Goal: Information Seeking & Learning: Learn about a topic

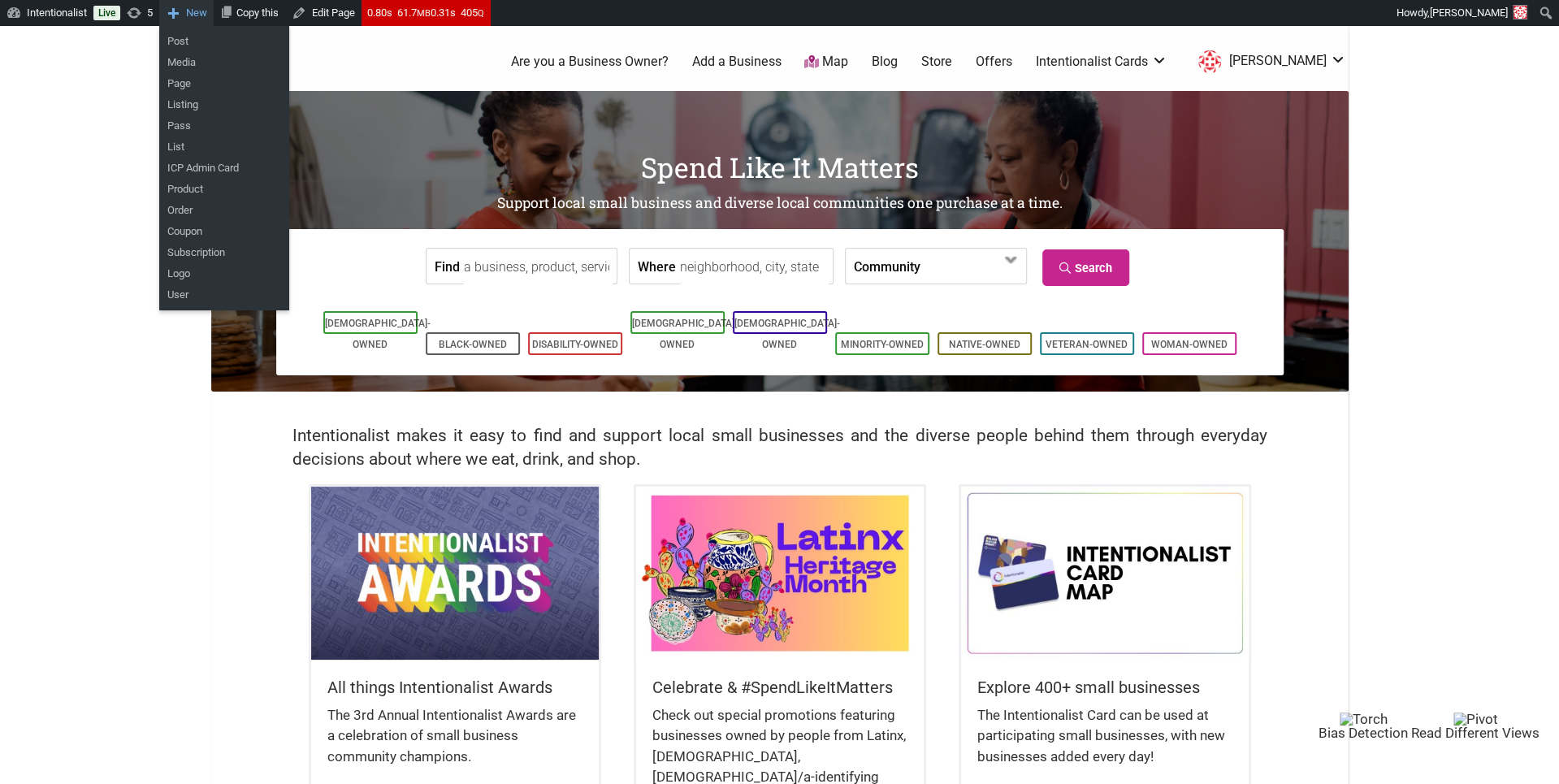
click at [207, 14] on span "New" at bounding box center [196, 13] width 21 height 26
click at [203, 43] on link "Post" at bounding box center [224, 41] width 130 height 21
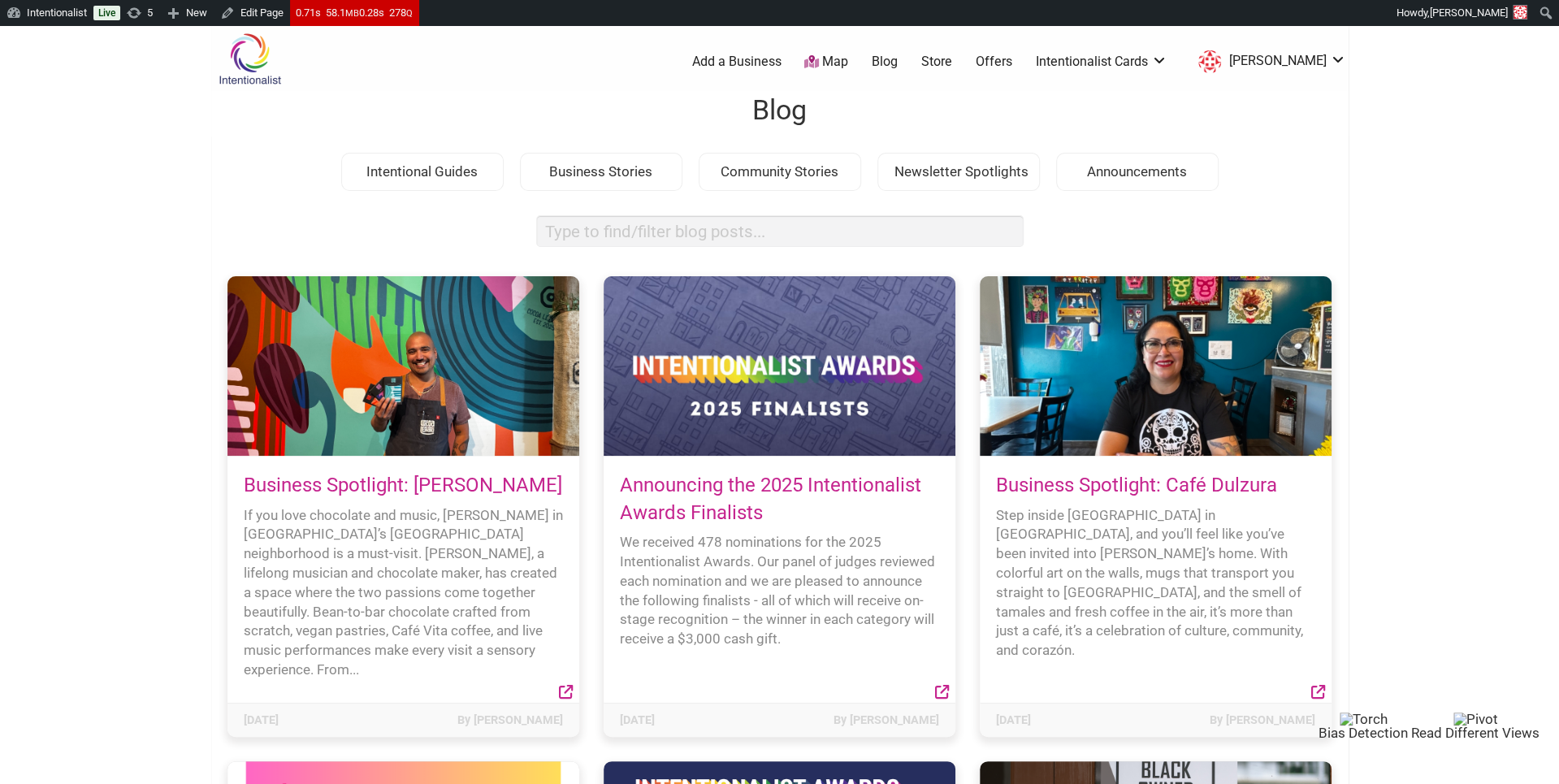
scroll to position [8, 0]
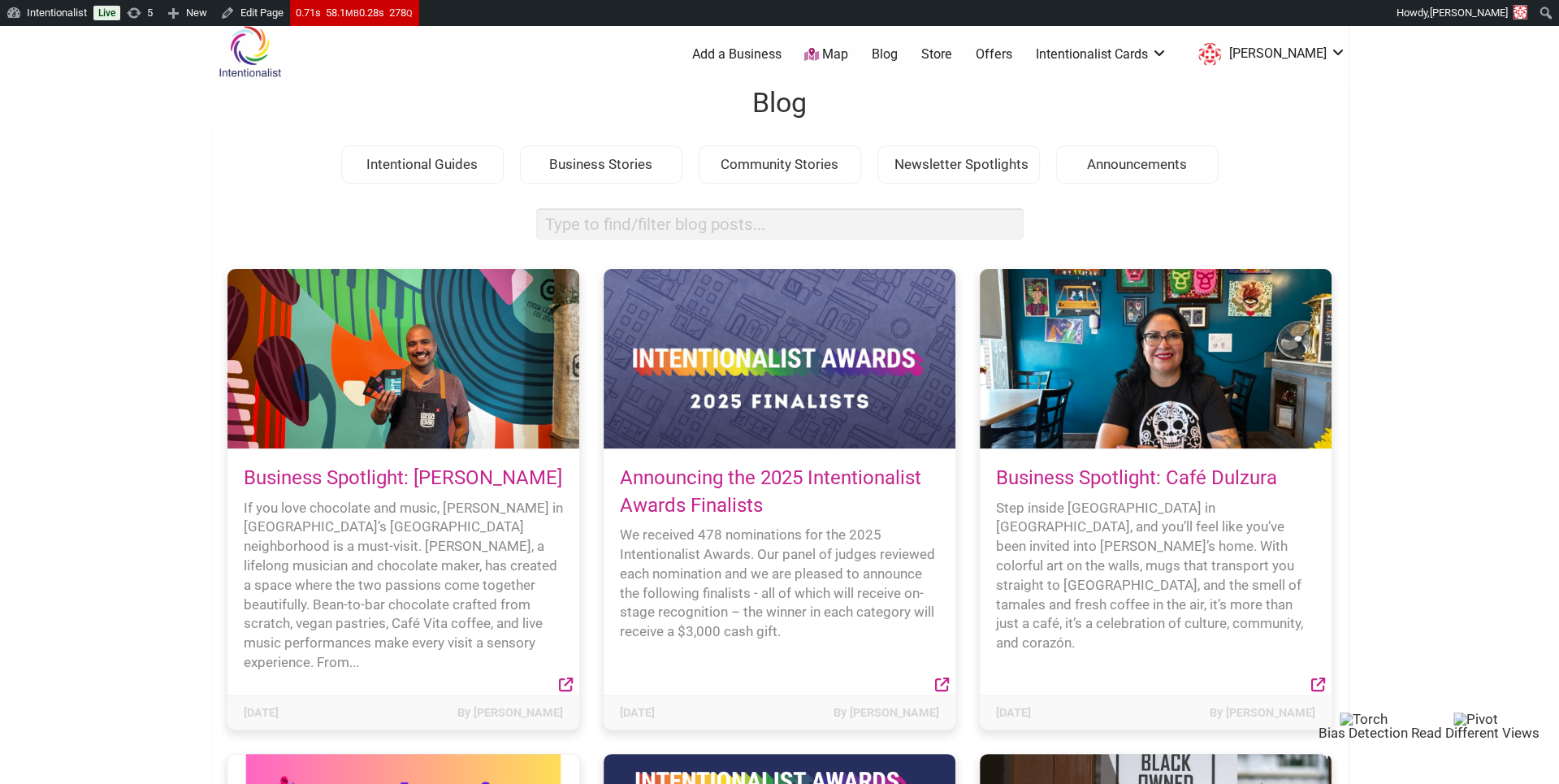
click at [397, 477] on link "Business Spotlight: Cocoa Legato" at bounding box center [402, 477] width 319 height 23
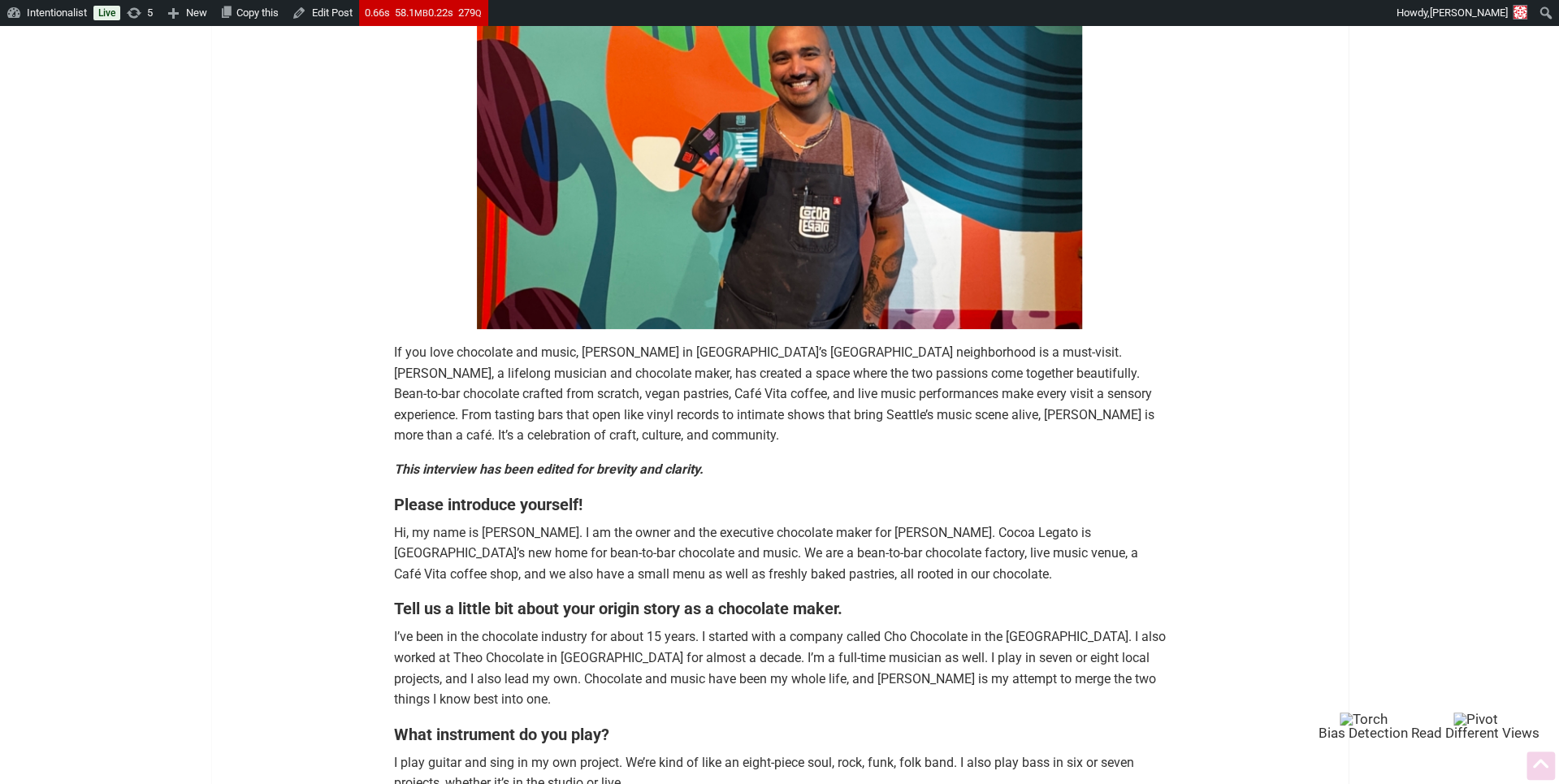
scroll to position [331, 0]
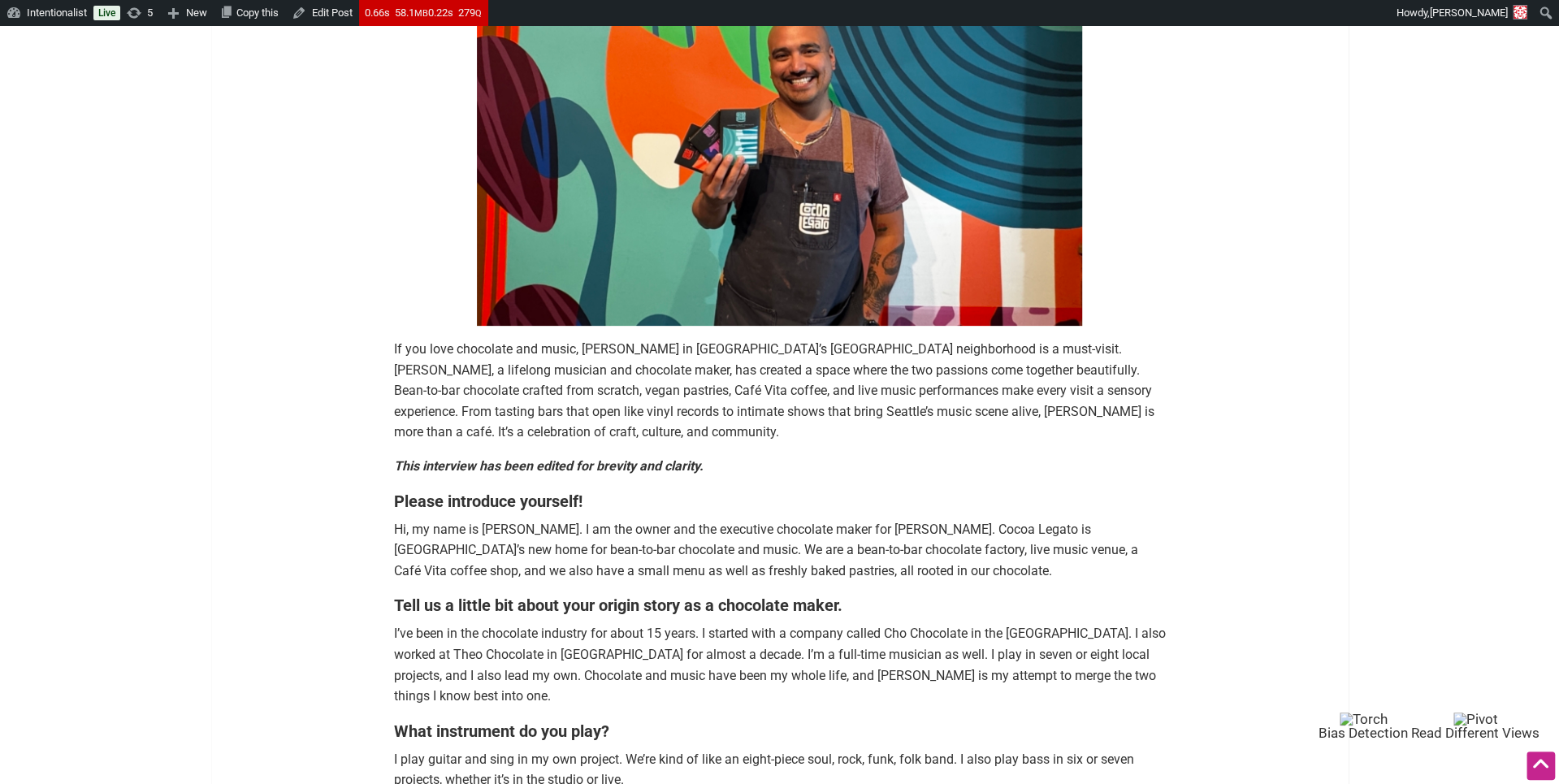
click at [922, 507] on h5 "Please introduce yourself!" at bounding box center [779, 501] width 771 height 23
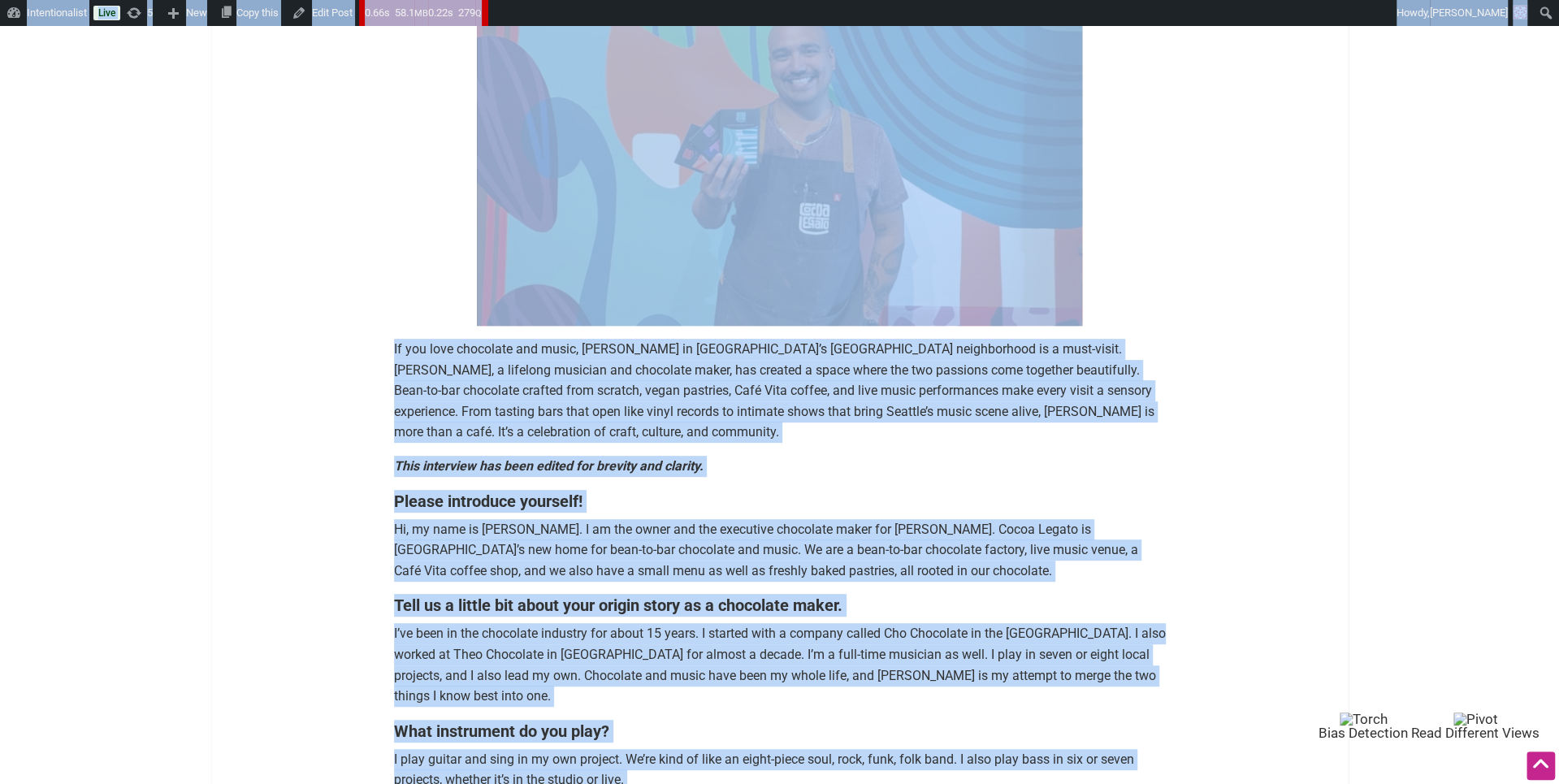
click at [813, 568] on span "Hi, my name is Aaron Lindstrom. I am the owner and the executive chocolate make…" at bounding box center [766, 549] width 744 height 57
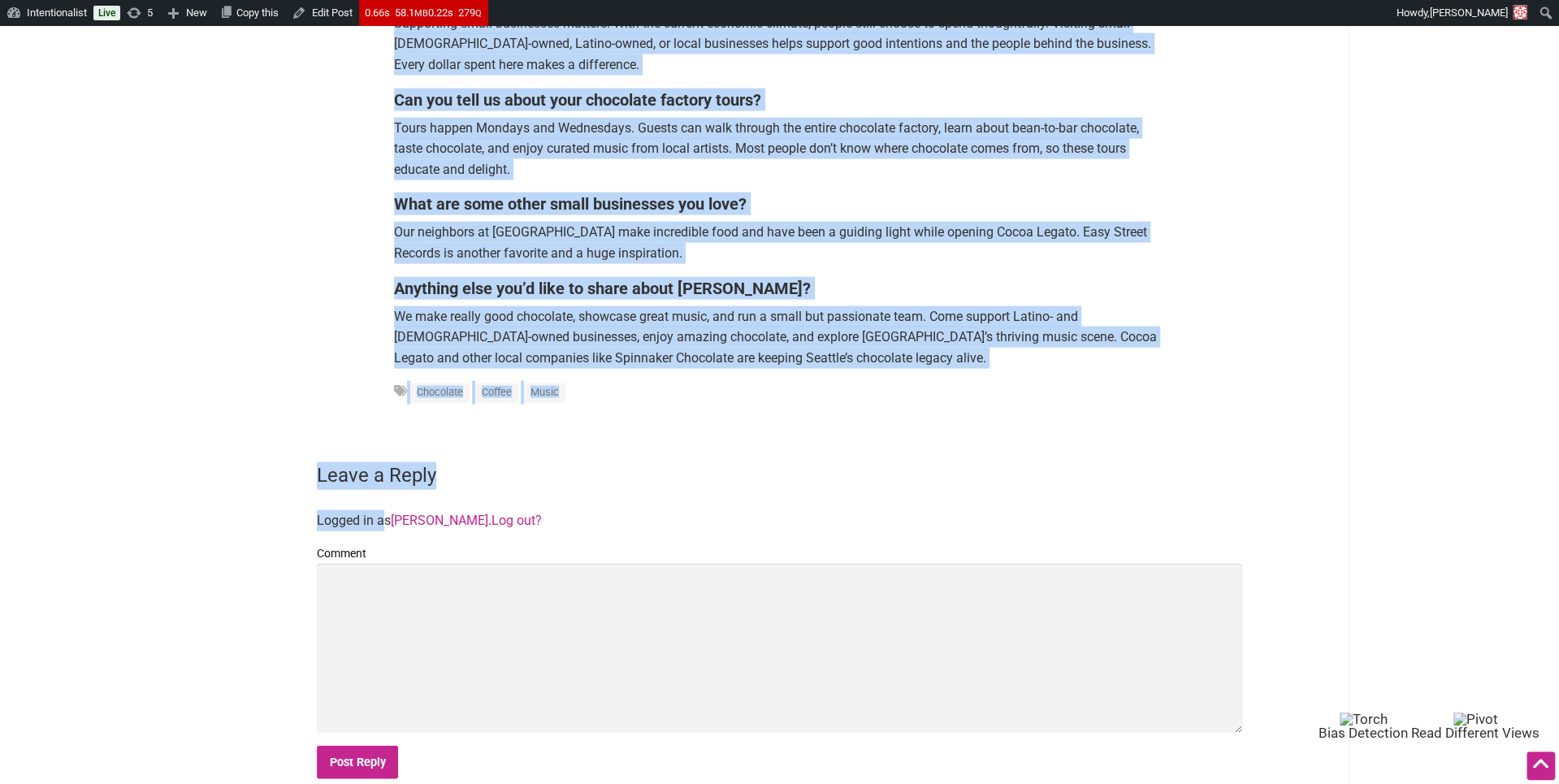
scroll to position [2524, 0]
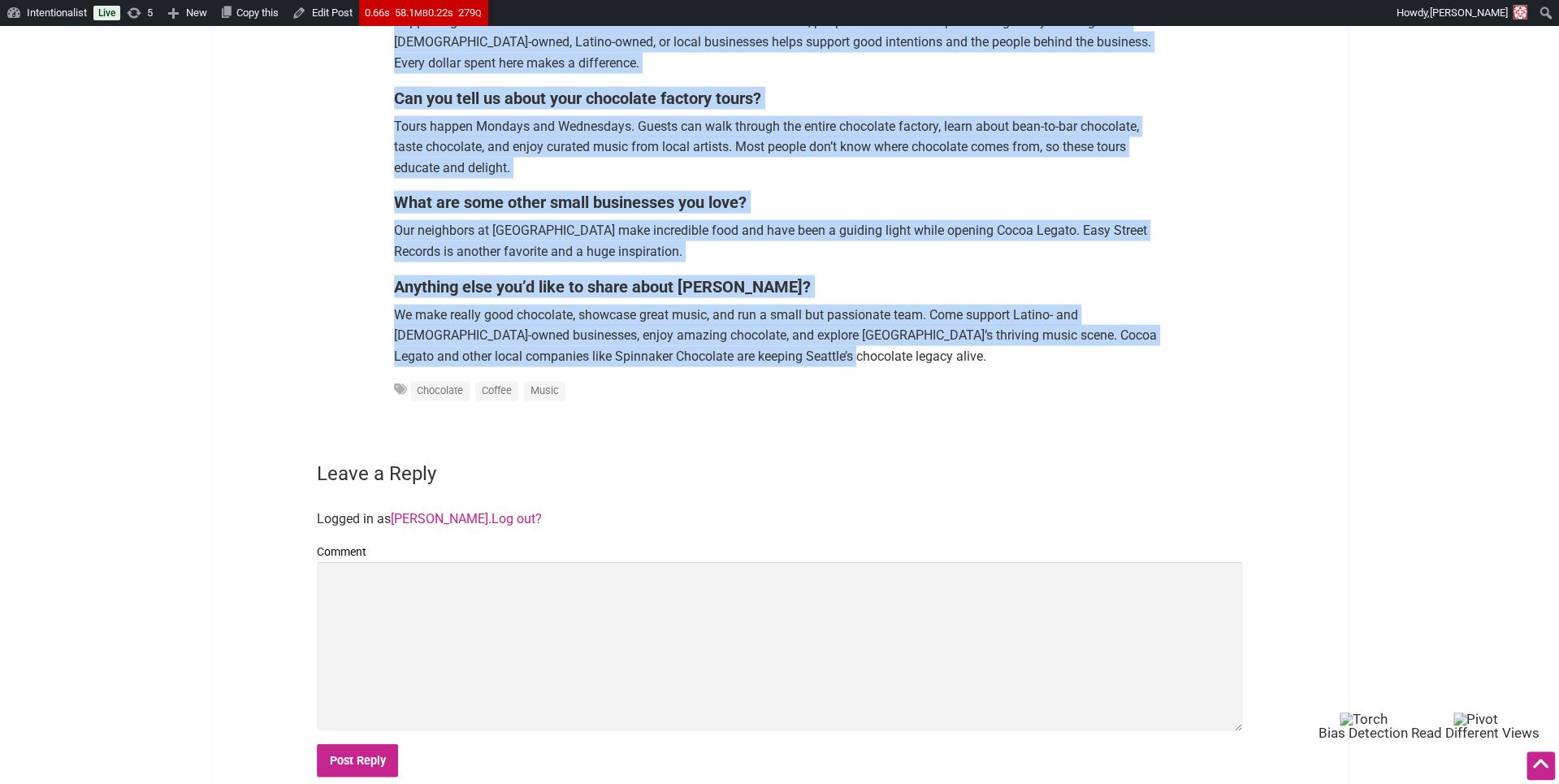
drag, startPoint x: 392, startPoint y: 345, endPoint x: 785, endPoint y: 336, distance: 393.1
copy div "If you love chocolate and music, Cocoa Legato in Seattle’s Greenwood neighborho…"
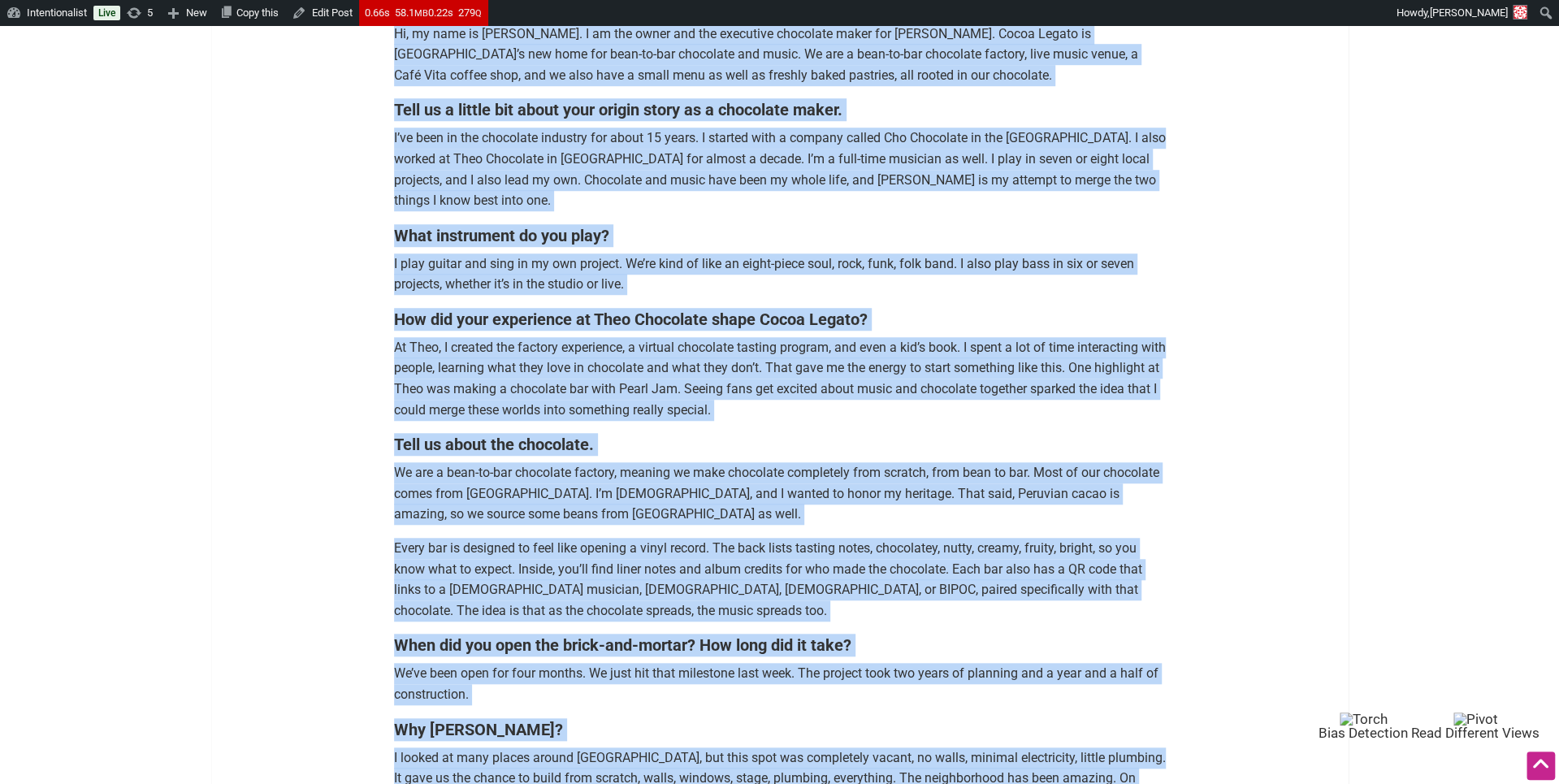
scroll to position [0, 0]
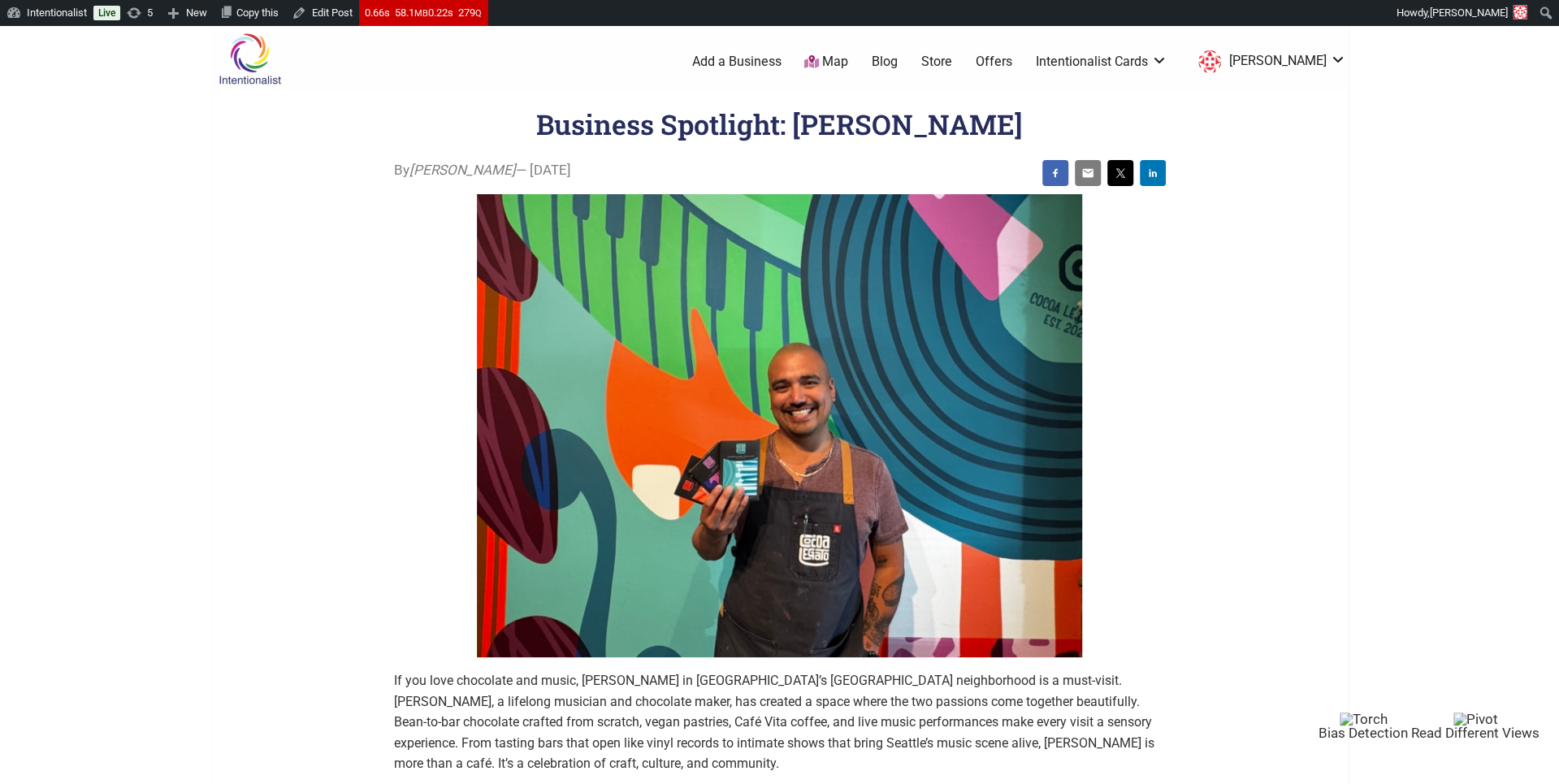
click at [1006, 48] on ul "0 Add a Business Map Blog Store Offers Intentionalist Cards Buy Black Card Inte…" at bounding box center [856, 62] width 1004 height 30
click at [1005, 54] on link "Offers" at bounding box center [994, 61] width 36 height 18
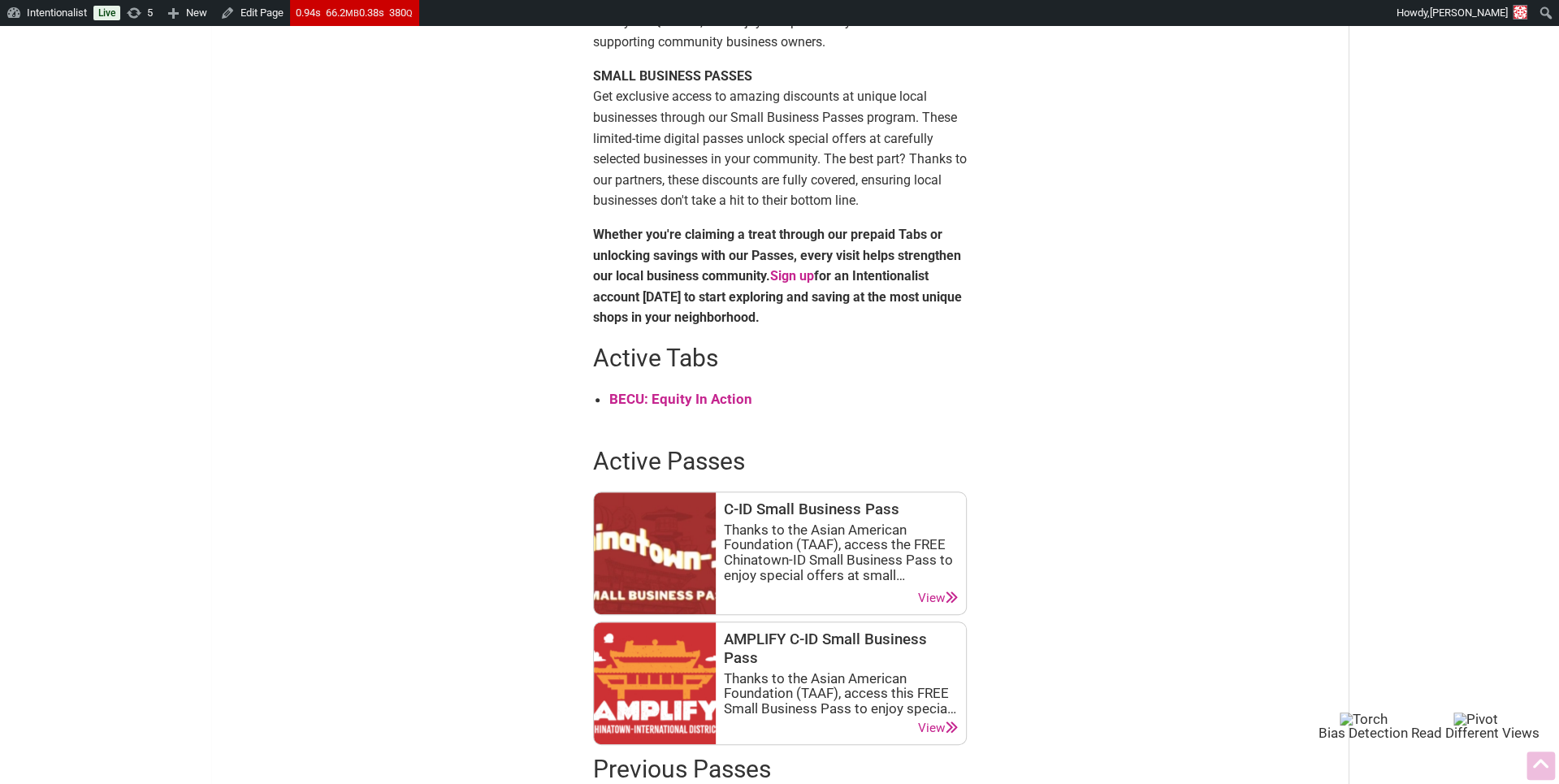
scroll to position [453, 0]
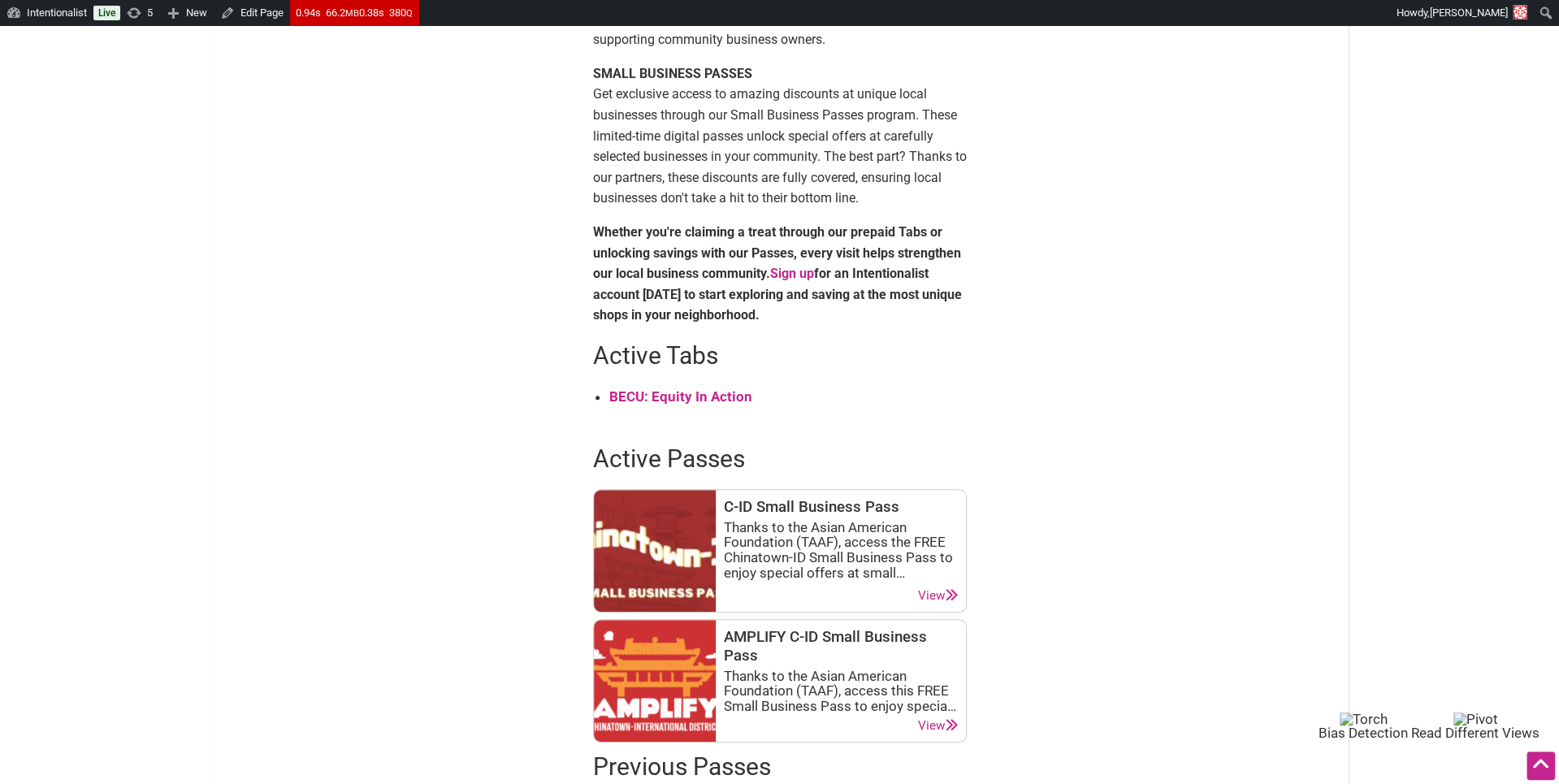
click at [712, 403] on strong "BECU: Equity In Action" at bounding box center [680, 396] width 143 height 16
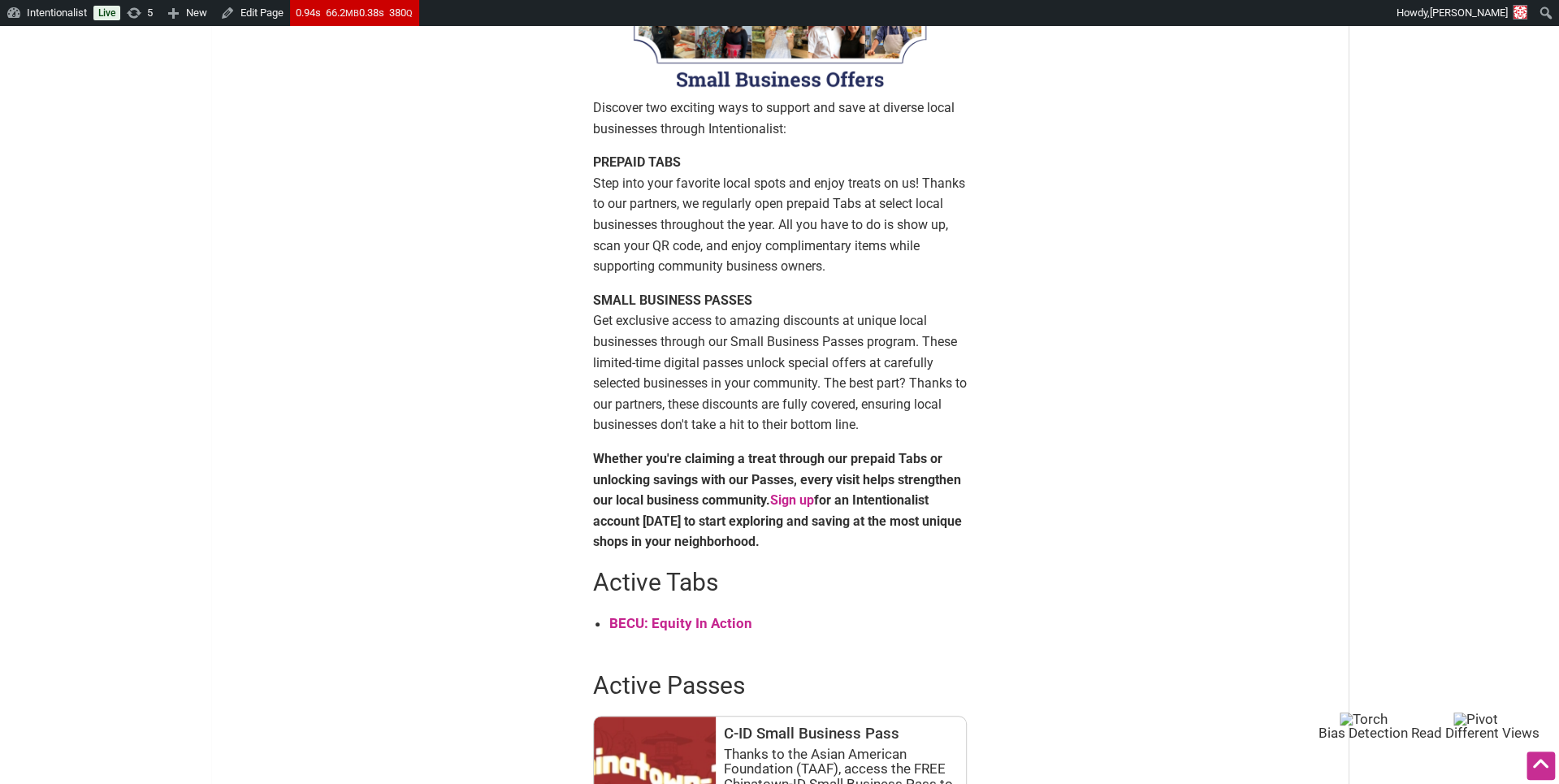
scroll to position [0, 0]
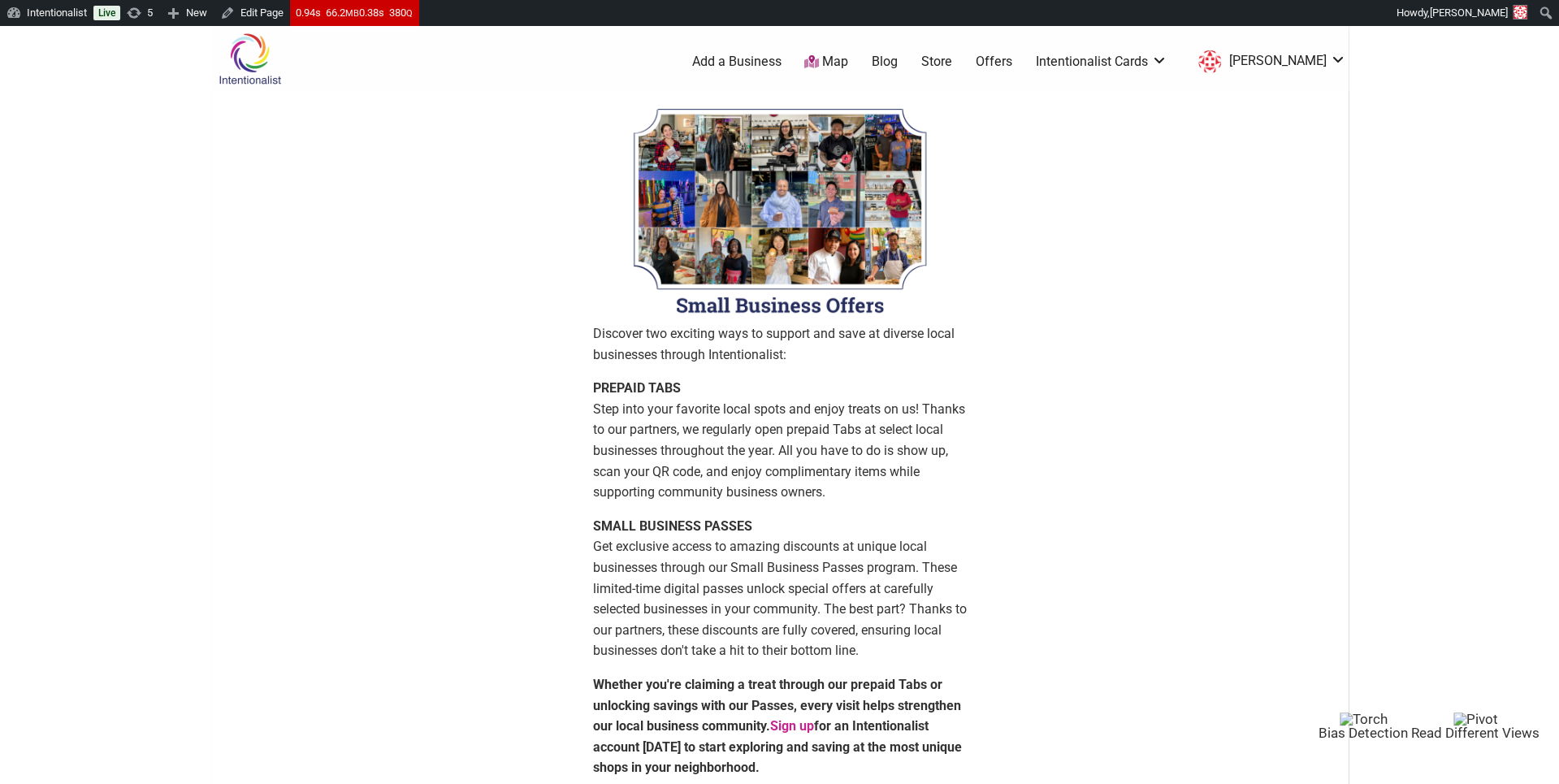
click at [251, 60] on img at bounding box center [249, 58] width 77 height 52
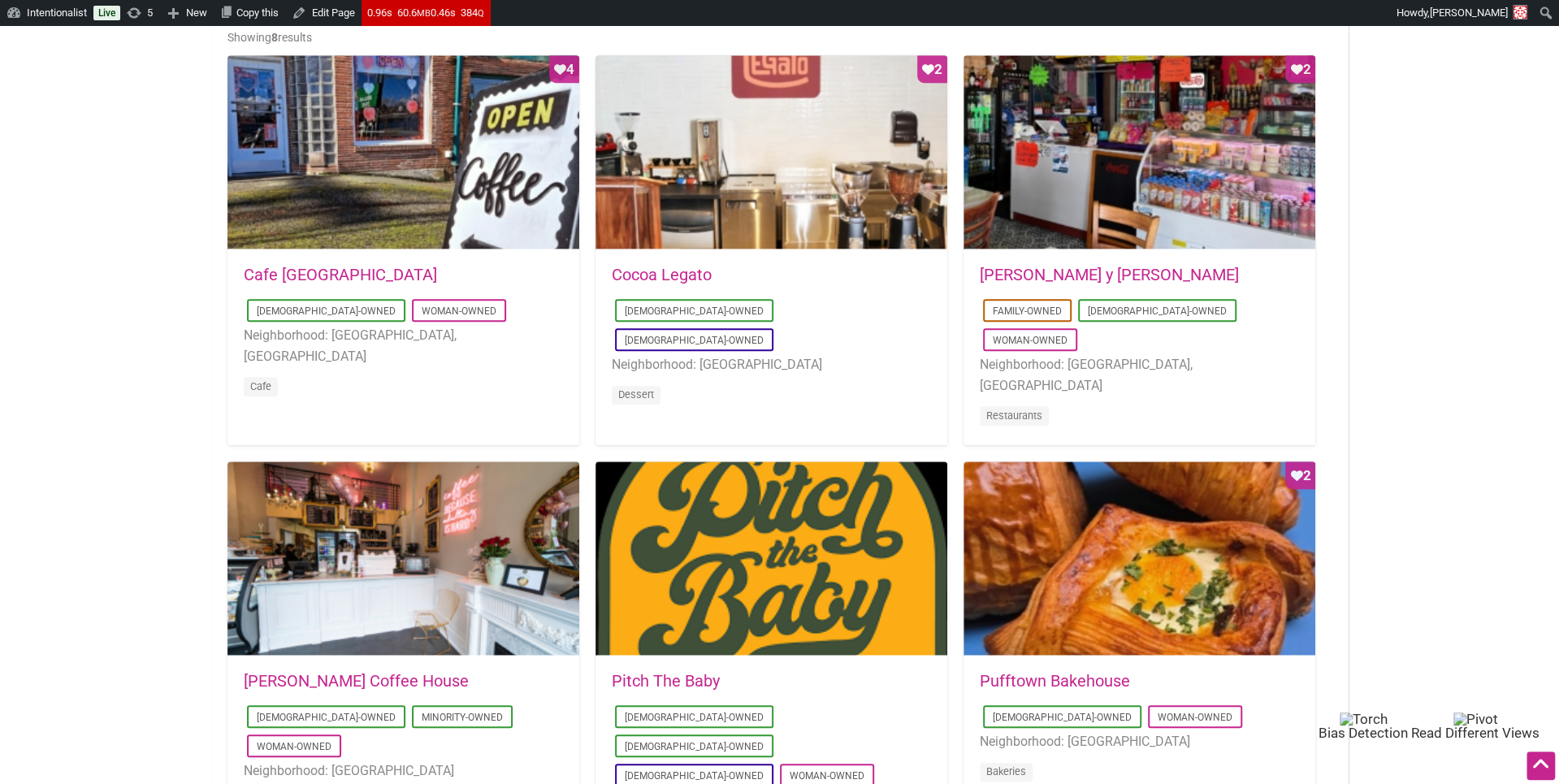
scroll to position [838, 0]
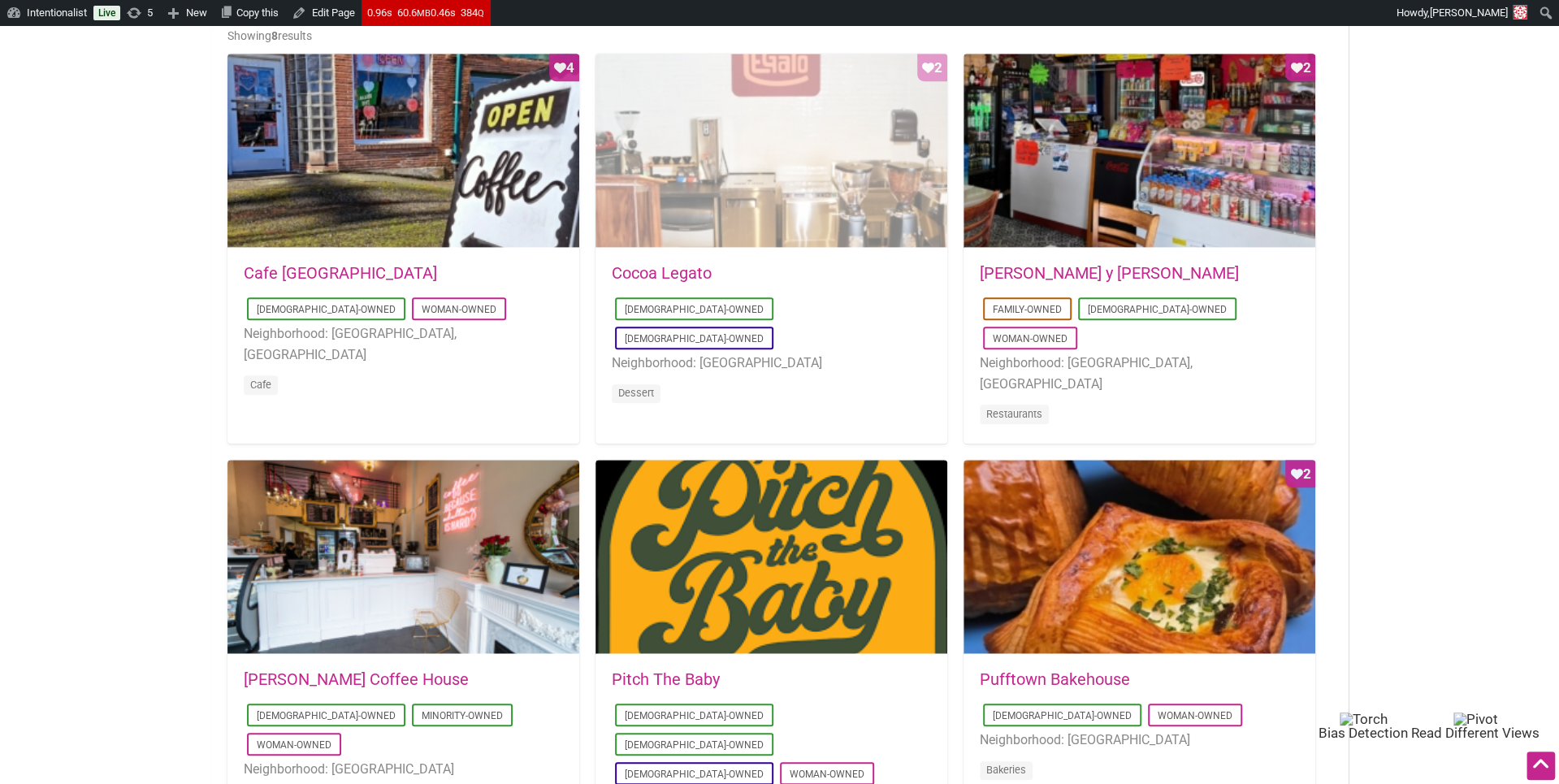
click at [715, 195] on div "Favorite Count 2" at bounding box center [771, 150] width 352 height 195
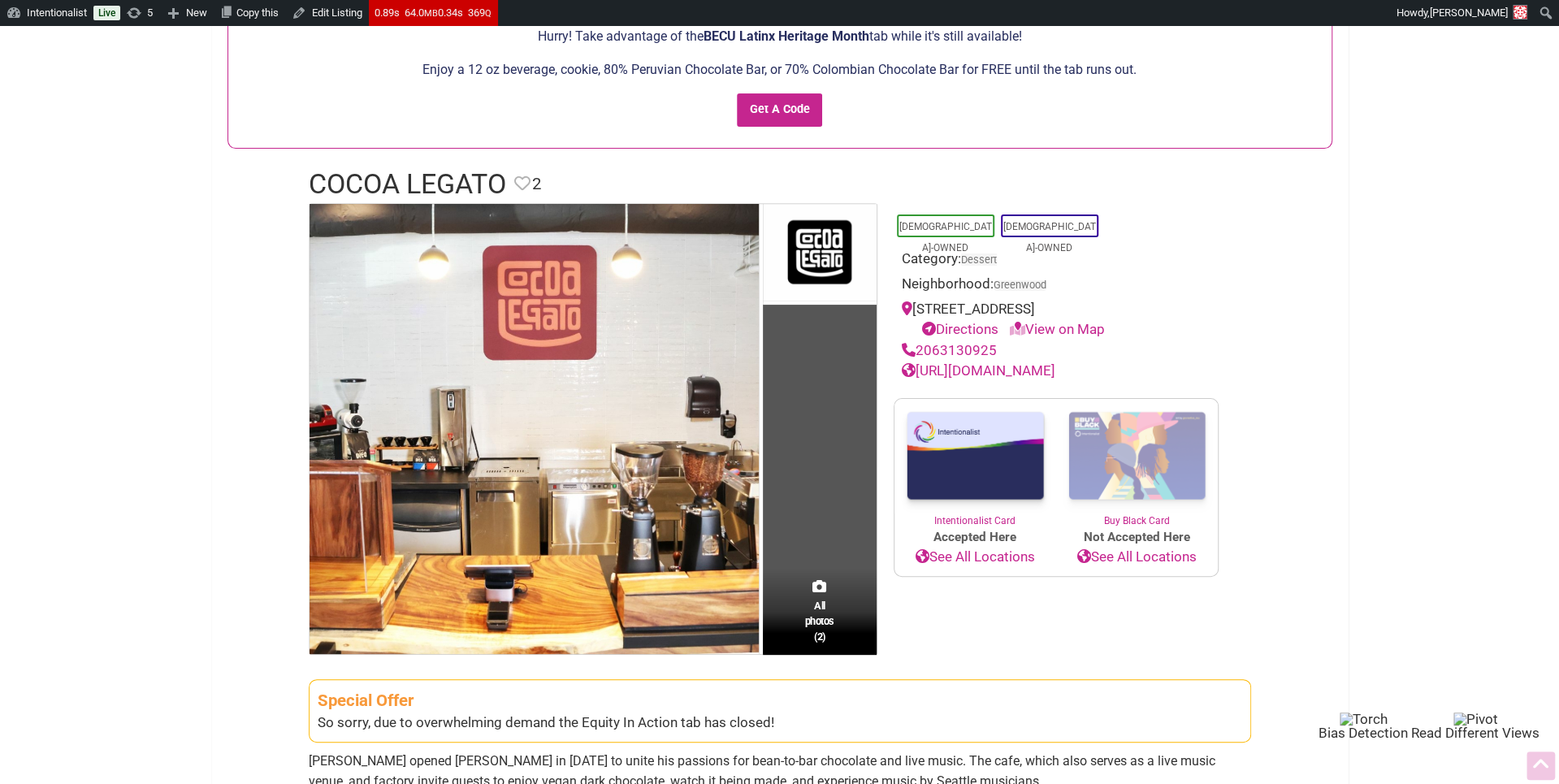
scroll to position [333, 0]
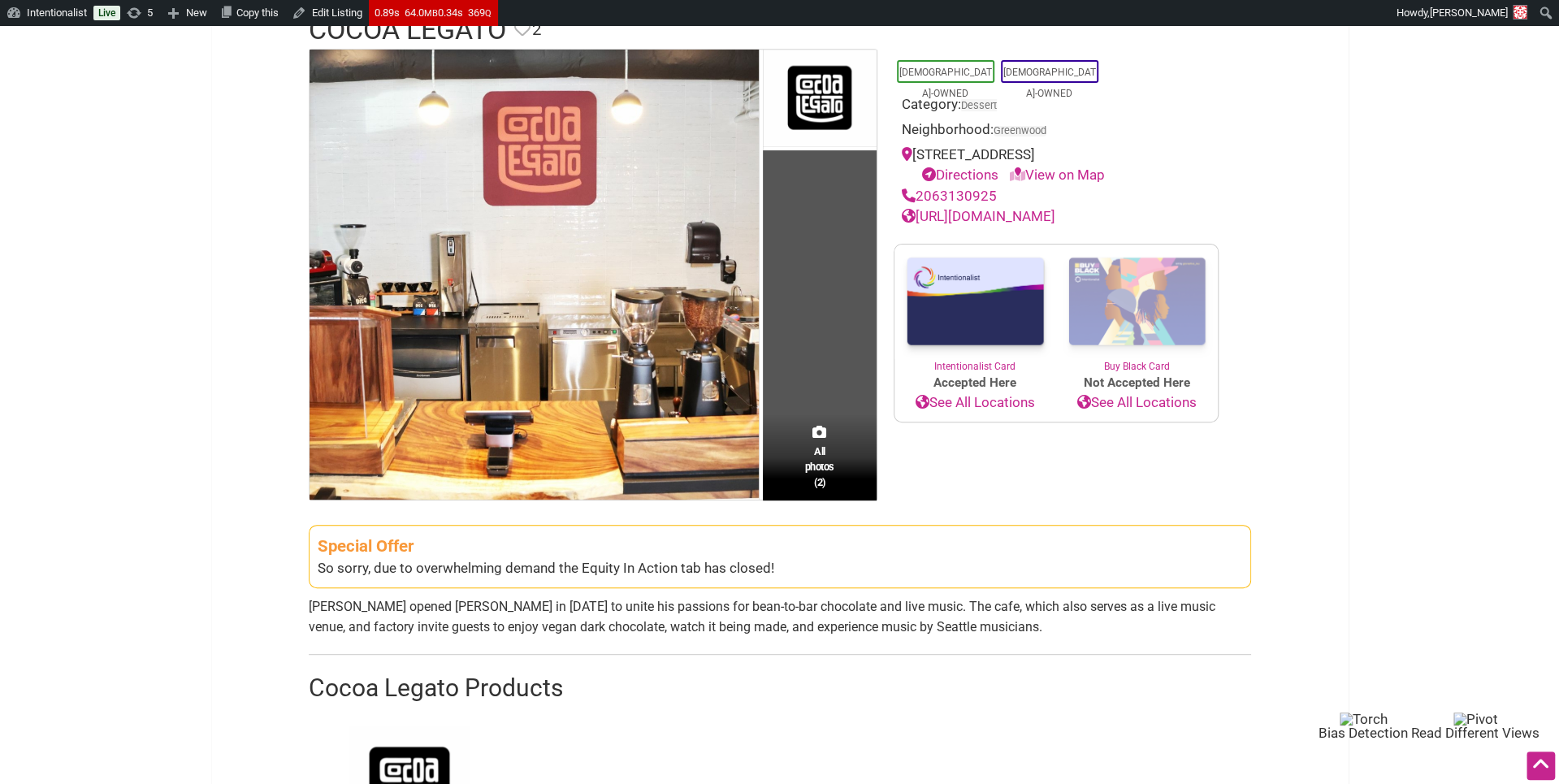
click at [556, 566] on div "So sorry, due to overwhelming demand the Equity In Action tab has closed!" at bounding box center [780, 568] width 924 height 21
copy div "So sorry, due to overwhelming demand the Equity In Action tab has closed!"
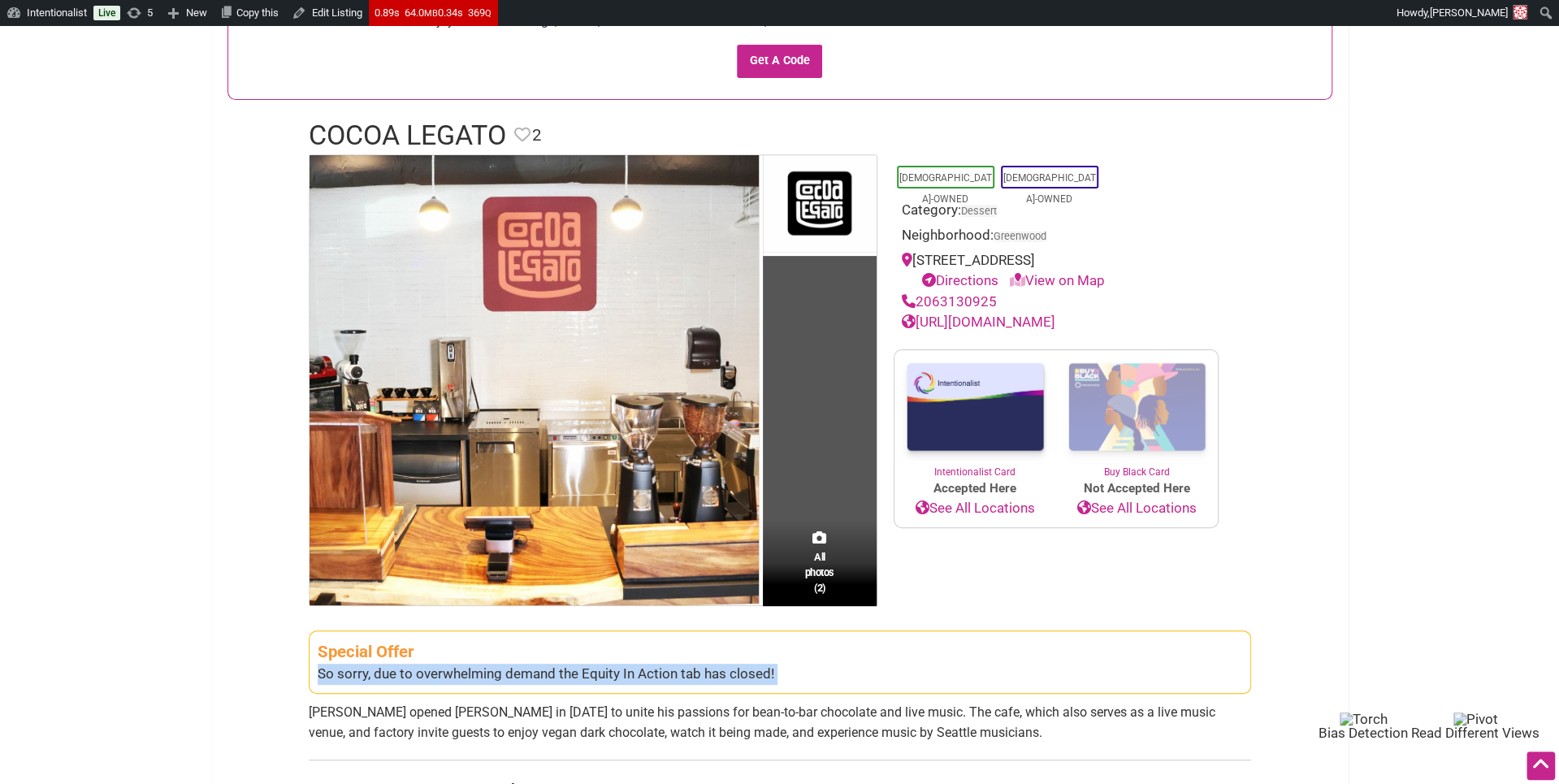
scroll to position [0, 0]
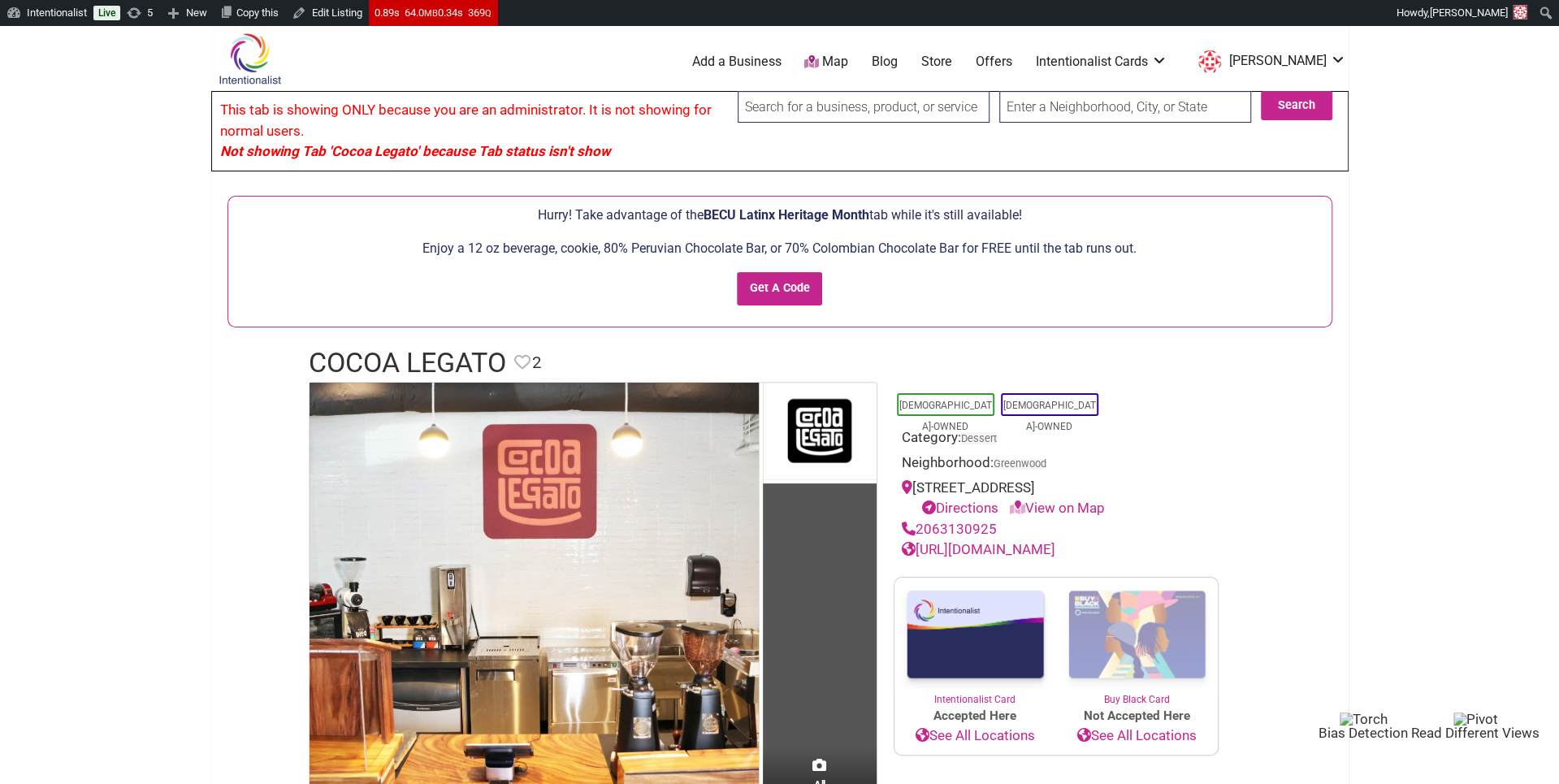
click at [793, 116] on input "search" at bounding box center [864, 106] width 252 height 31
paste input "Cafecito Mexican Bakery"
type input "Cafecito Mexican Bakery"
click at [722, 91] on input "Search" at bounding box center [753, 107] width 63 height 33
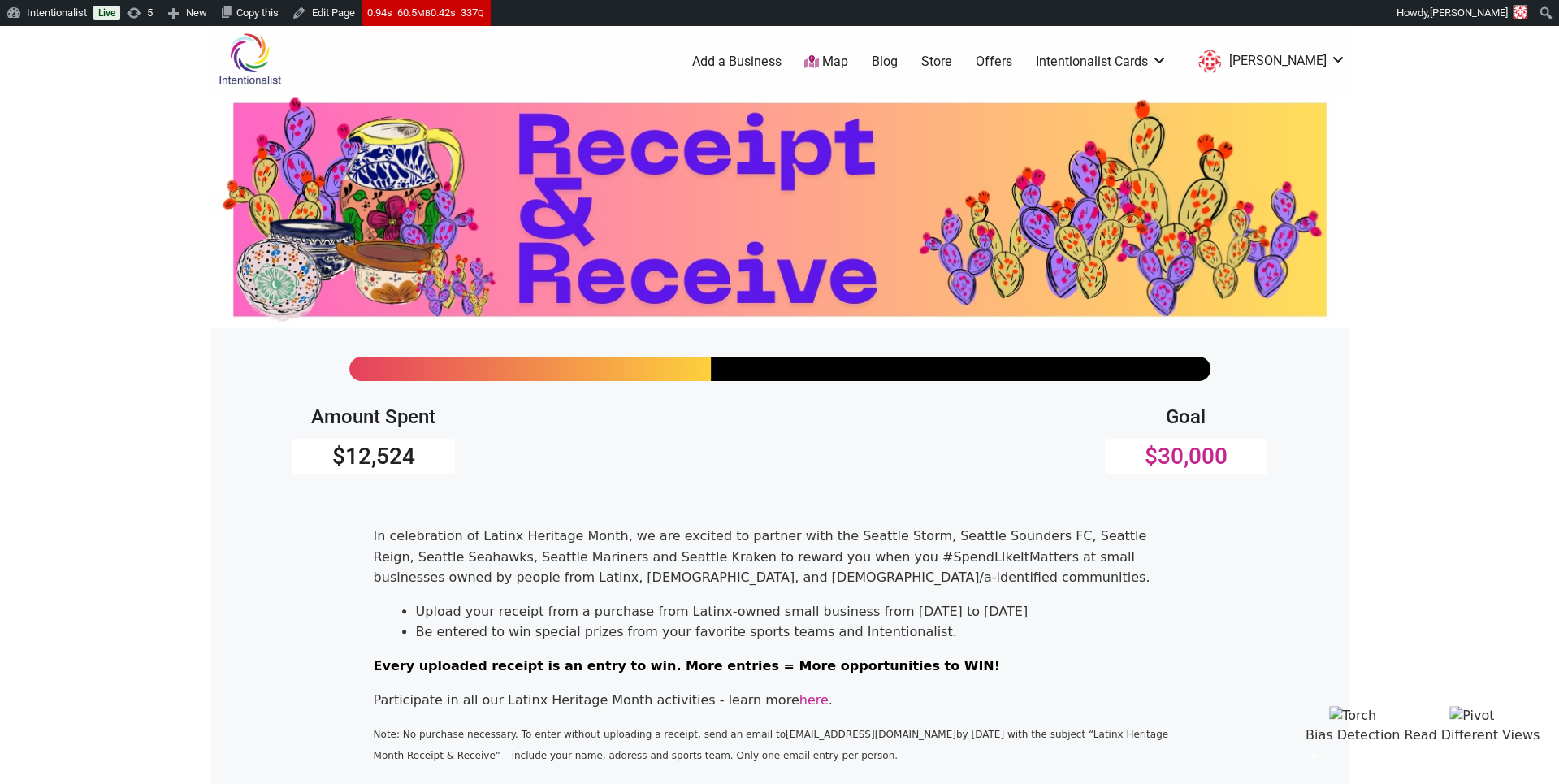
click at [248, 43] on img at bounding box center [249, 58] width 77 height 52
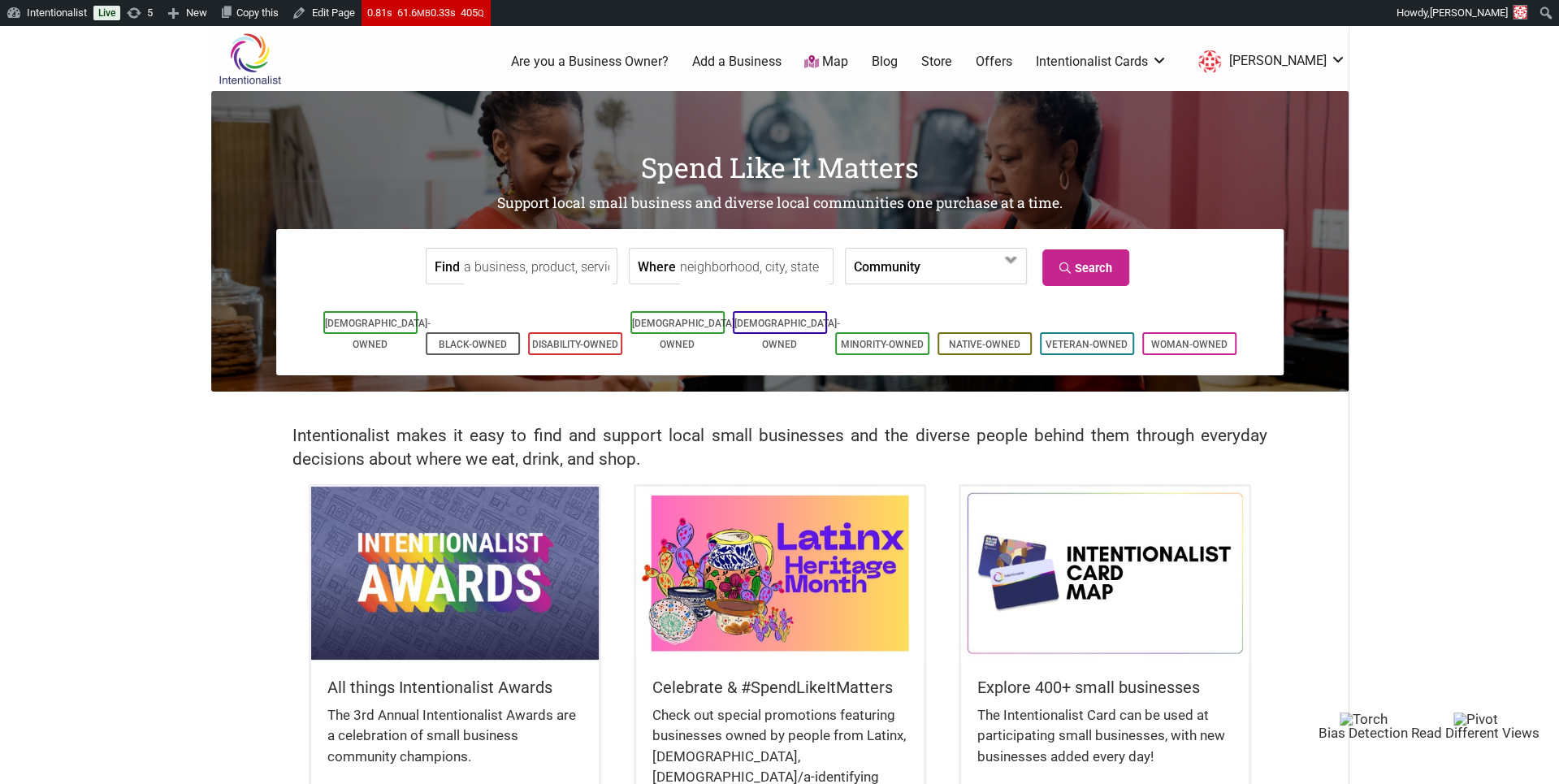
click at [559, 255] on input "Find" at bounding box center [538, 266] width 149 height 36
paste input "Askatu Bakery"
click at [566, 317] on div "Askatu Bakery Cafe" at bounding box center [559, 303] width 173 height 31
type input "Askatu Bakery Cafe"
click at [573, 273] on input "Find" at bounding box center [538, 266] width 149 height 36
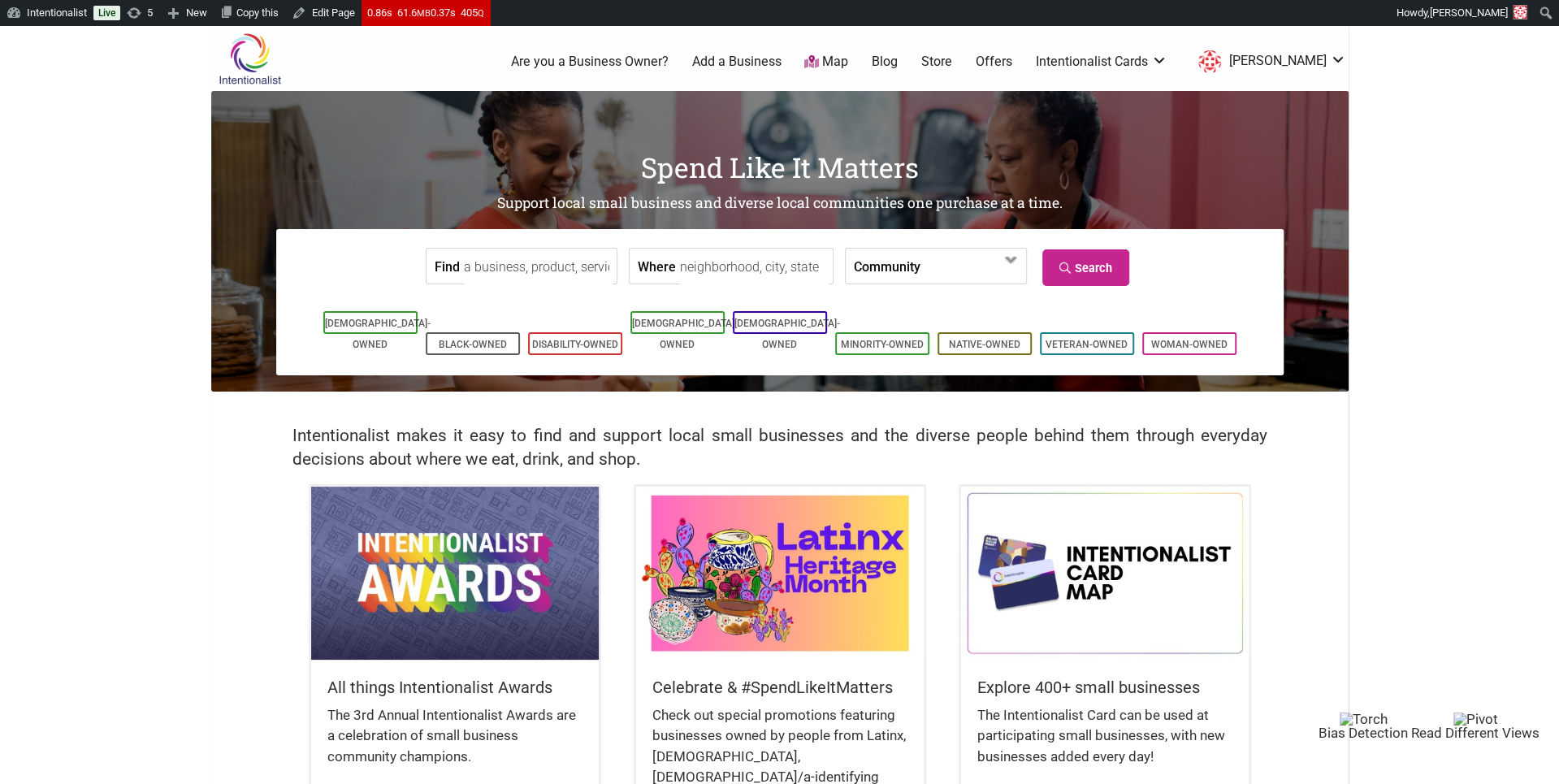
paste input "Cafecito Mexican Bakery"
type input "Cafecito Mexican Bakery"
click at [577, 303] on div "Cafecito Mexican Bakery" at bounding box center [578, 303] width 210 height 31
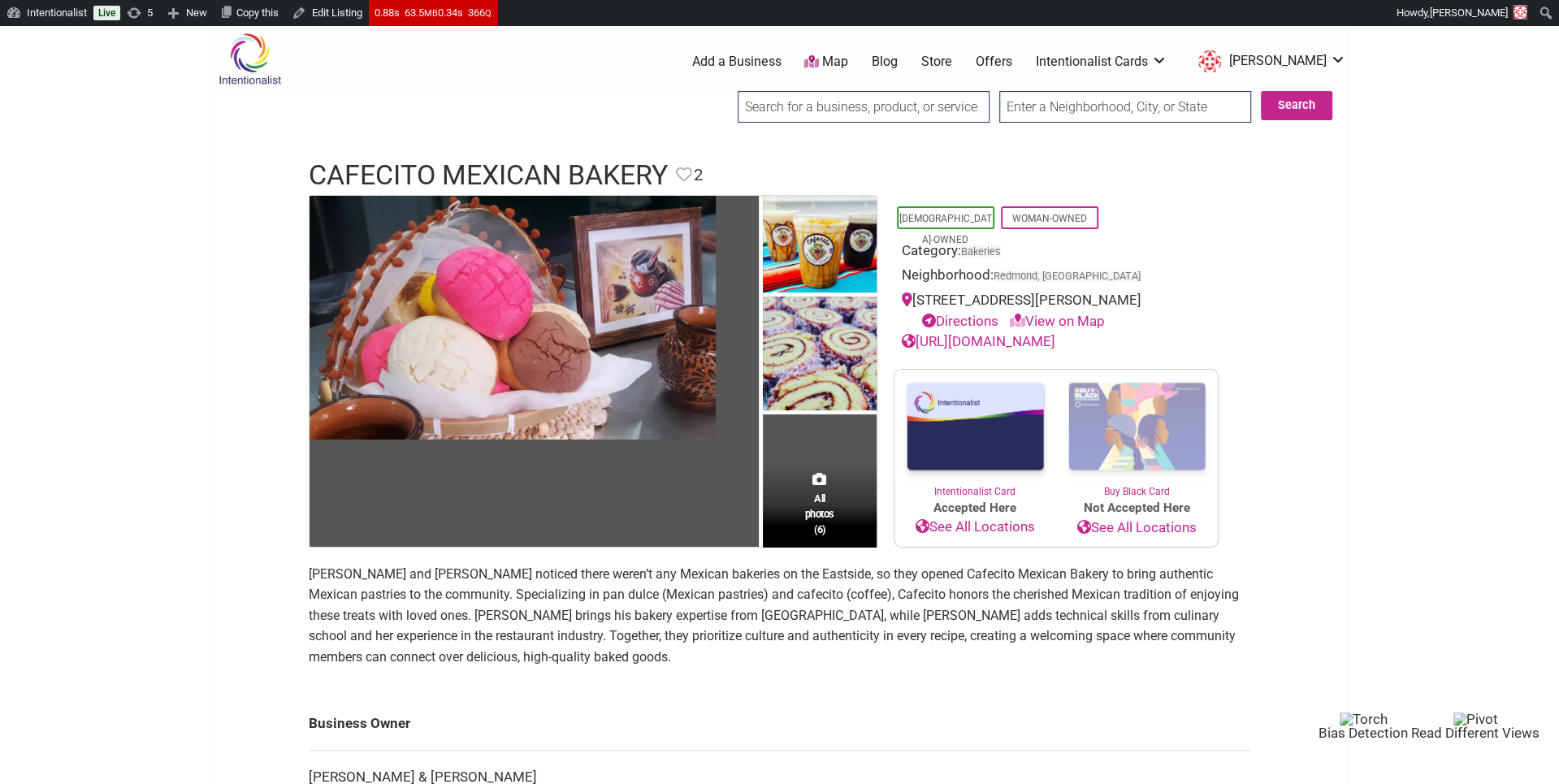
click at [891, 106] on input "search" at bounding box center [864, 106] width 252 height 31
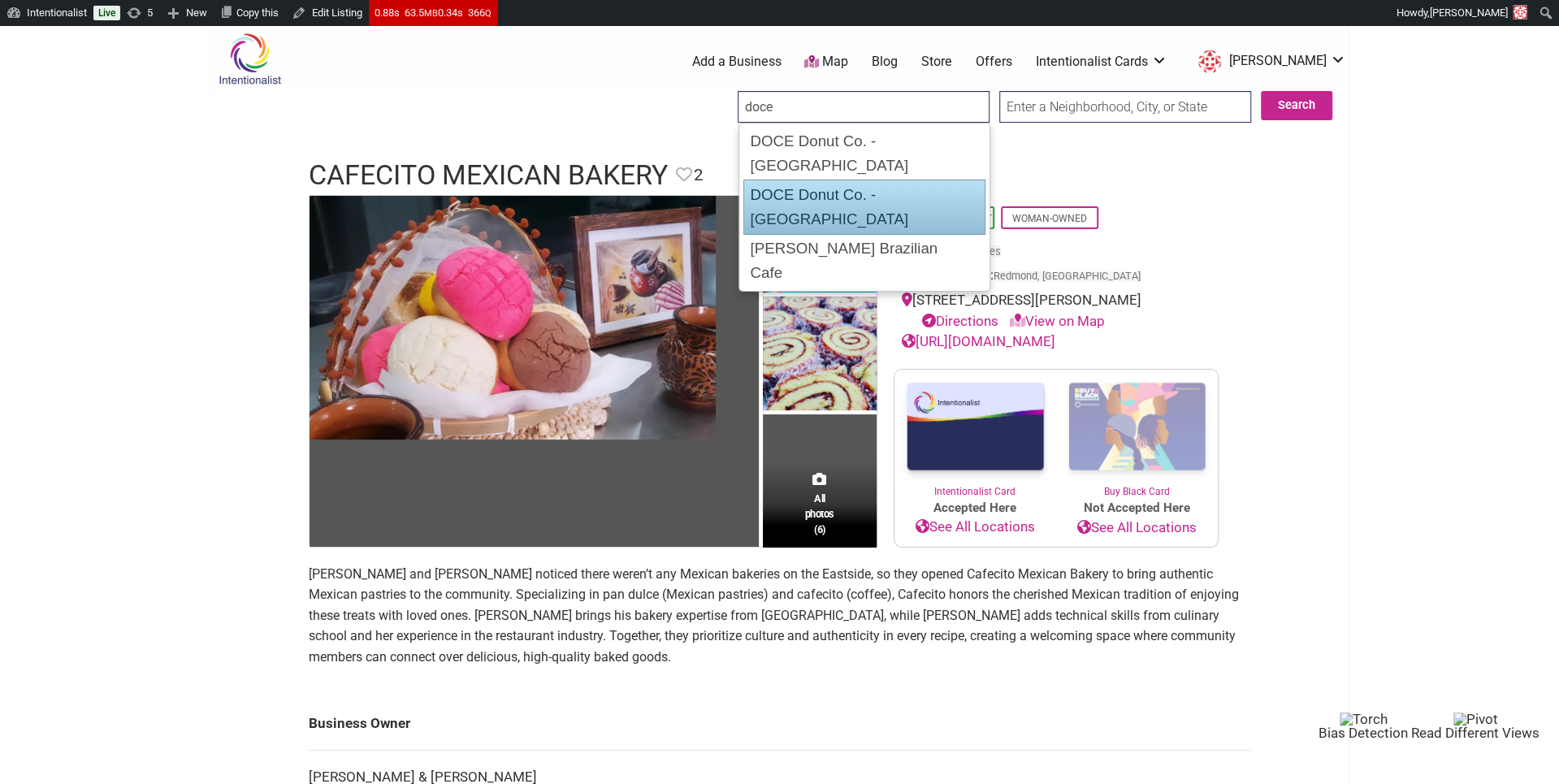
click at [869, 179] on div "DOCE Donut Co. - [GEOGRAPHIC_DATA]" at bounding box center [864, 206] width 243 height 55
type input "DOCE Donut Co. - [GEOGRAPHIC_DATA]"
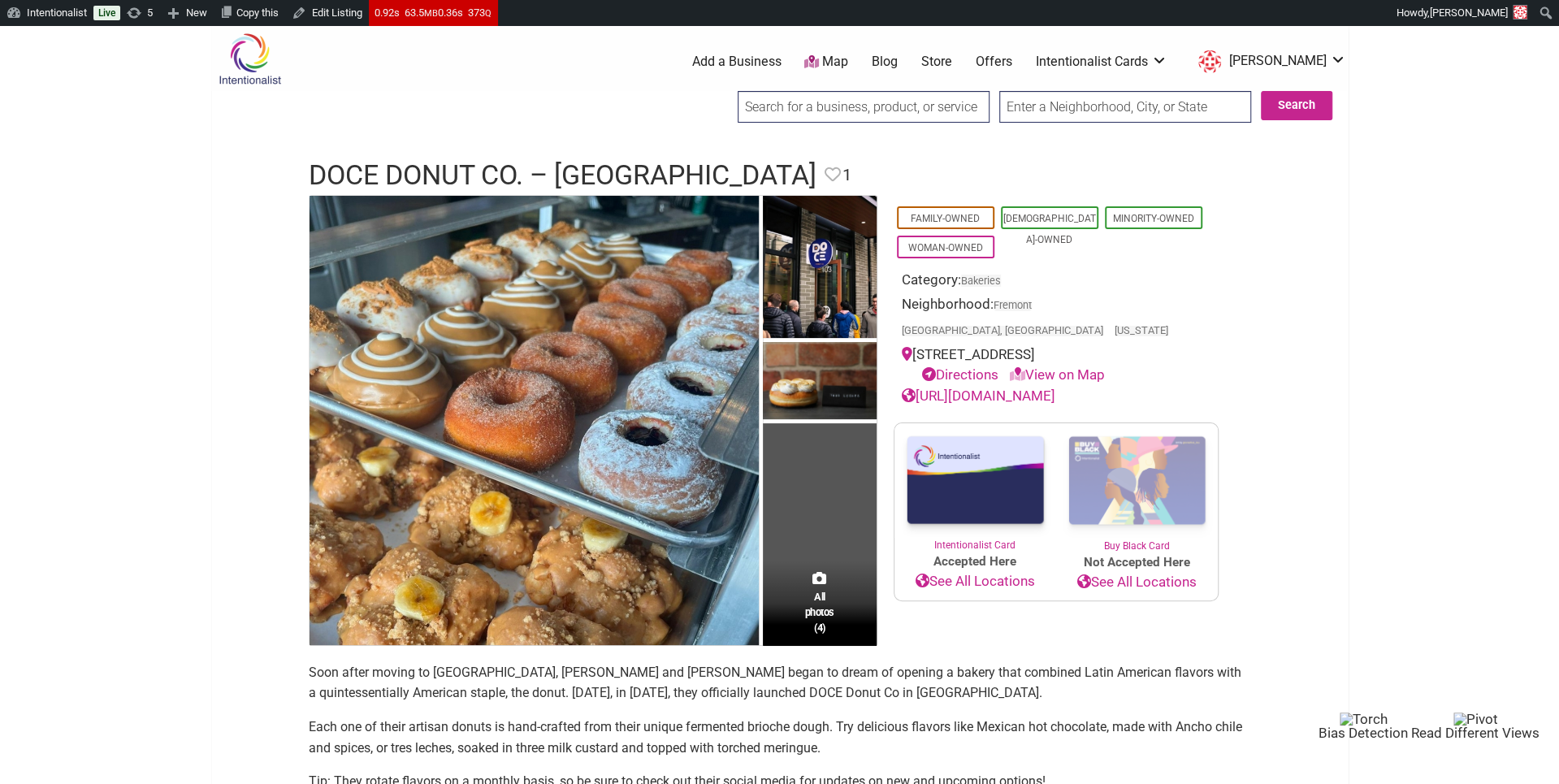
click at [845, 111] on input "search" at bounding box center [864, 106] width 252 height 31
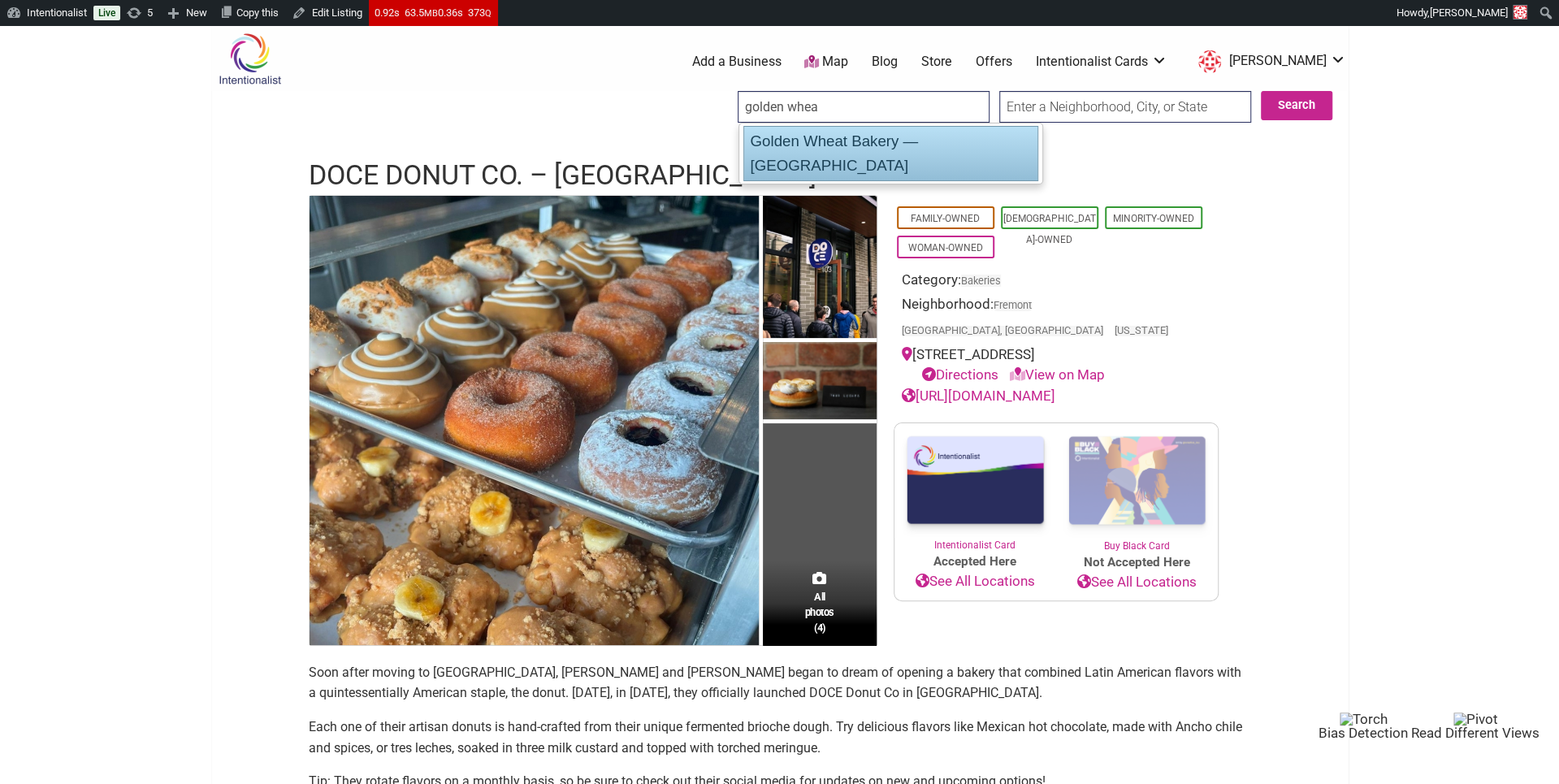
click at [833, 144] on div "Golden Wheat Bakery — Central District" at bounding box center [891, 153] width 295 height 55
type input "Golden Wheat Bakery — Central District"
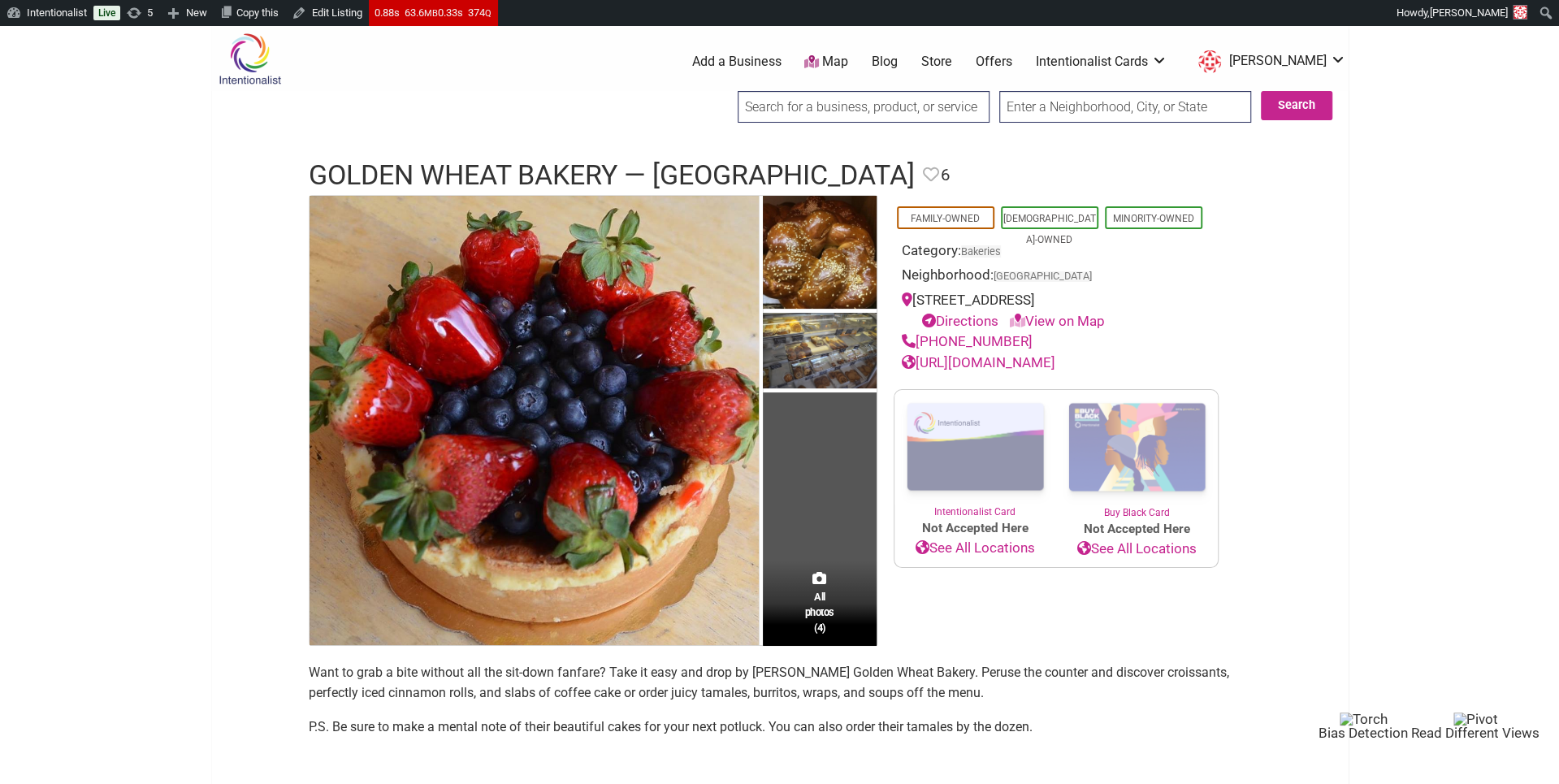
click at [785, 97] on input "search" at bounding box center [864, 106] width 252 height 31
paste input "Pan de La Selva"
type input "Pan de La Selva"
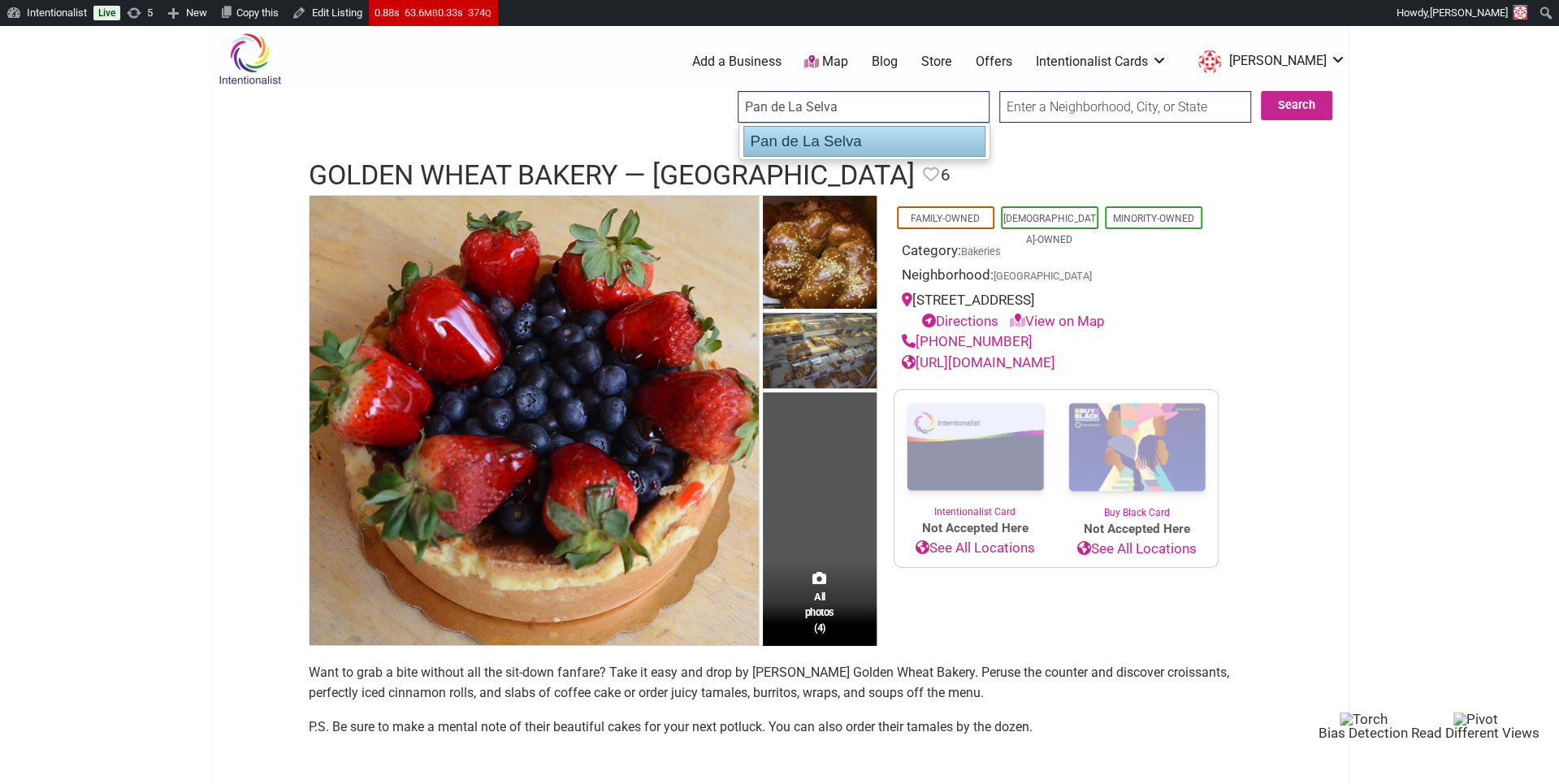
click at [792, 147] on div "Pan de La Selva" at bounding box center [864, 141] width 243 height 31
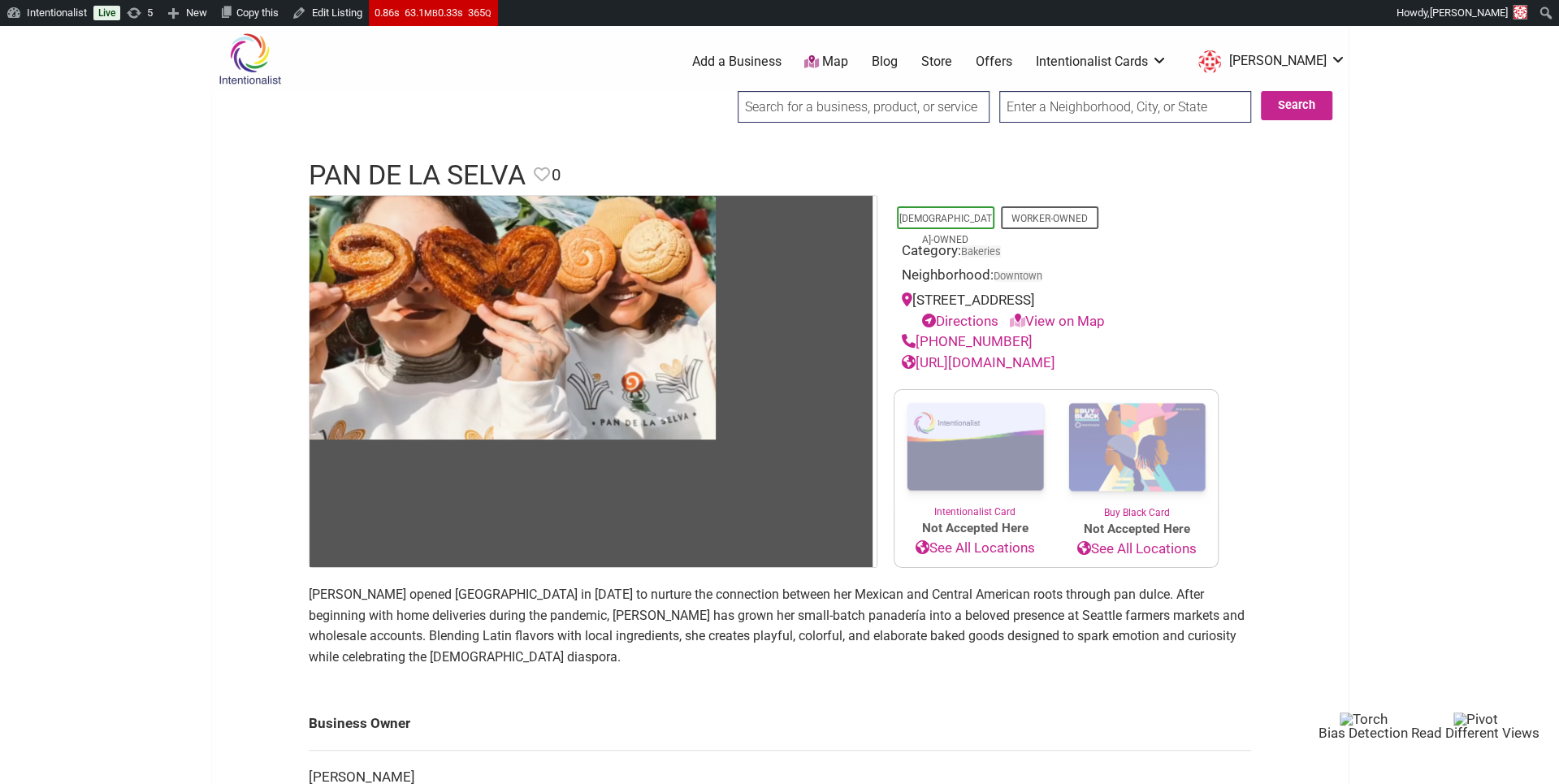
click at [848, 101] on input "search" at bounding box center [864, 106] width 252 height 31
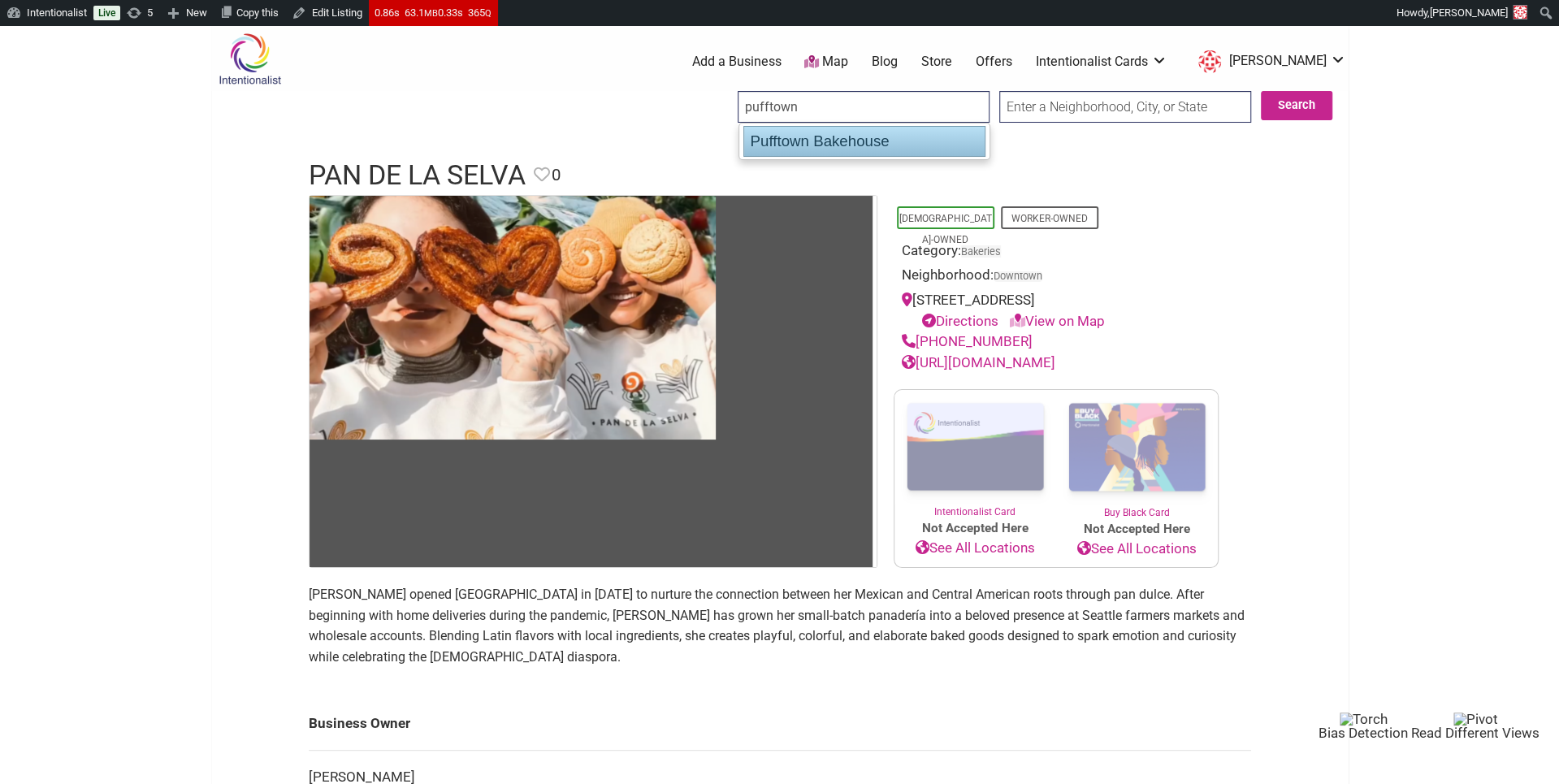
click at [833, 137] on div "Pufftown Bakehouse" at bounding box center [864, 141] width 243 height 31
type input "Pufftown Bakehouse"
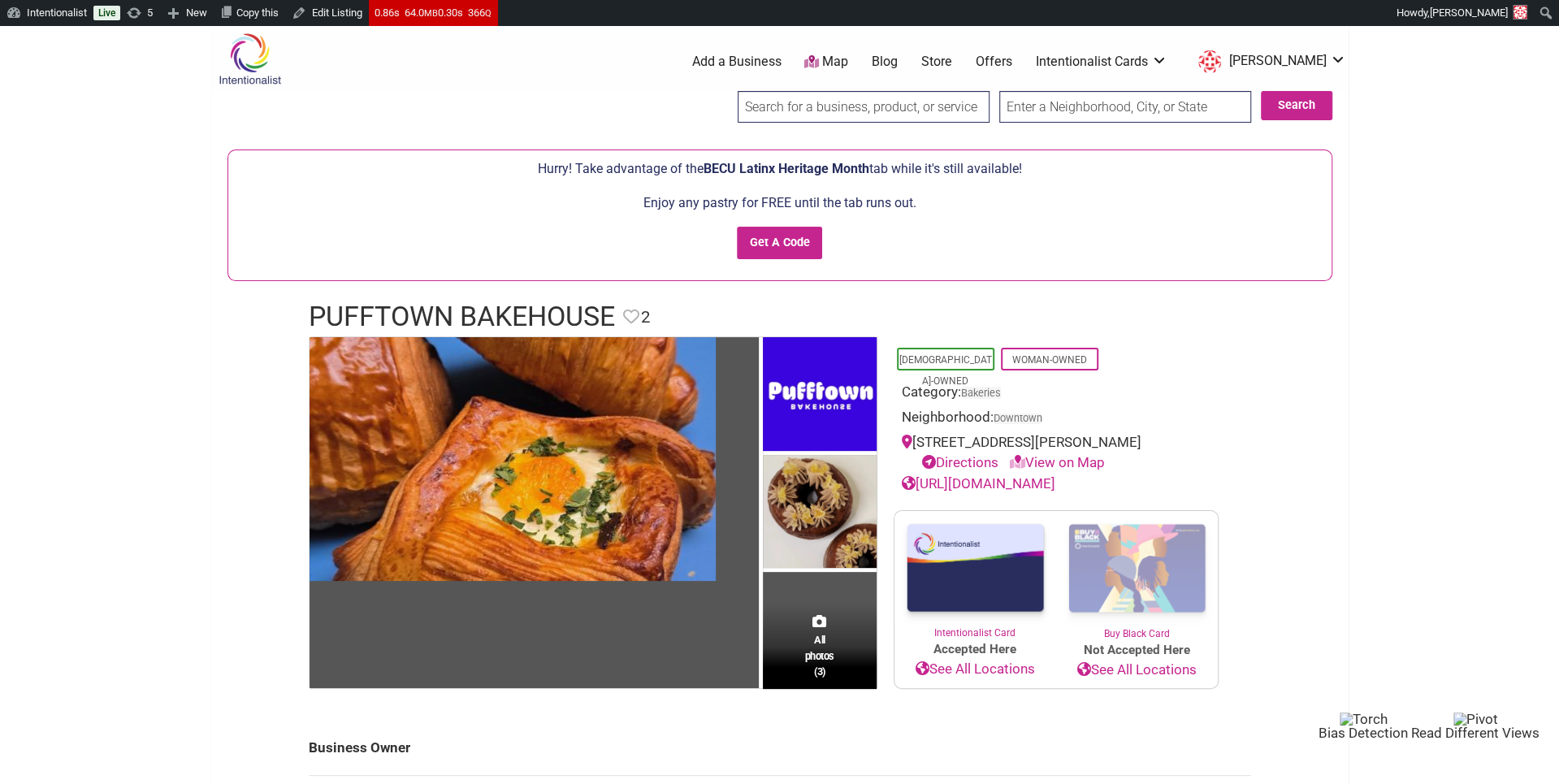
click at [853, 106] on input "search" at bounding box center [864, 106] width 252 height 31
paste input "Seatango"
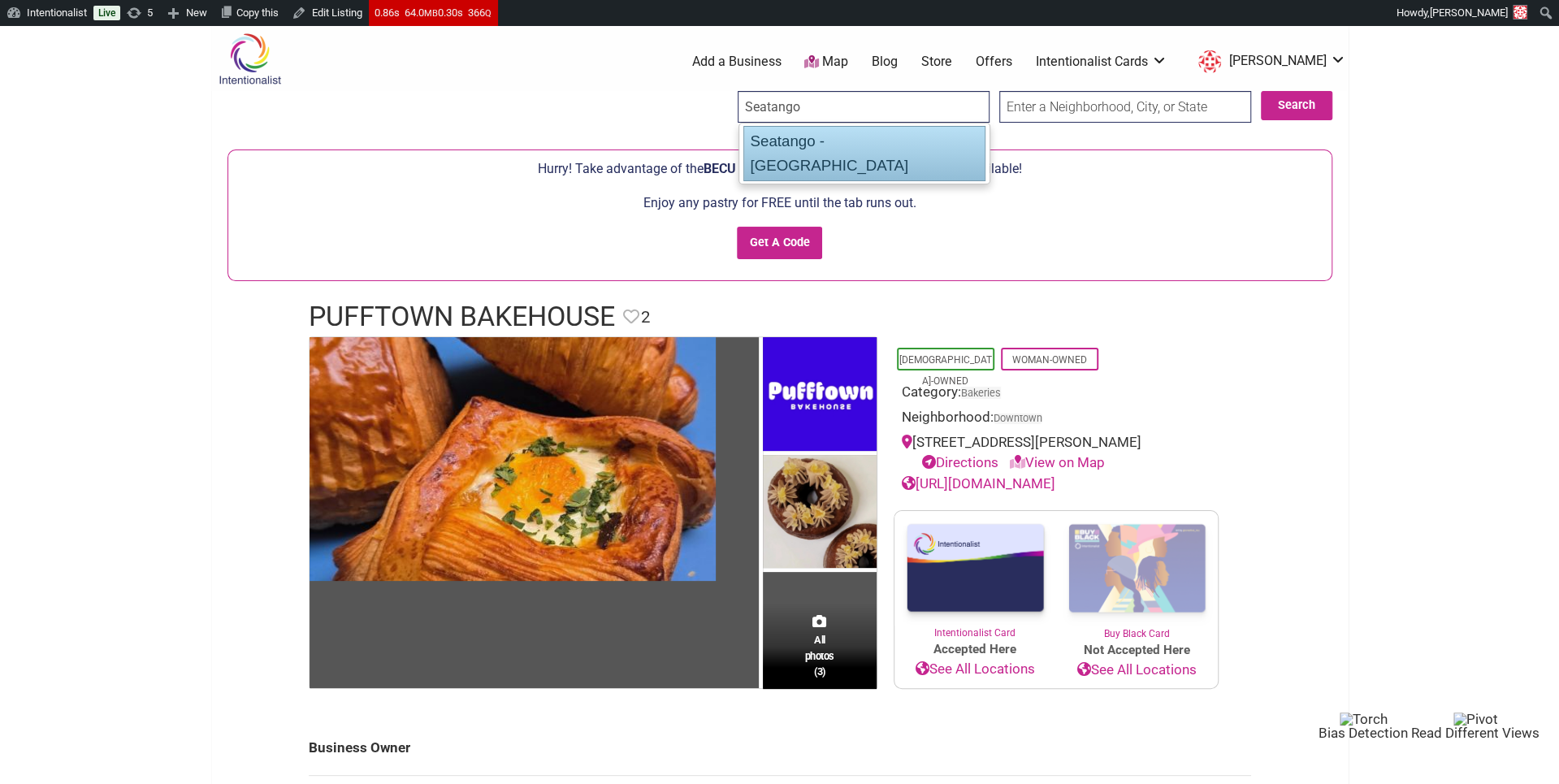
click at [835, 138] on div "Seatango - [GEOGRAPHIC_DATA]" at bounding box center [864, 153] width 243 height 55
type input "Seatango - [GEOGRAPHIC_DATA]"
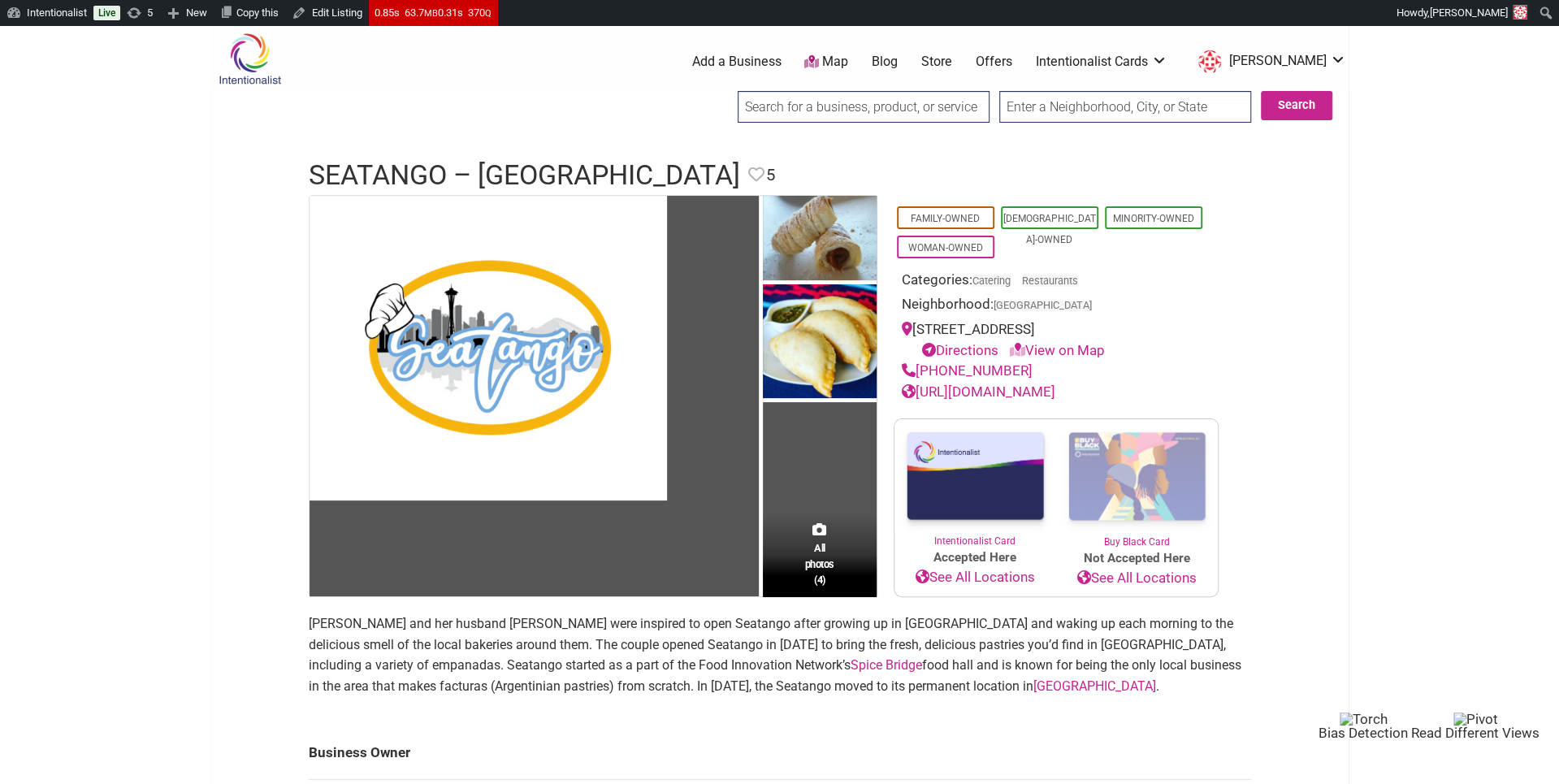
click at [891, 113] on input "search" at bounding box center [864, 106] width 252 height 31
paste input "Salvadorean Bakery & Restaurant"
type input "Salvadorean Bakery & Restaurant"
click at [1282, 98] on button "Search" at bounding box center [1296, 106] width 72 height 30
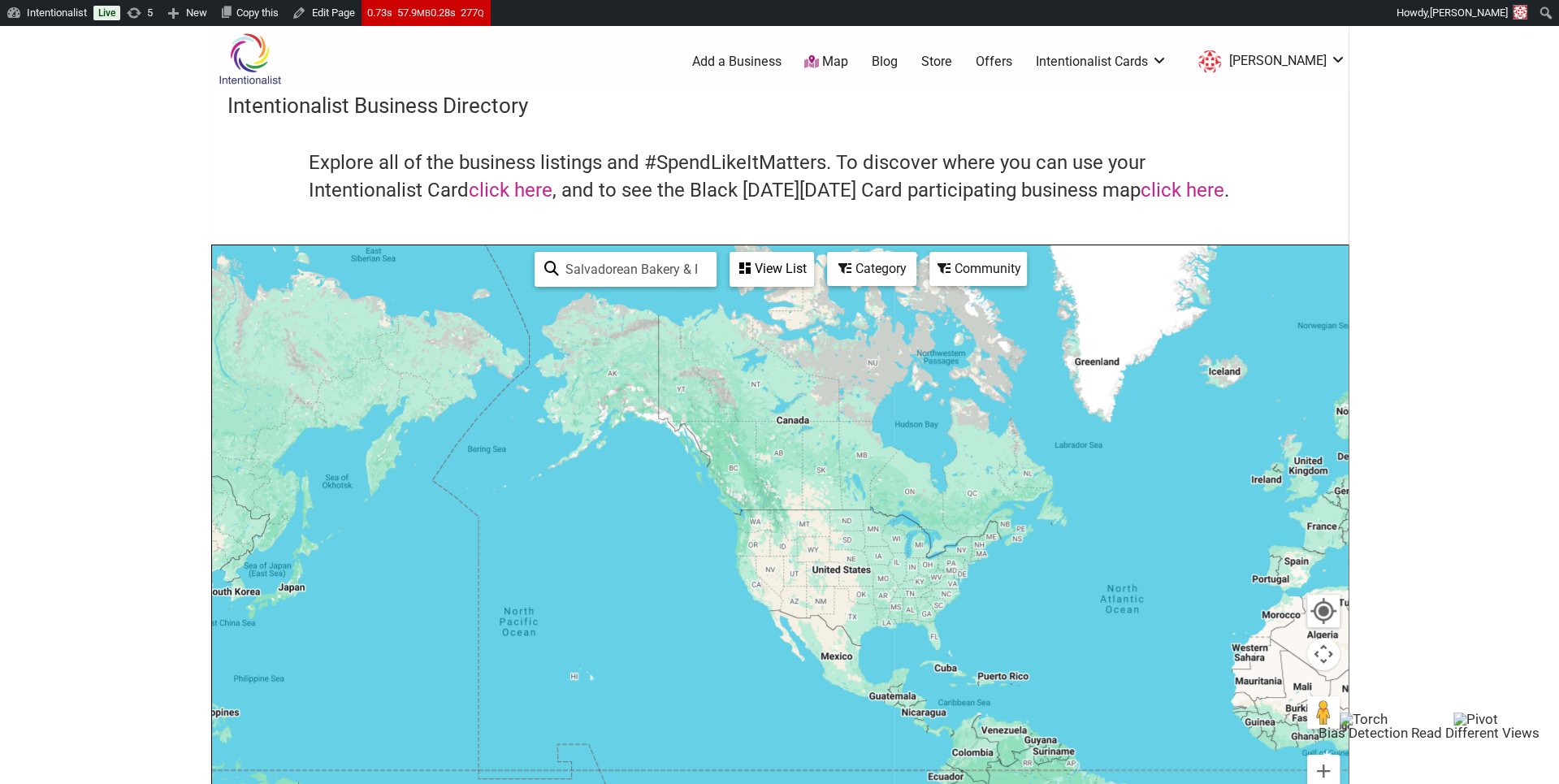
click at [745, 273] on icon at bounding box center [744, 268] width 11 height 13
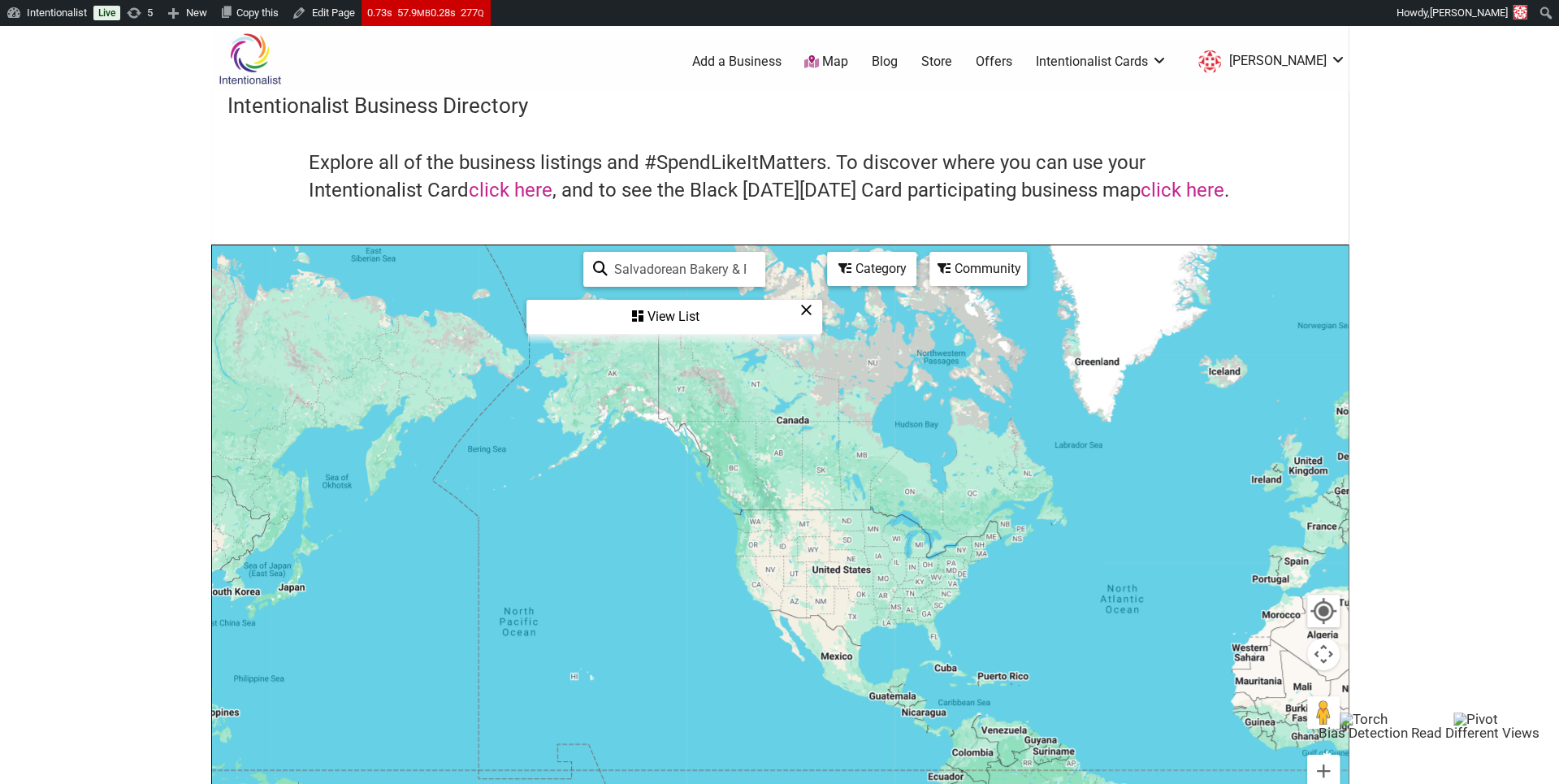
click at [668, 308] on div "View List" at bounding box center [674, 317] width 292 height 31
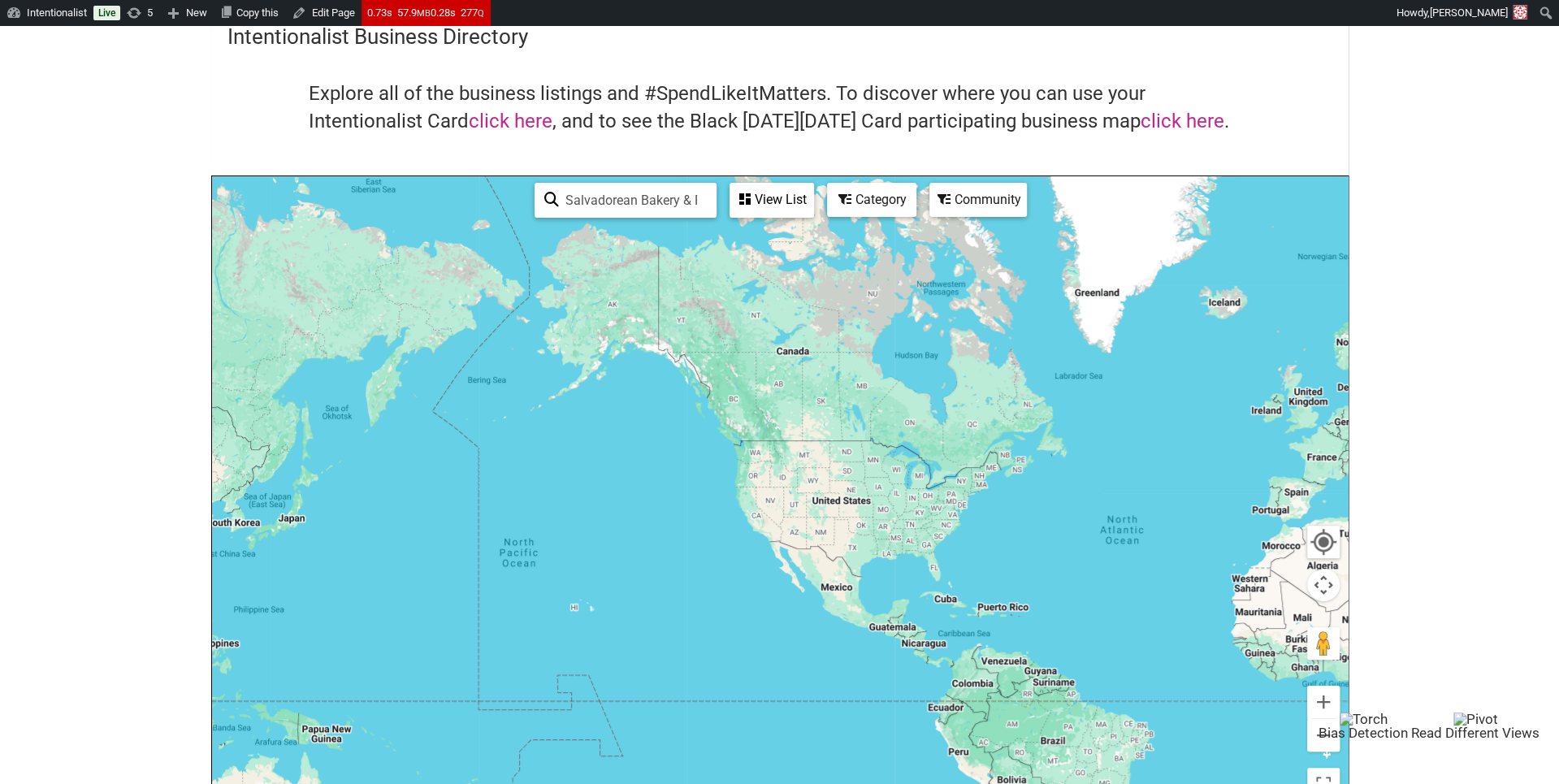
scroll to position [74, 0]
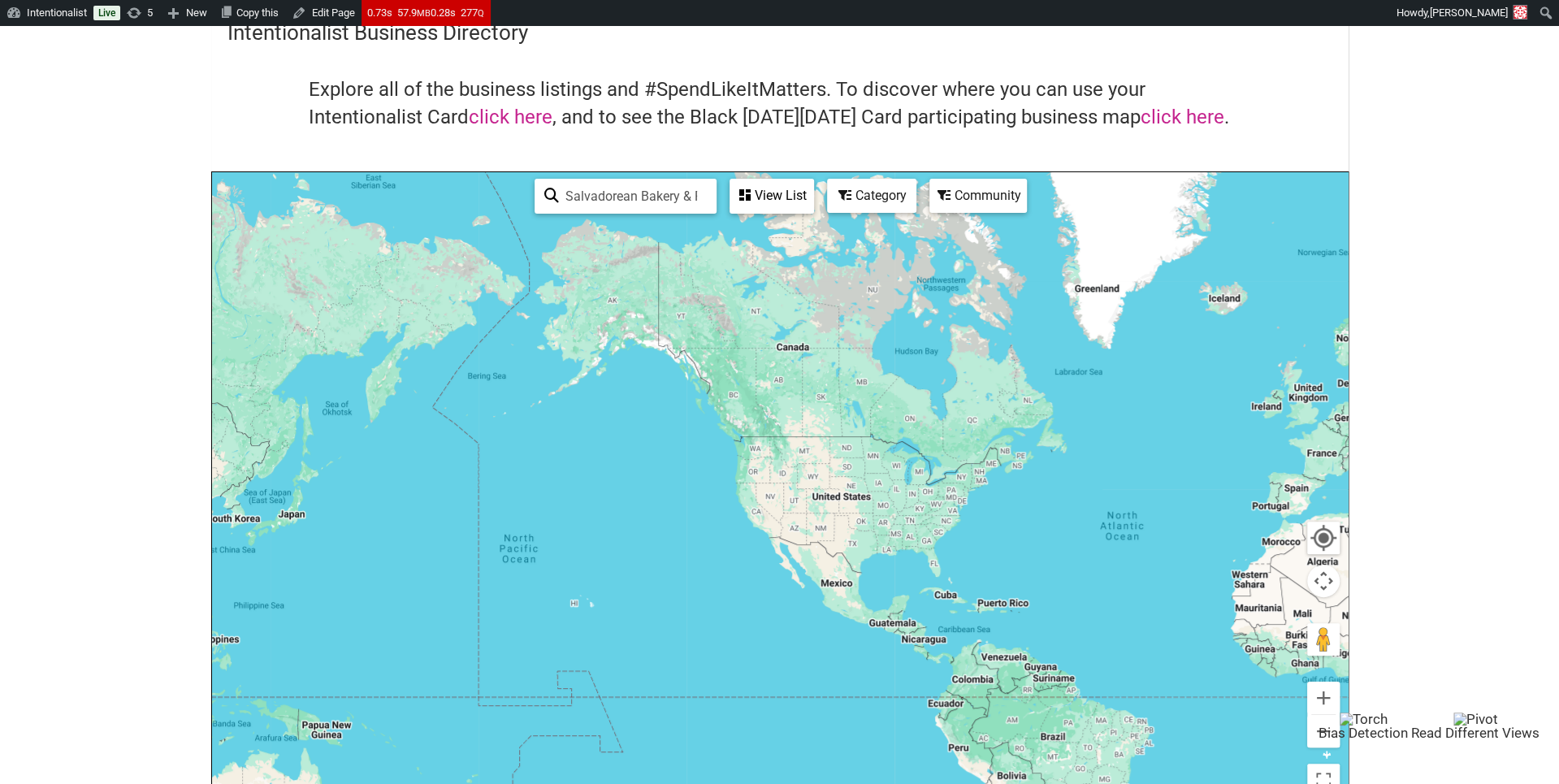
click at [781, 209] on div "View List" at bounding box center [771, 195] width 81 height 31
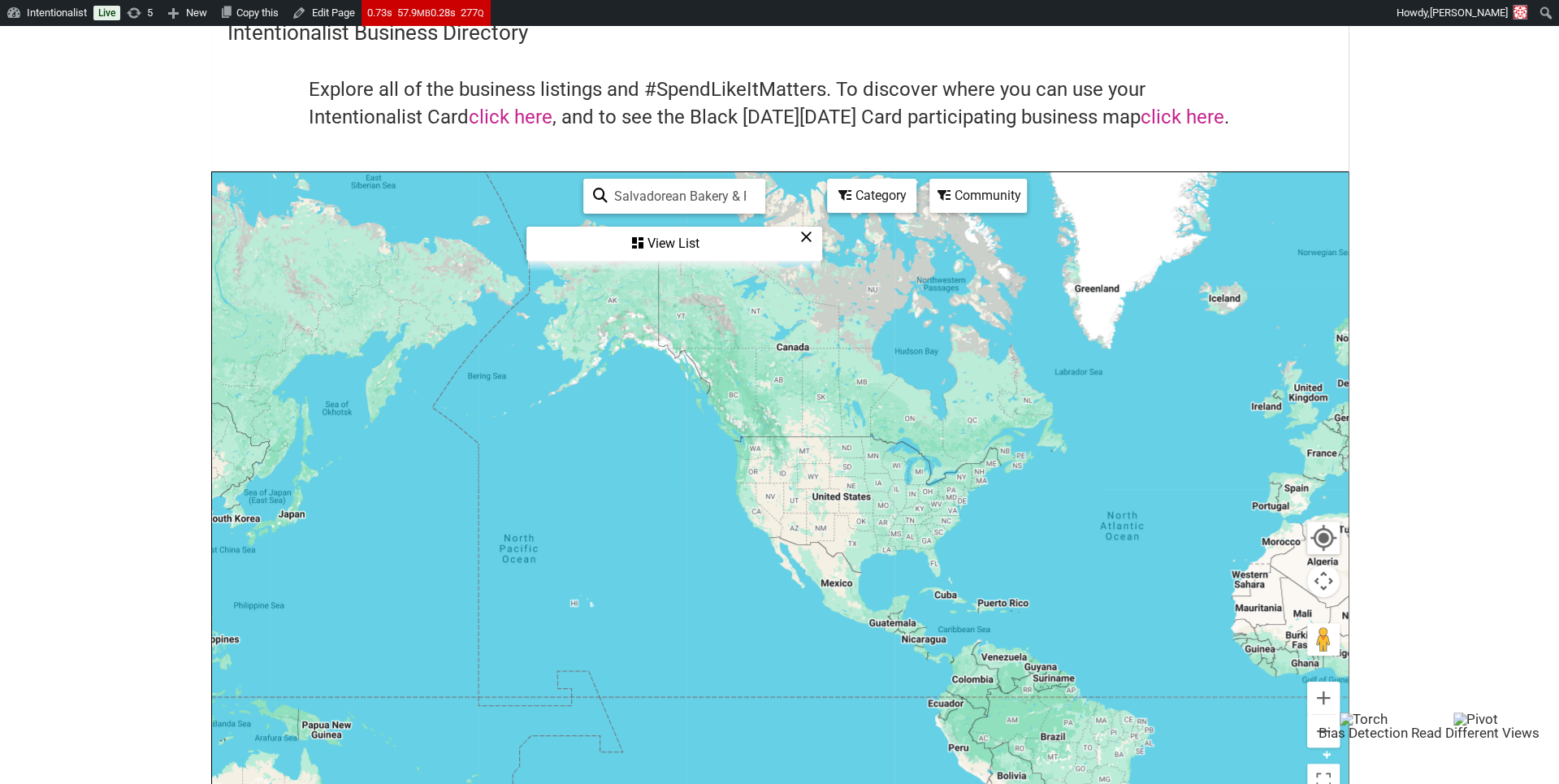
click at [668, 249] on div "View List" at bounding box center [674, 243] width 292 height 31
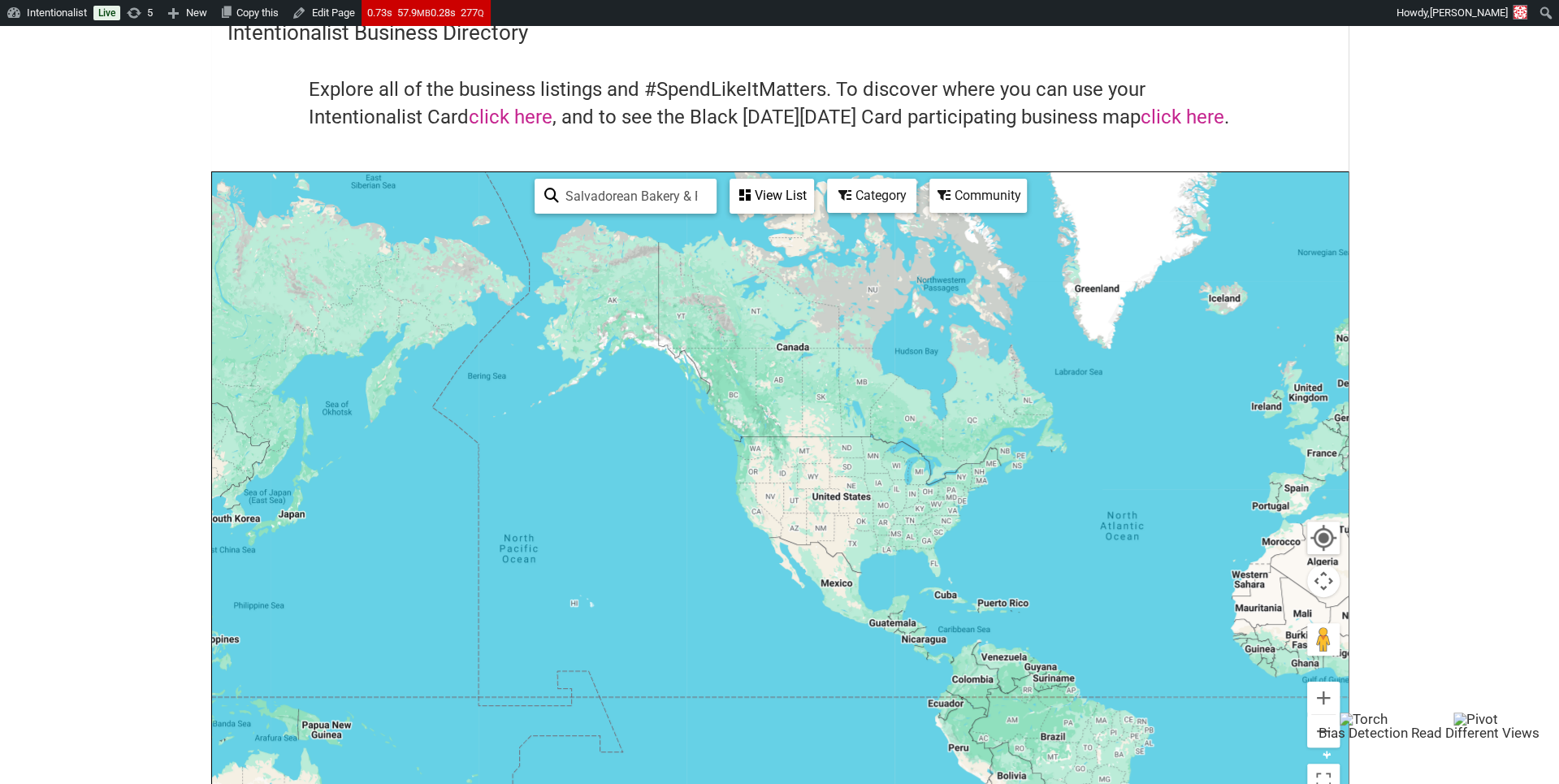
drag, startPoint x: 638, startPoint y: 190, endPoint x: 656, endPoint y: 225, distance: 39.4
click at [656, 225] on div "Salvadorean Bakery & Restaurant See All View List Sorry...nothing found. Catego…" at bounding box center [780, 488] width 1136 height 632
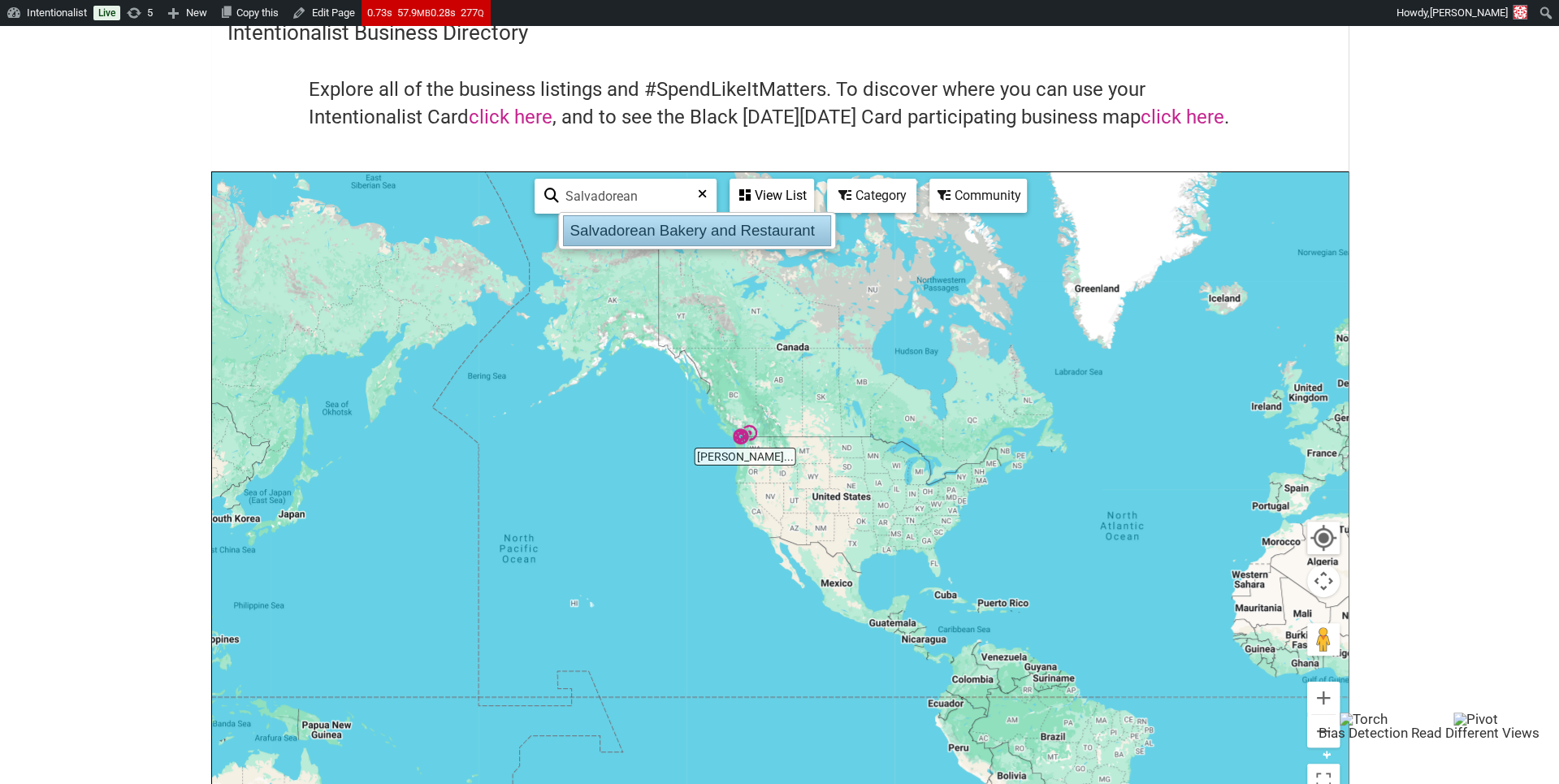
click at [687, 228] on div "Salvadorean Bakery and Restaurant" at bounding box center [696, 231] width 268 height 31
type input "Salvadorean Bakery and Restaurant"
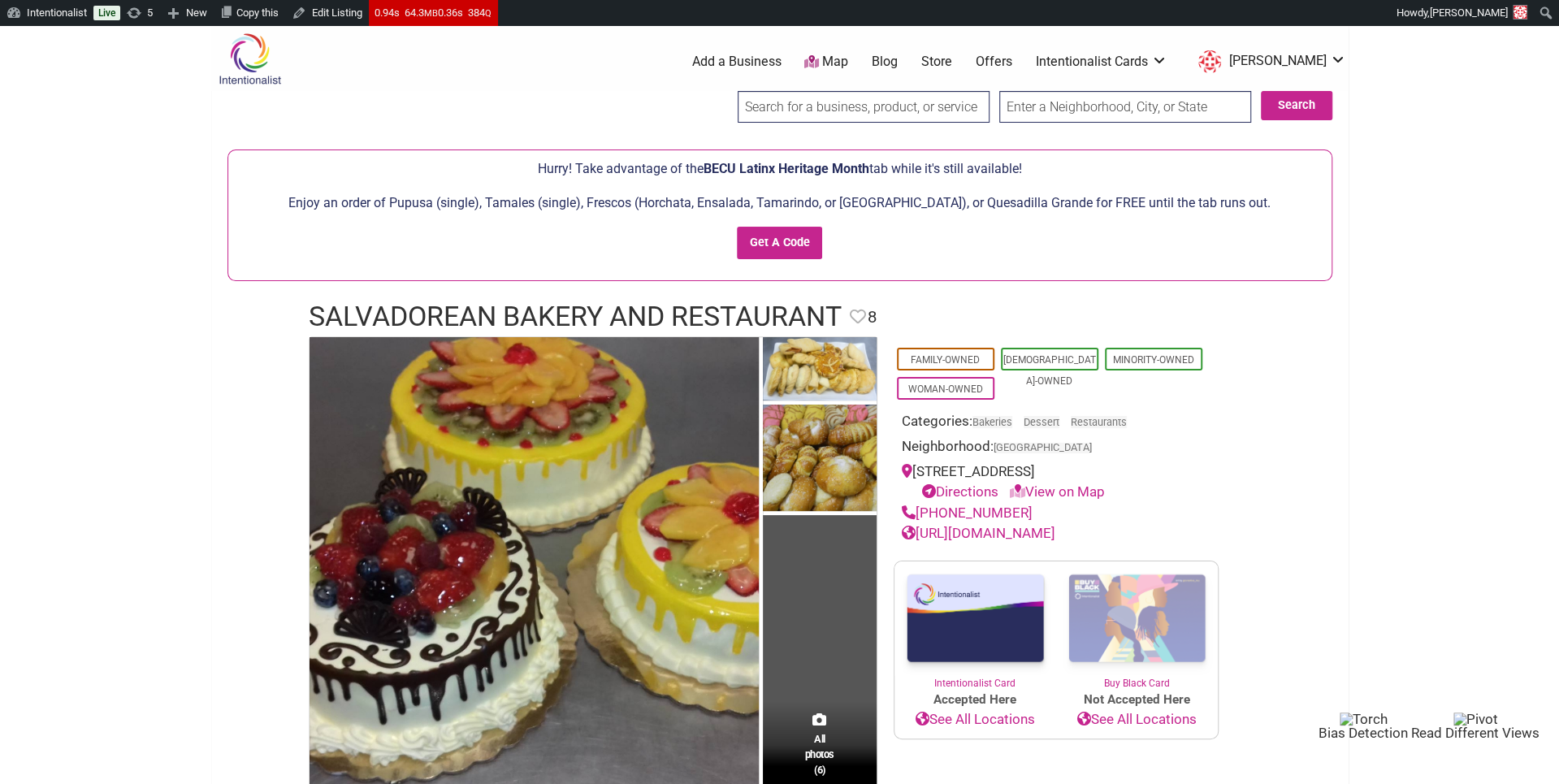
click at [760, 98] on input "search" at bounding box center [864, 106] width 252 height 31
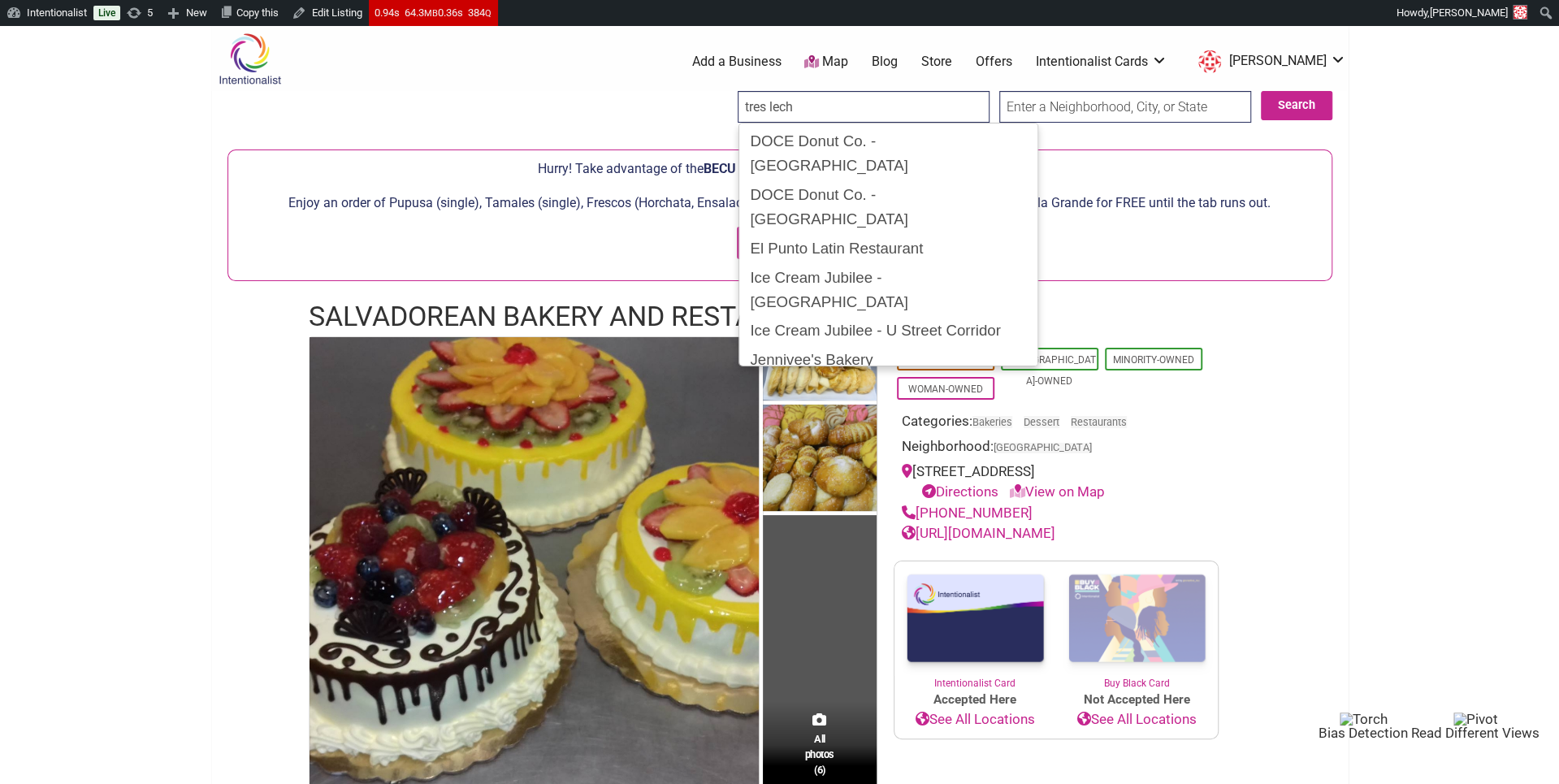
click at [762, 403] on div "Tres Lecheria" at bounding box center [888, 418] width 290 height 31
type input "Tres Lecheria"
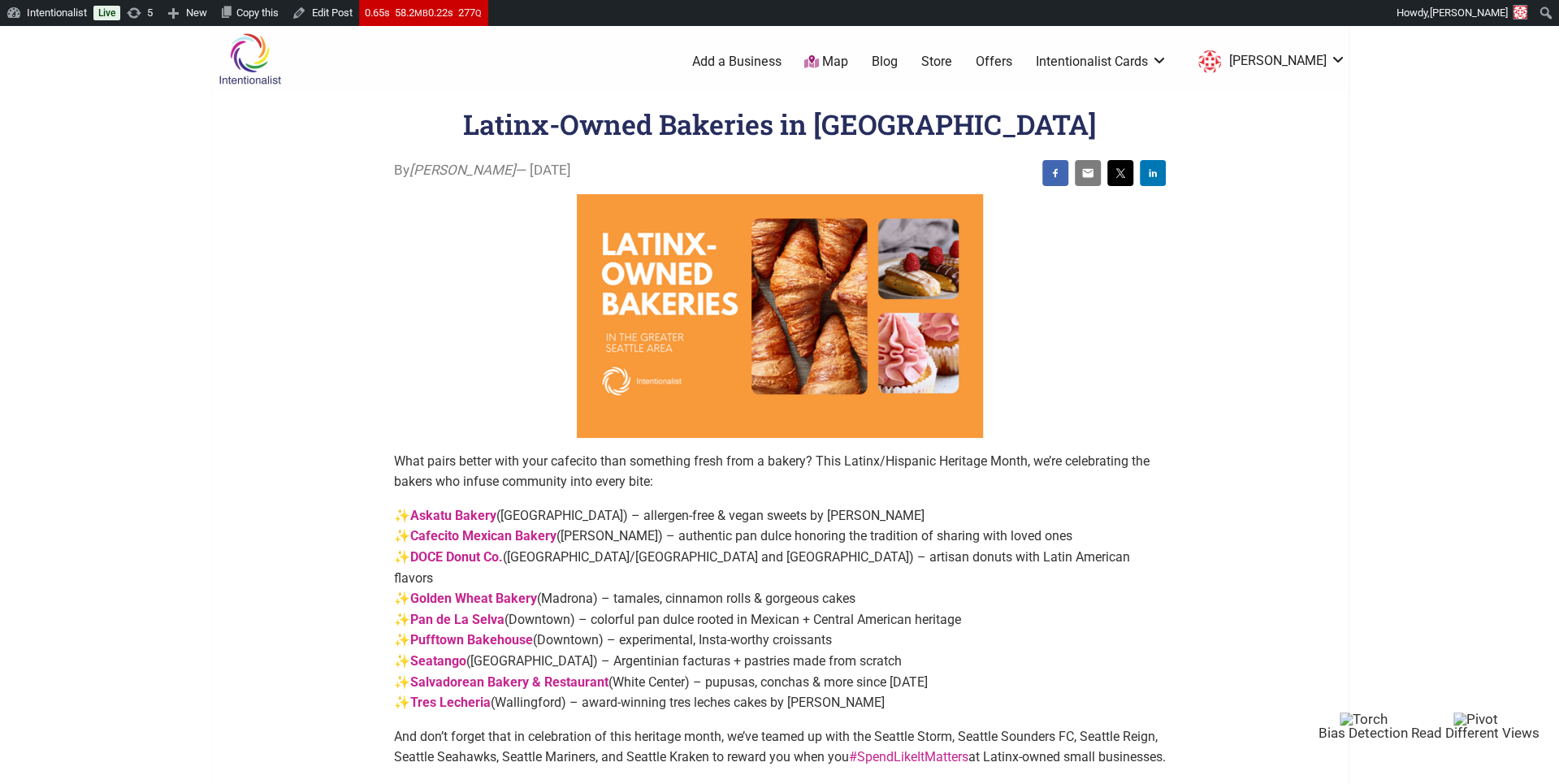
click at [376, 334] on main "By Sarah — September 24, 2025 What pairs better with your cafecito than somethi…" at bounding box center [779, 718] width 1013 height 1117
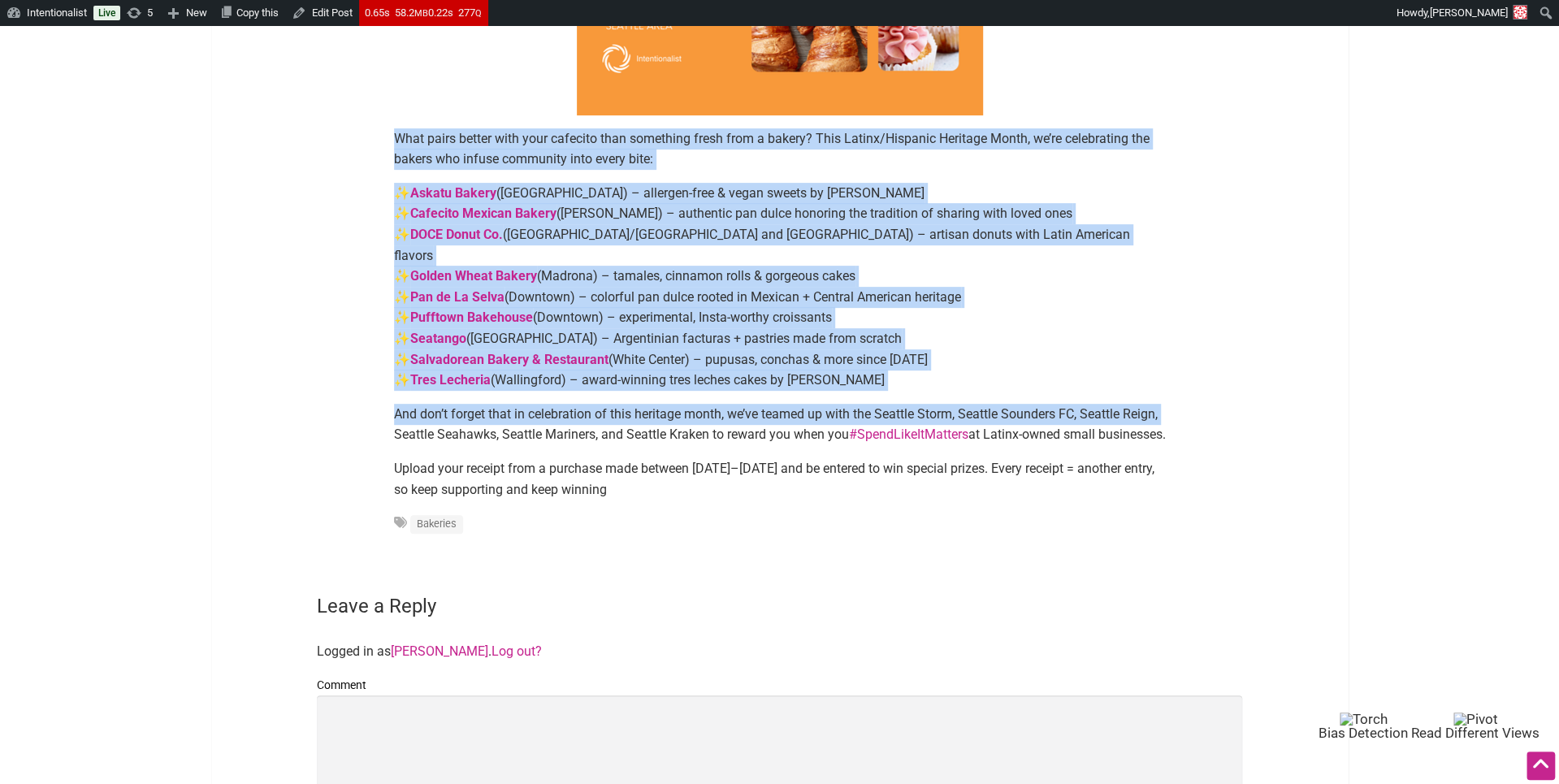
scroll to position [326, 0]
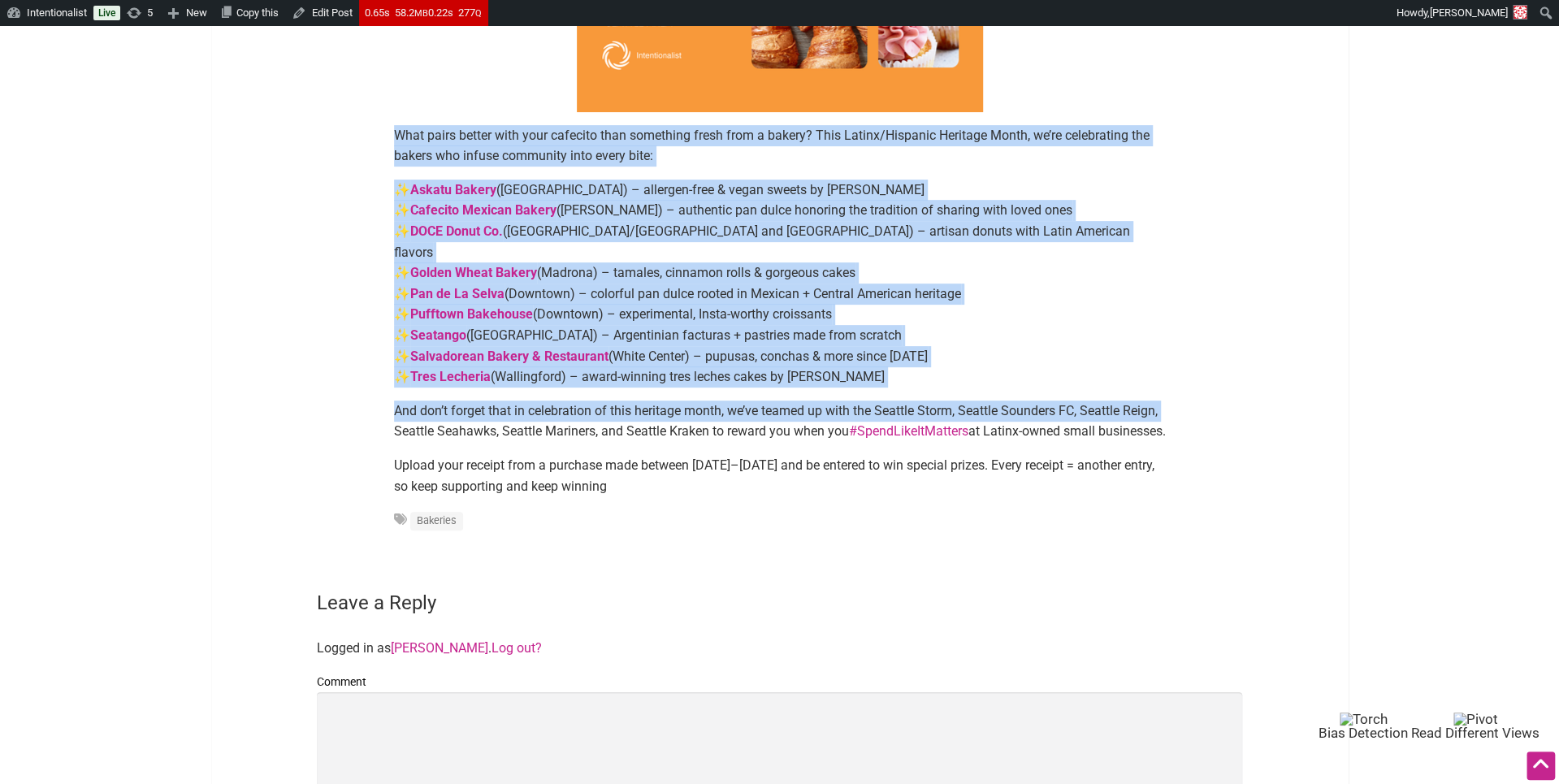
drag, startPoint x: 390, startPoint y: 205, endPoint x: 646, endPoint y: 478, distance: 374.3
click at [646, 478] on article "By Sarah — September 24, 2025 What pairs better with your cafecito than somethi…" at bounding box center [780, 190] width 804 height 712
copy div "What pairs better with your cafecito than something fresh from a bakery? This L…"
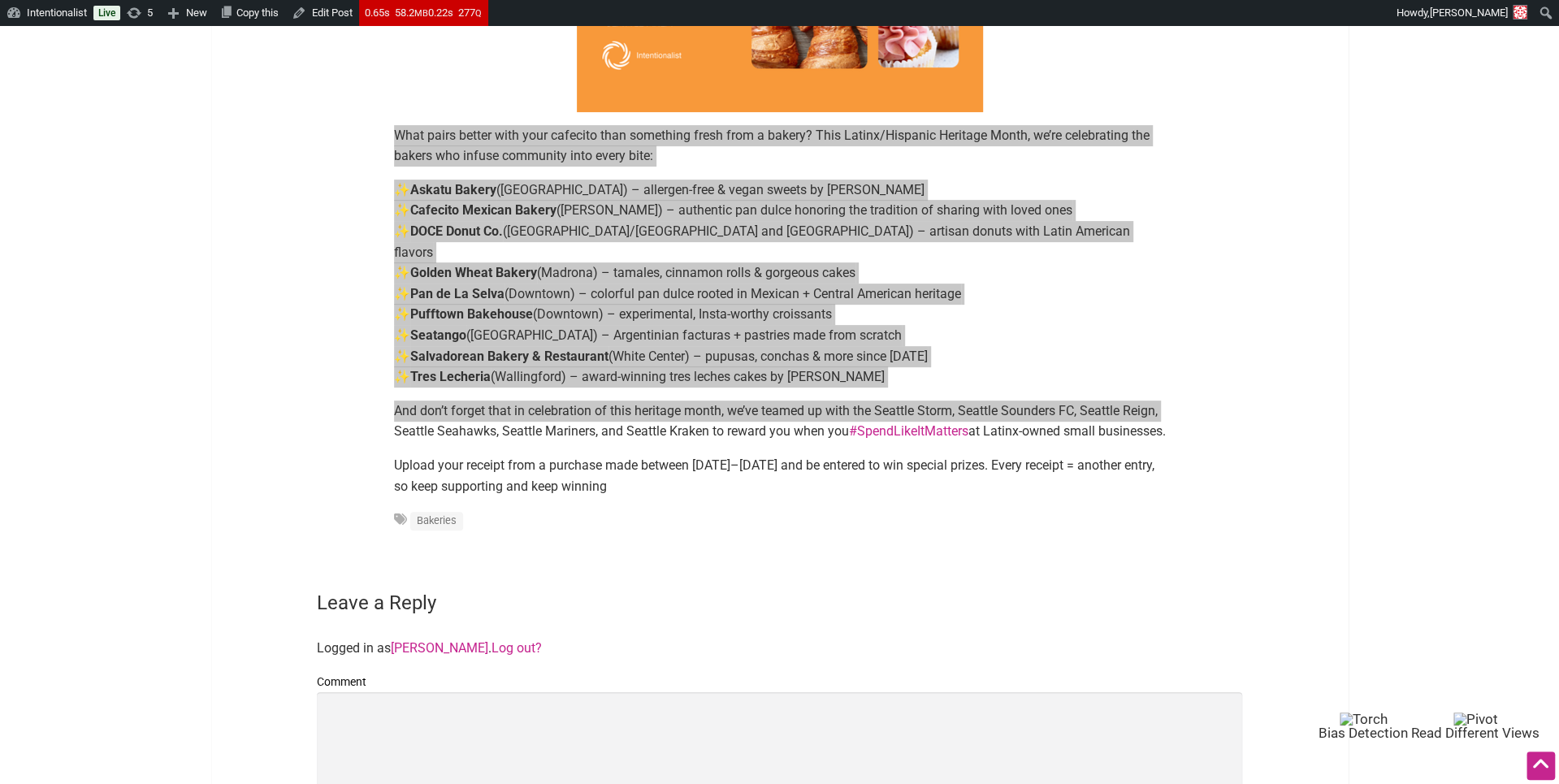
scroll to position [0, 0]
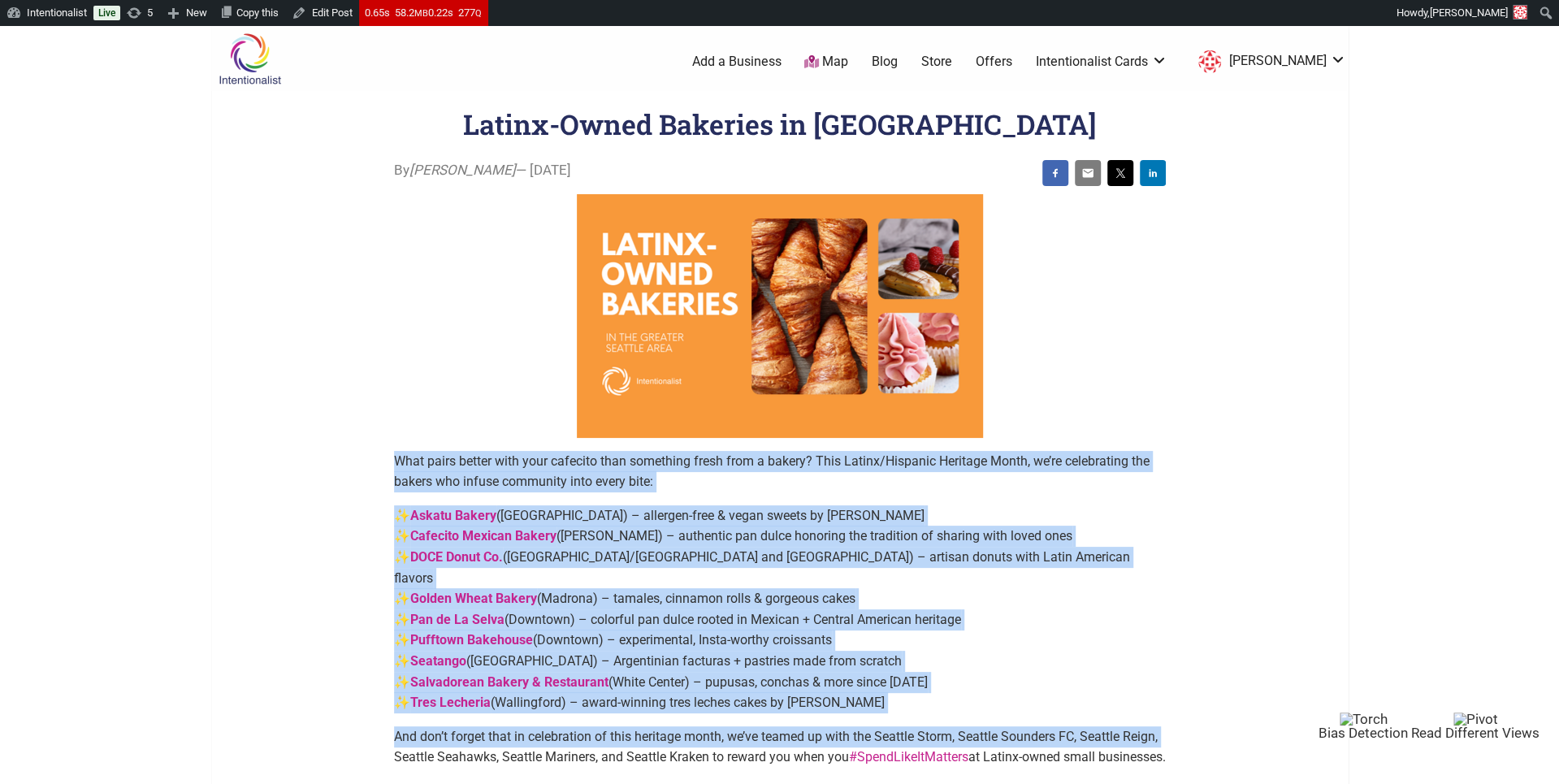
click at [897, 62] on link "Blog" at bounding box center [885, 61] width 26 height 18
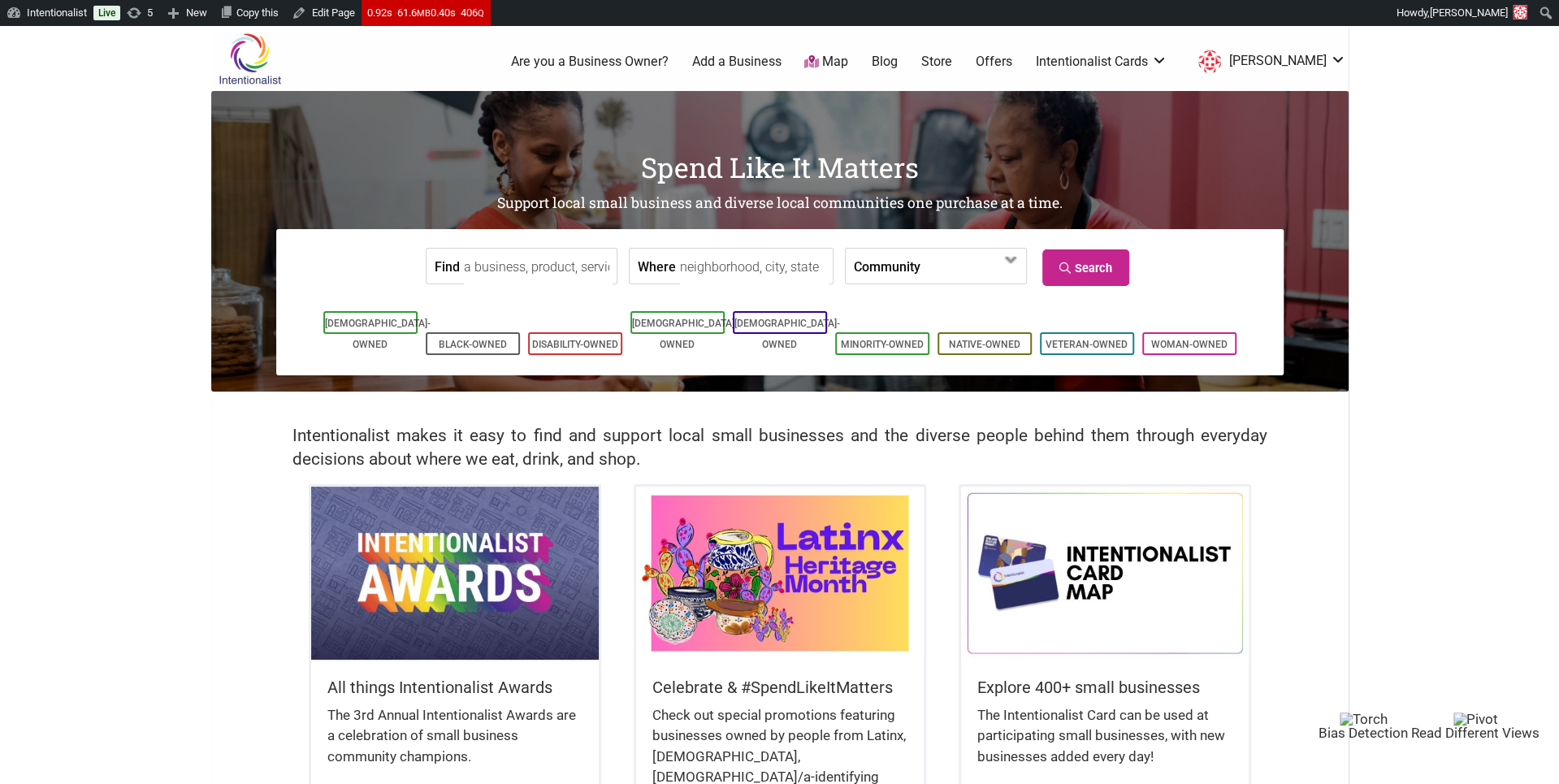
click at [531, 270] on input "Find" at bounding box center [538, 266] width 149 height 36
click at [515, 304] on div "Cafe Dulzura" at bounding box center [536, 315] width 126 height 55
type input "Cafe Dulzura"
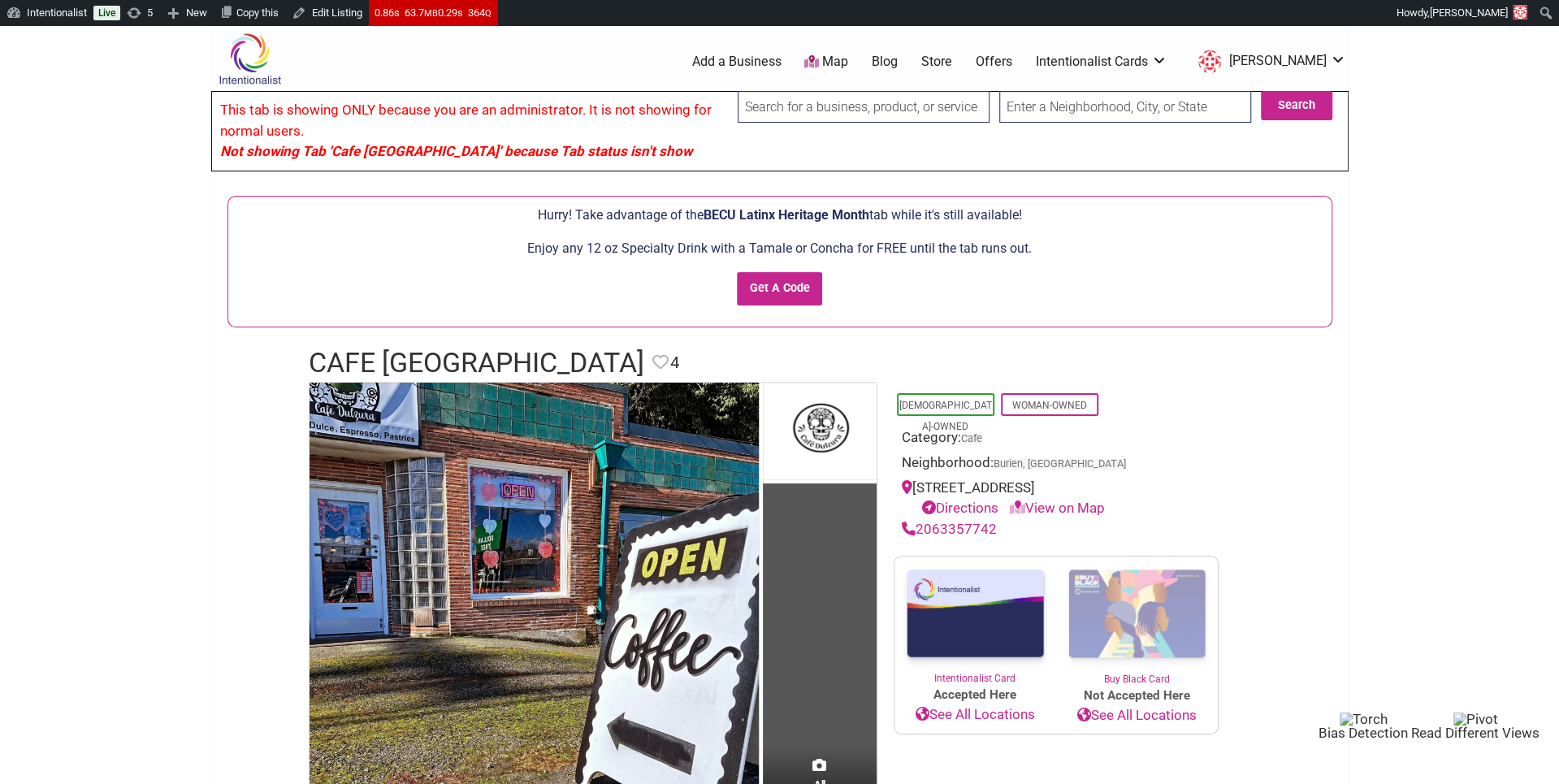
click at [882, 104] on input "search" at bounding box center [864, 106] width 252 height 31
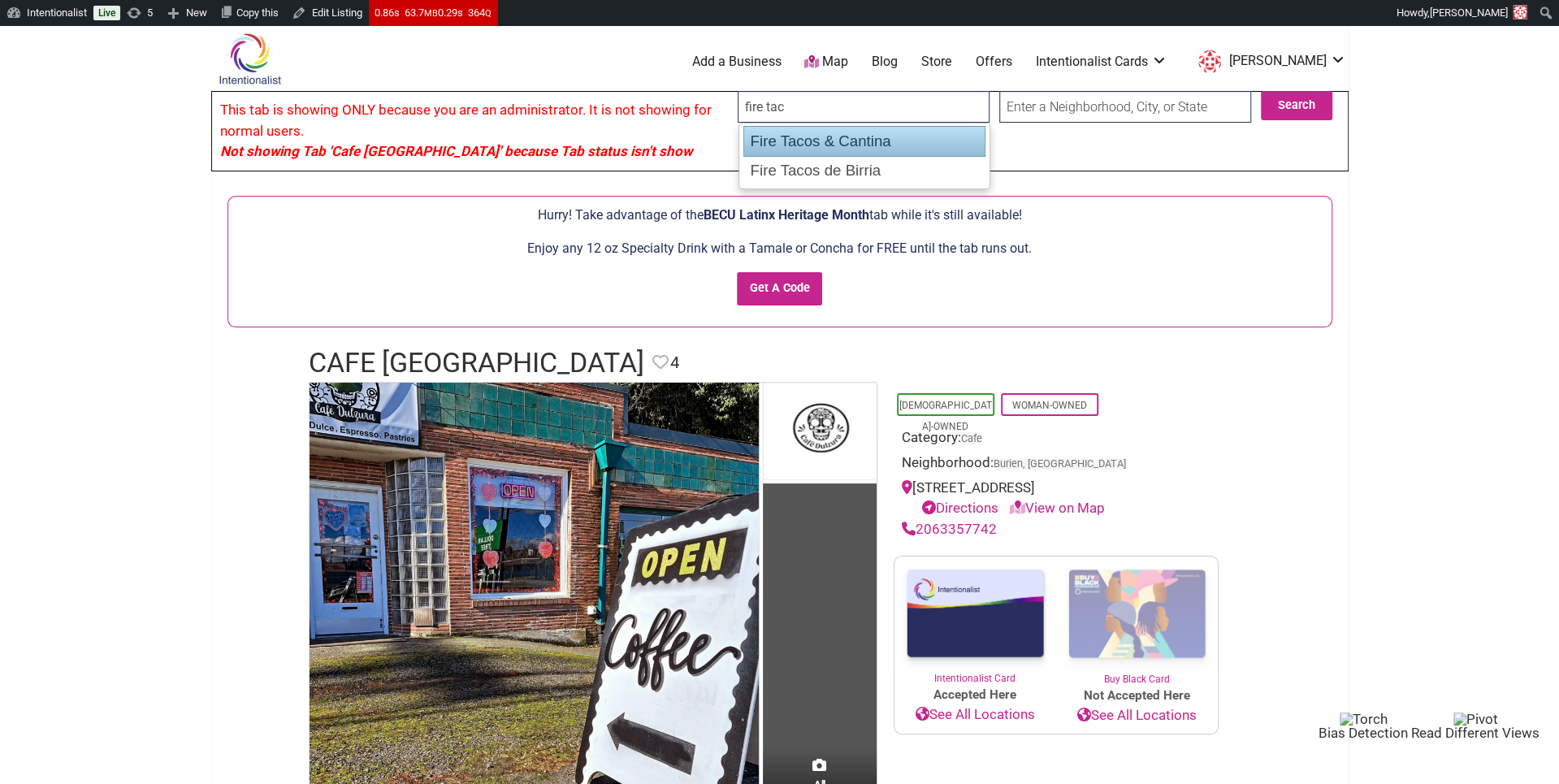
click at [870, 144] on div "Fire Tacos & Cantina" at bounding box center [864, 141] width 243 height 31
type input "Fire Tacos & Cantina"
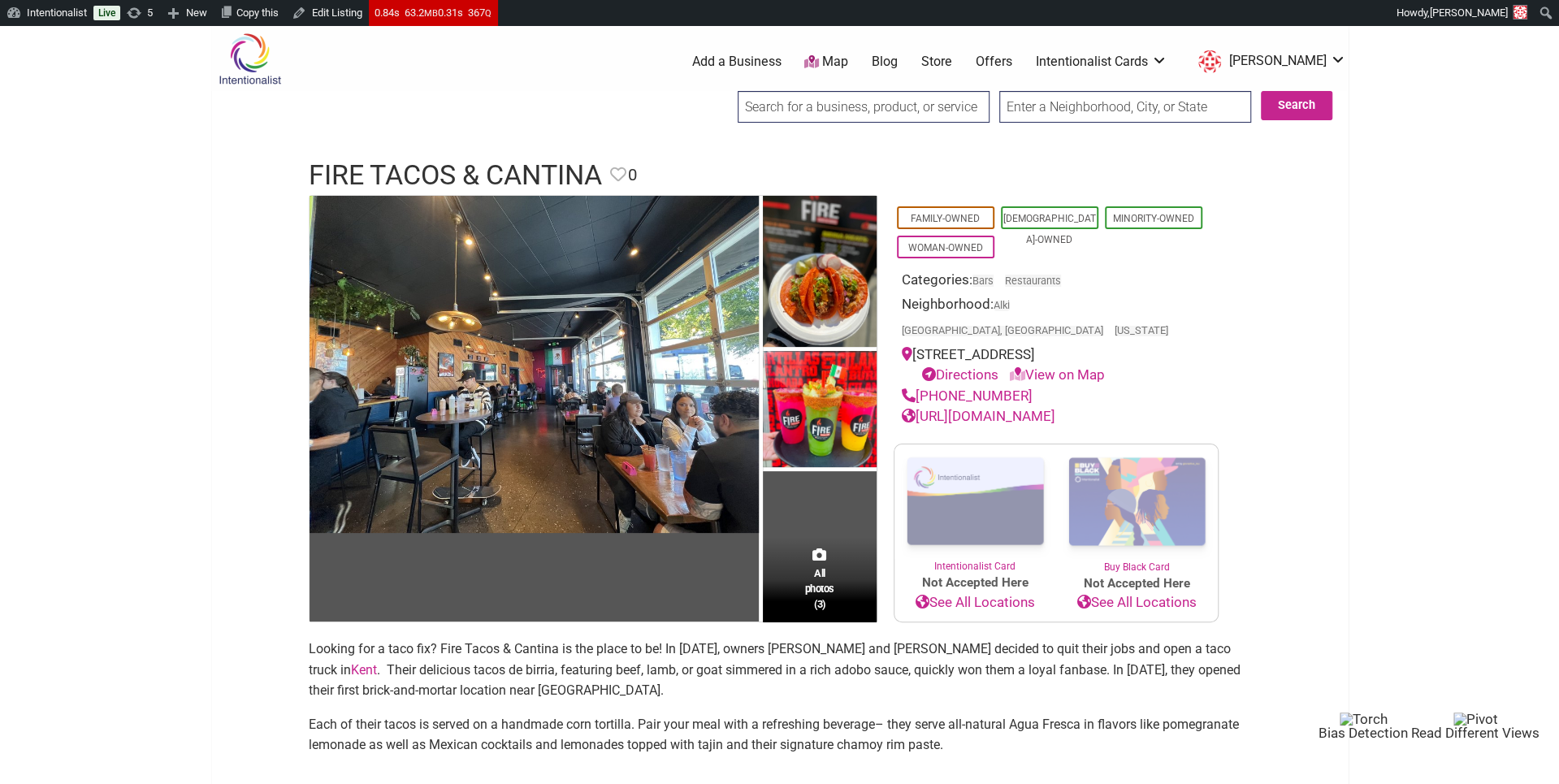
click at [929, 112] on input "search" at bounding box center [864, 106] width 252 height 31
click at [917, 137] on div "Pufftown Bakehouse" at bounding box center [864, 141] width 241 height 30
type input "Pufftown Bakehouse"
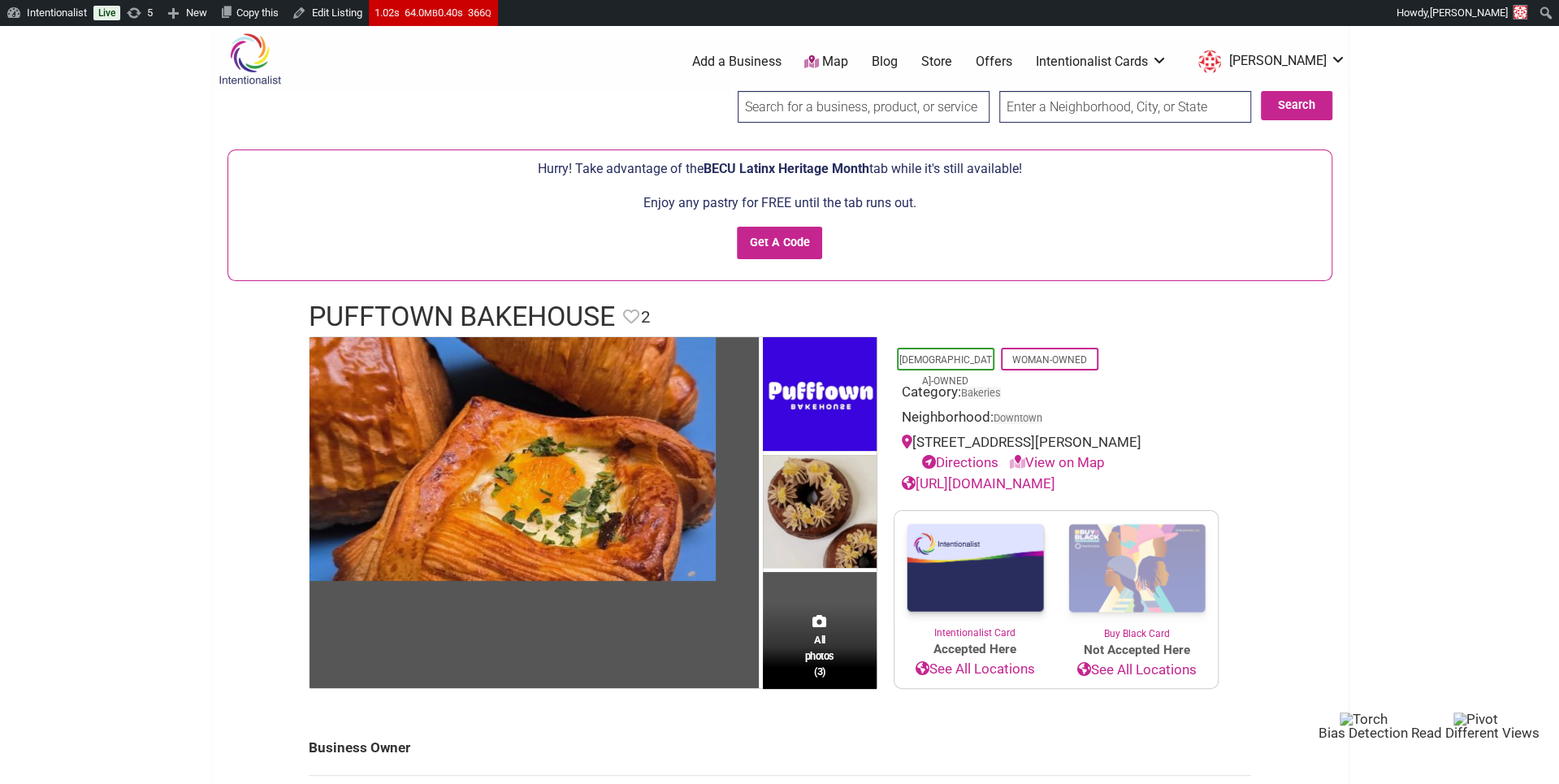
click at [897, 116] on input "search" at bounding box center [864, 106] width 252 height 31
paste input "Salvadorean Bakery"
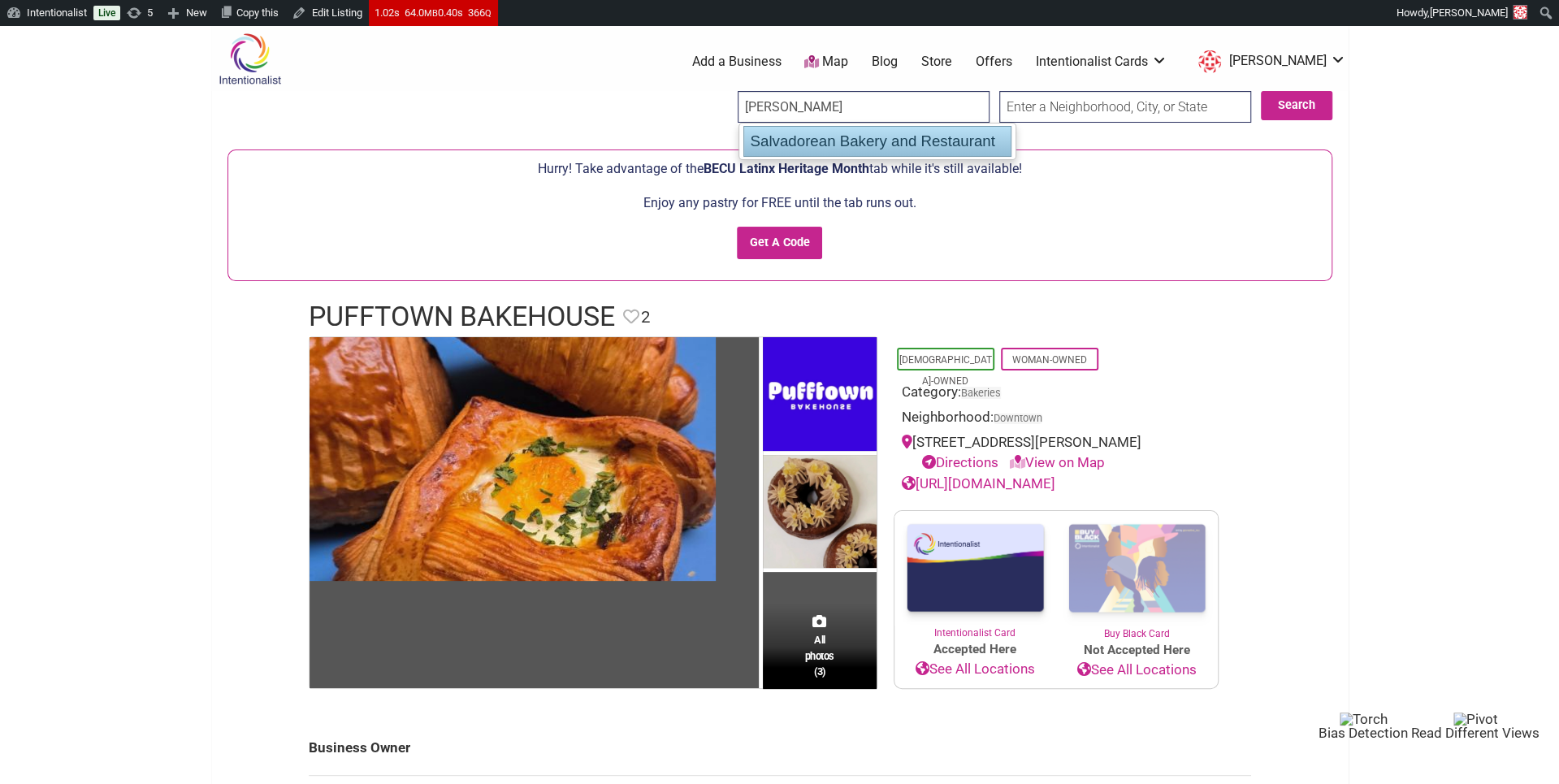
click at [895, 142] on div "Salvadorean Bakery and Restaurant" at bounding box center [877, 141] width 268 height 31
type input "Salvadorean Bakery and Restaurant"
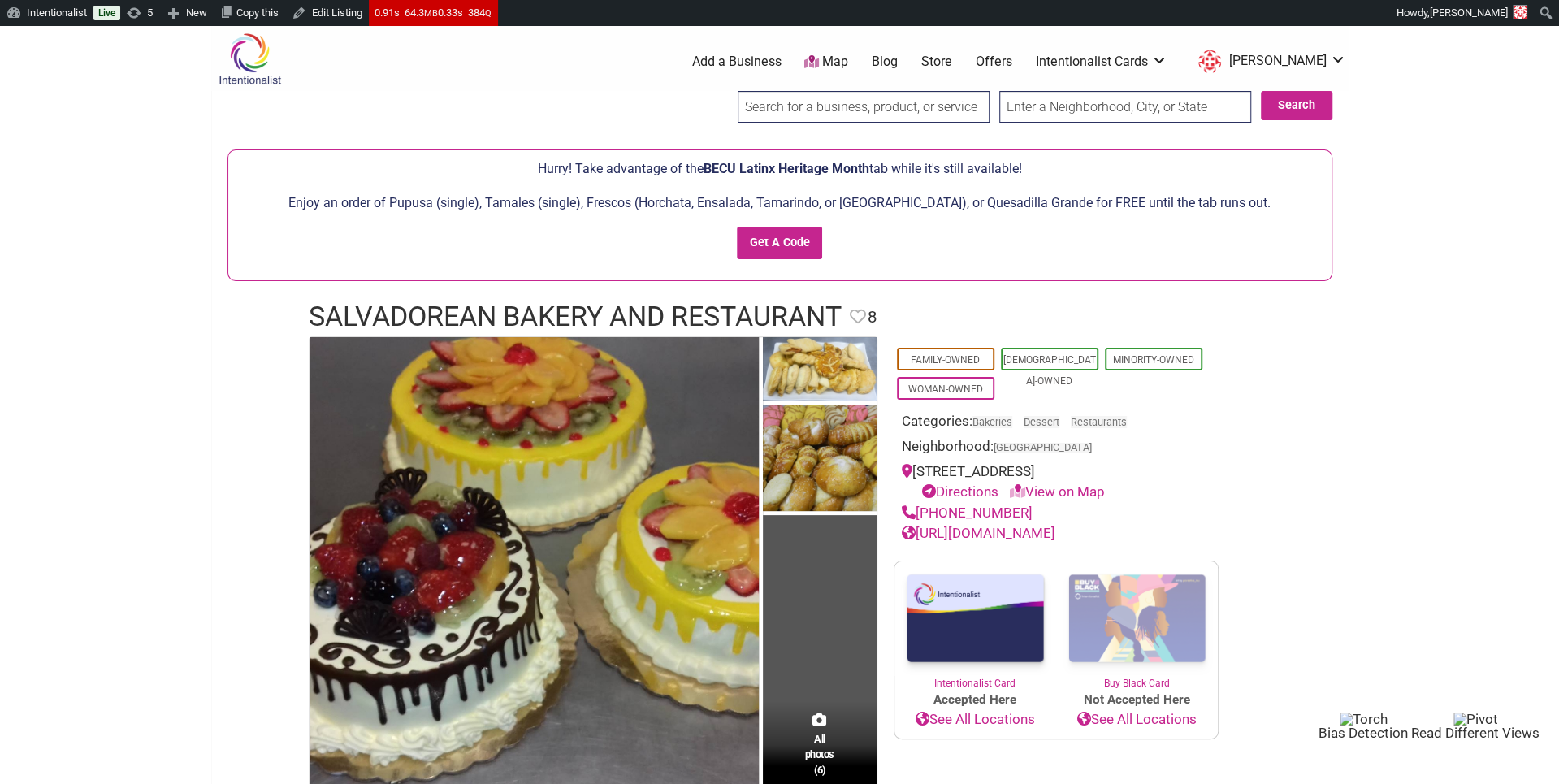
click at [924, 106] on input "search" at bounding box center [864, 106] width 252 height 31
paste input "[PERSON_NAME] Mexican [PERSON_NAME]"
click at [924, 119] on input "[PERSON_NAME] Mexican [PERSON_NAME]" at bounding box center [864, 106] width 252 height 31
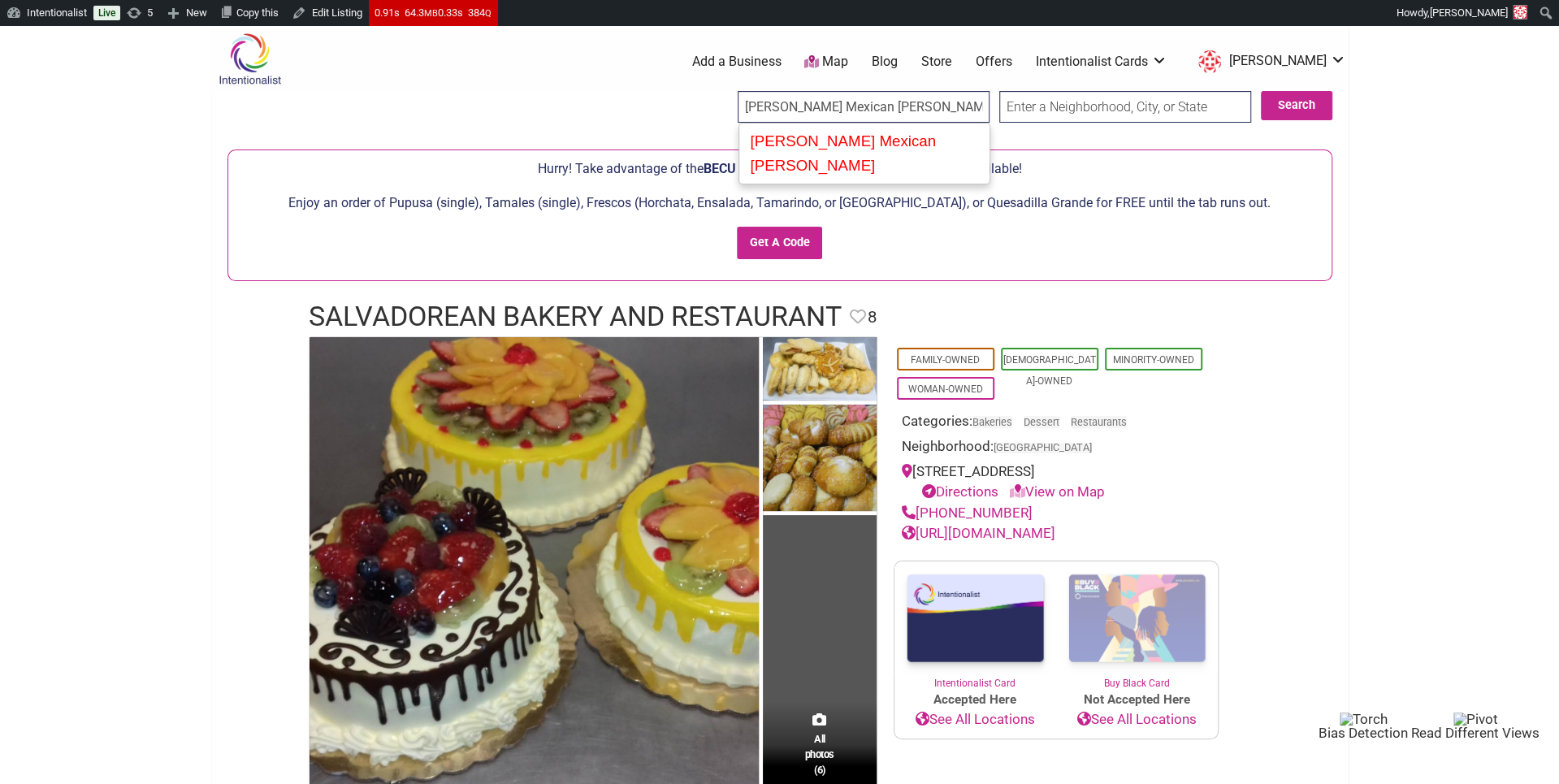
click at [924, 134] on div "Mendoza's Mexican Mercado" at bounding box center [864, 153] width 241 height 53
type input "Mendoza's Mexican Mercado"
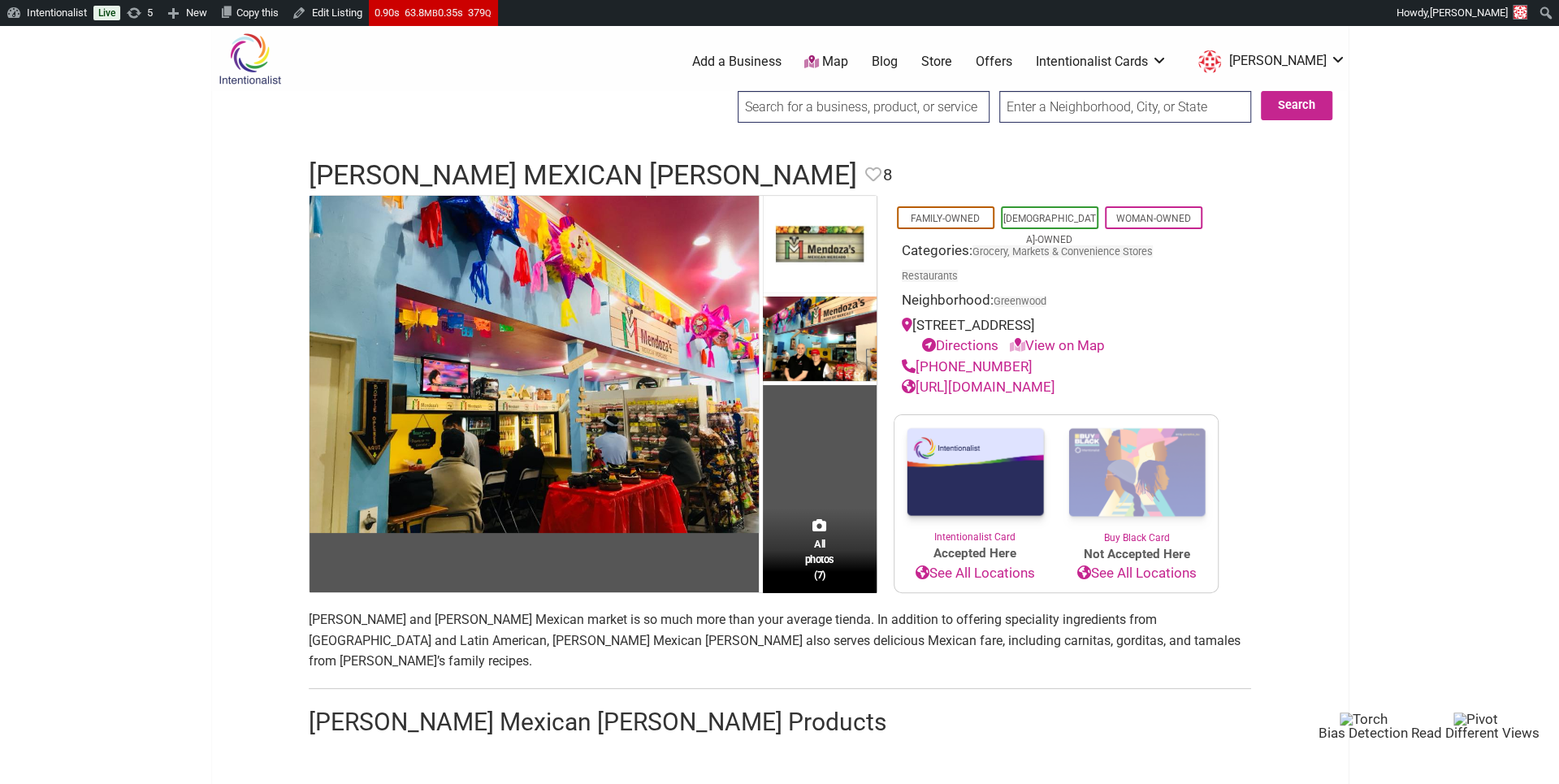
click at [913, 104] on input "search" at bounding box center [864, 106] width 252 height 31
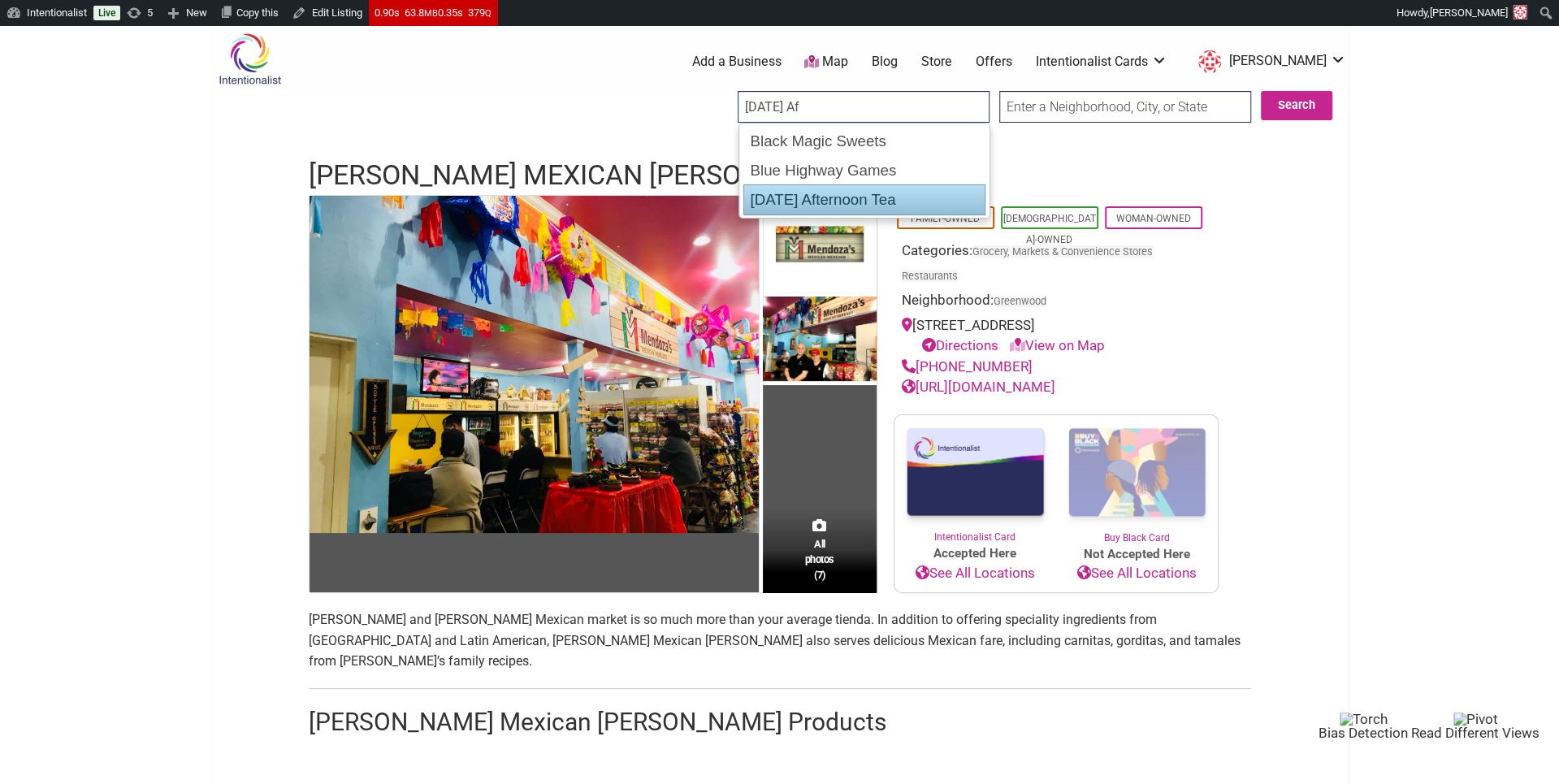
click at [876, 193] on div "[DATE] Afternoon Tea" at bounding box center [864, 199] width 243 height 31
type input "[DATE] Afternoon Tea"
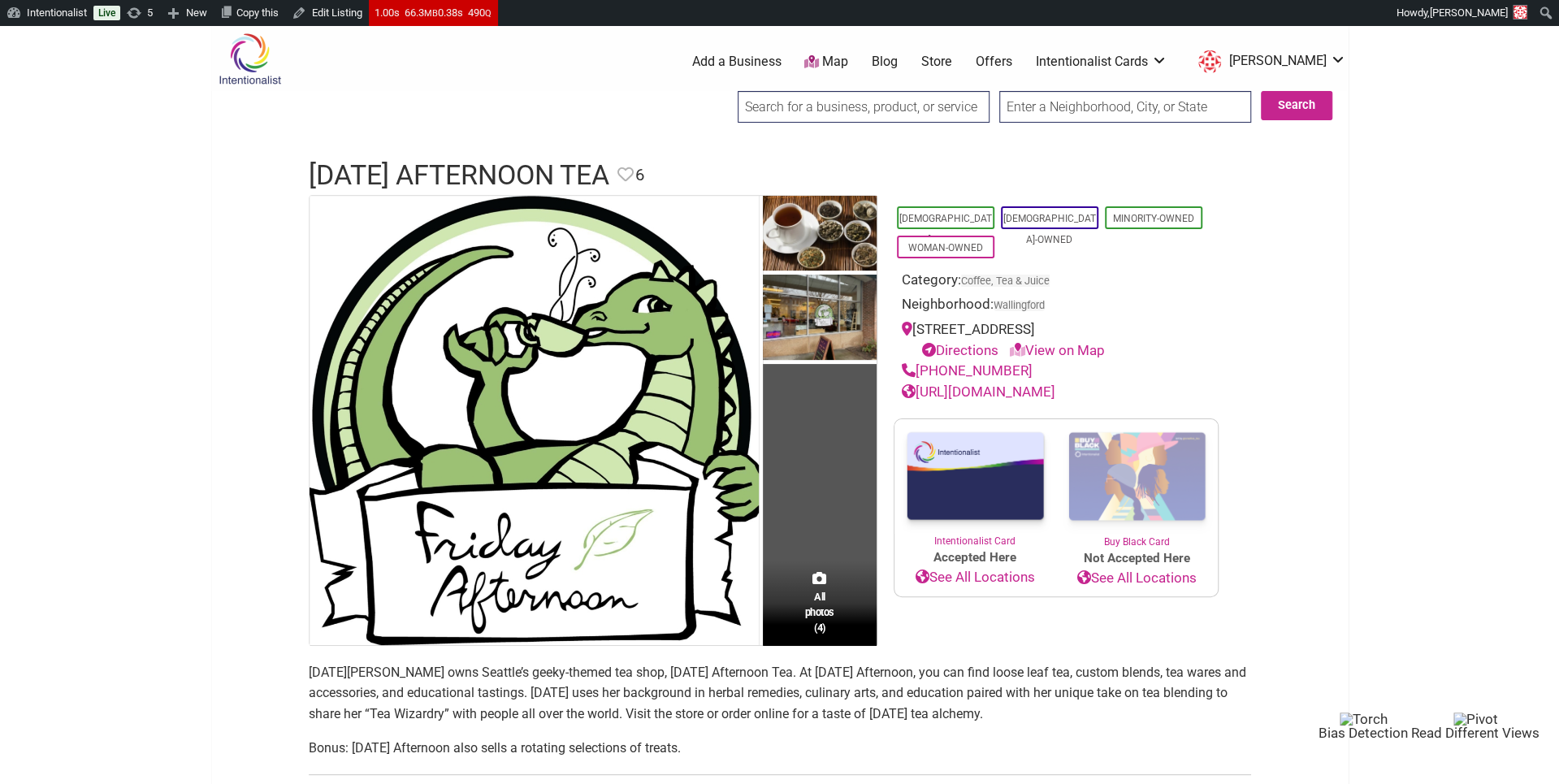
click at [919, 109] on input "search" at bounding box center [864, 106] width 252 height 31
paste input "Cafe Calaveras"
type input "Cafe Calaveras"
click at [722, 91] on input "Search" at bounding box center [753, 107] width 63 height 33
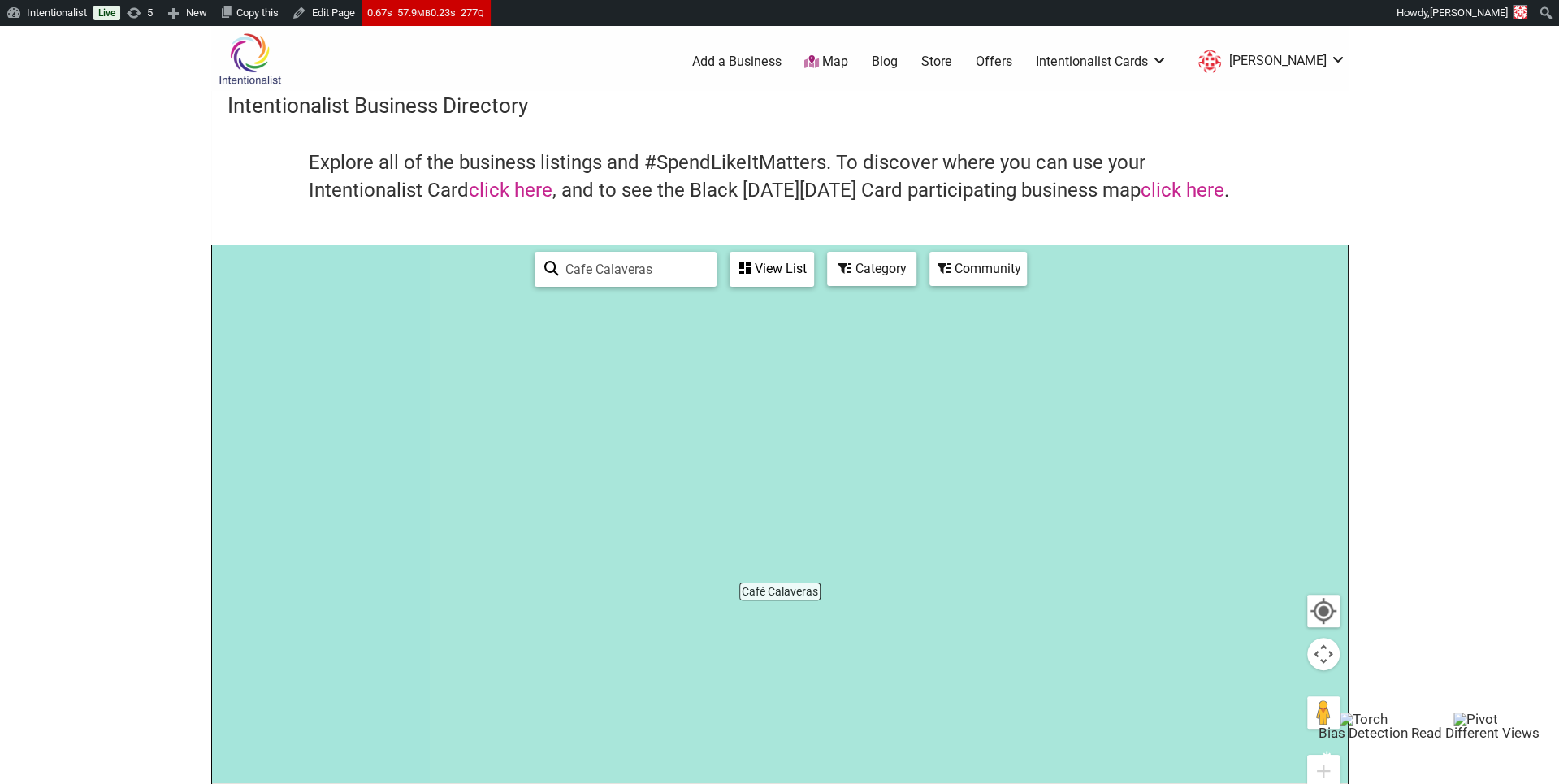
click at [770, 60] on link "Add a Business" at bounding box center [736, 61] width 90 height 18
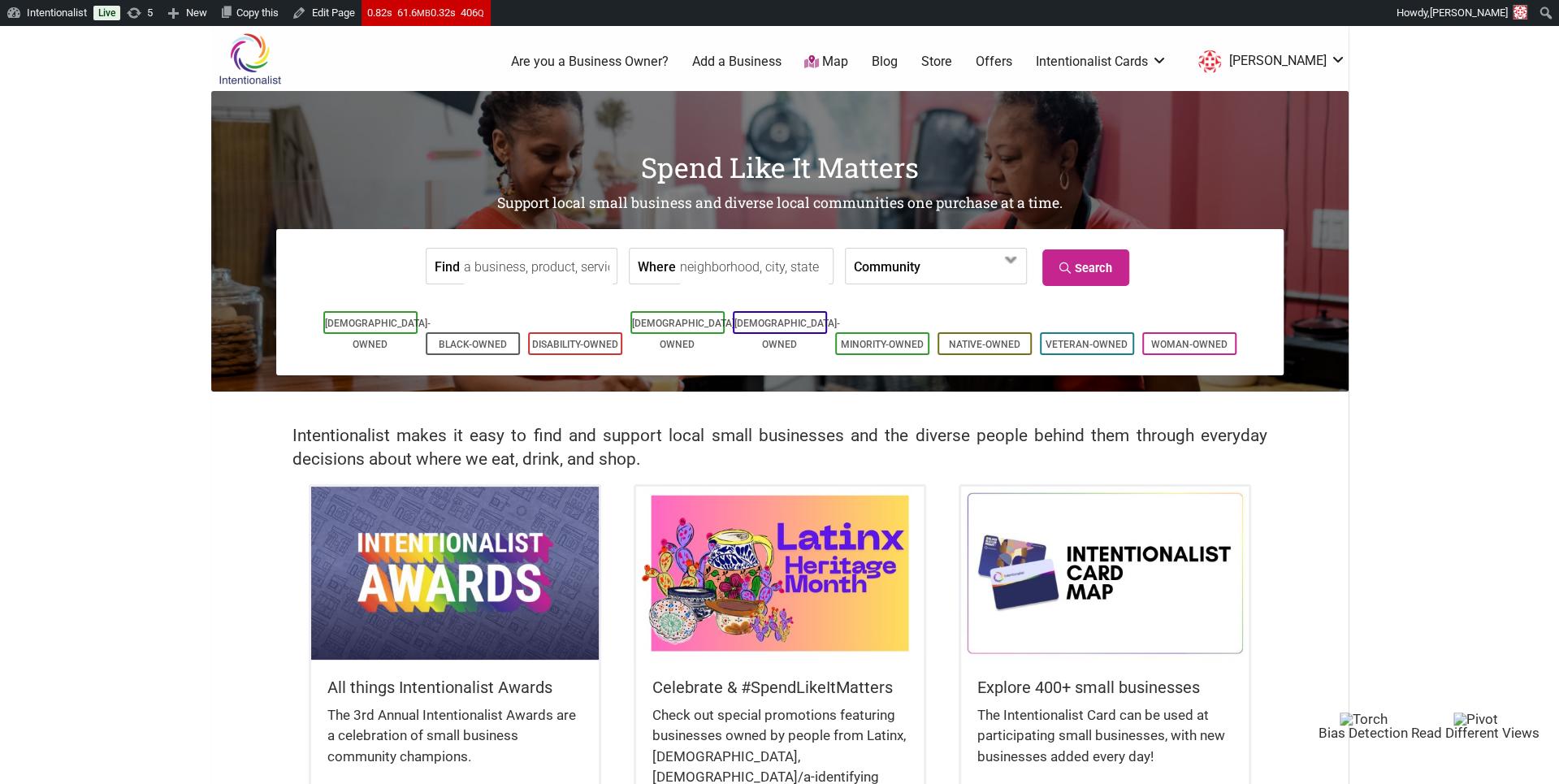
click at [512, 261] on input "Find" at bounding box center [538, 266] width 149 height 36
click at [507, 308] on div "Pitch The Baby" at bounding box center [542, 303] width 137 height 31
type input "Pitch The Baby"
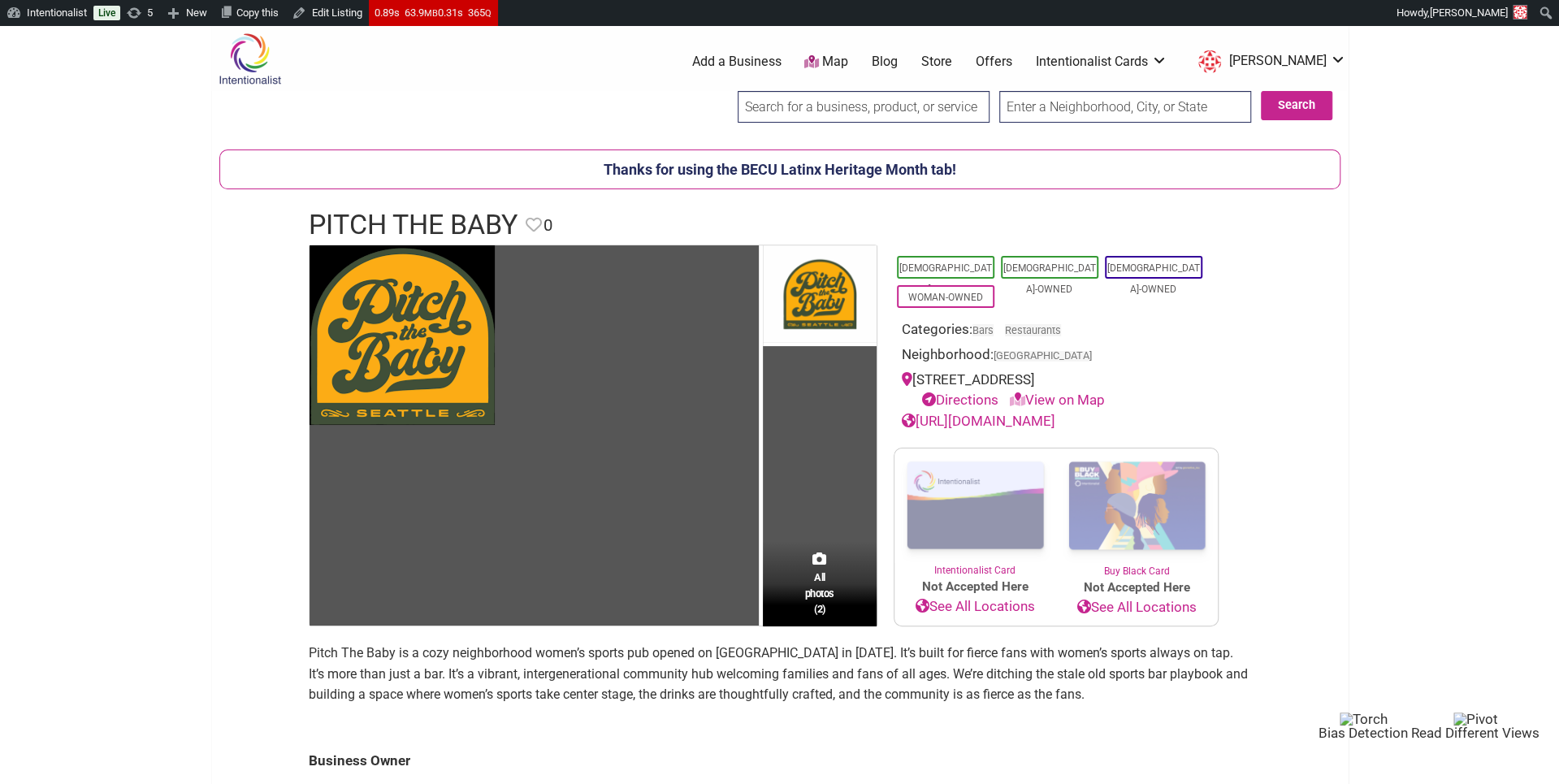
click at [897, 100] on input "search" at bounding box center [864, 106] width 252 height 31
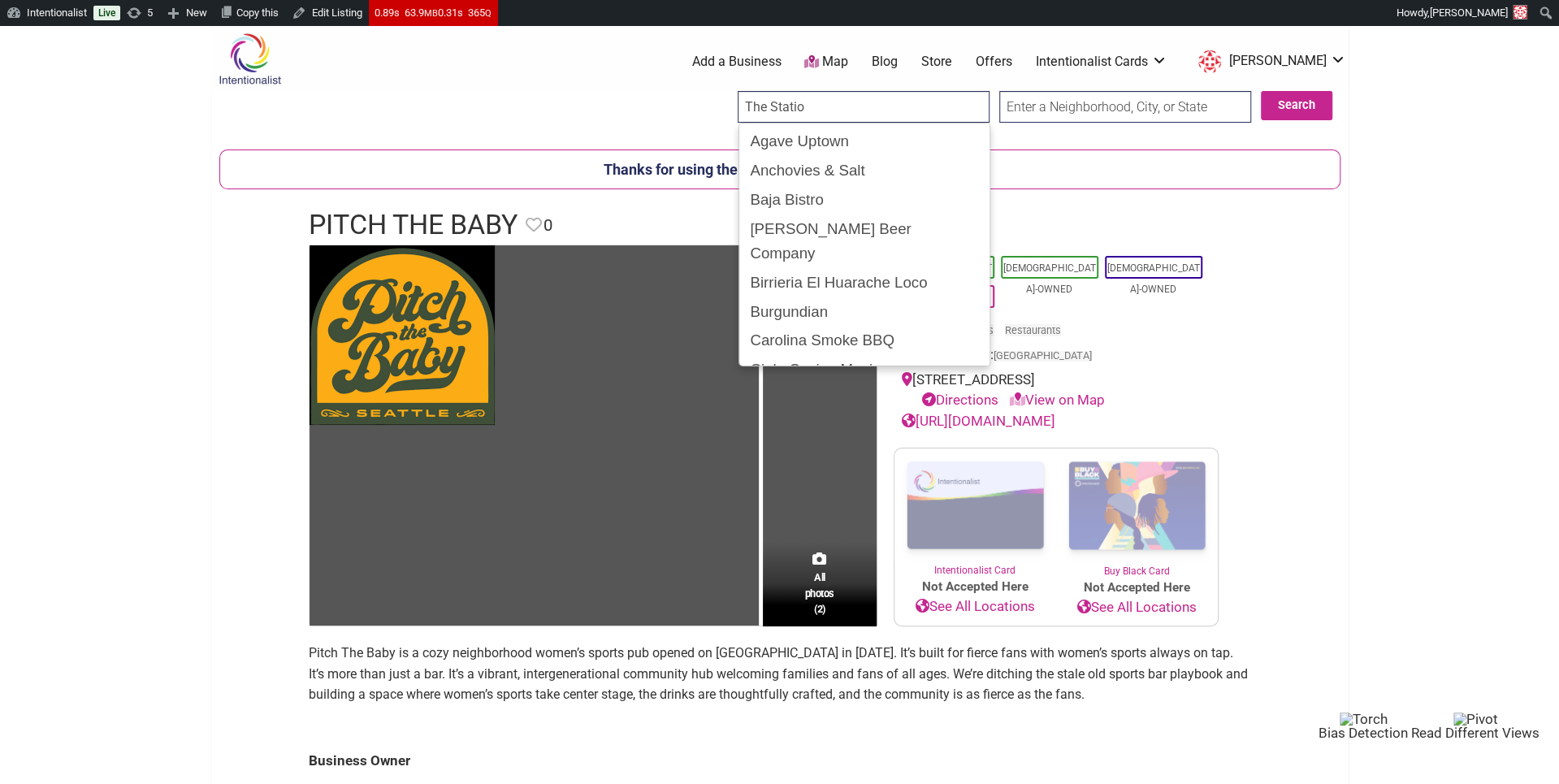
type input "The Station"
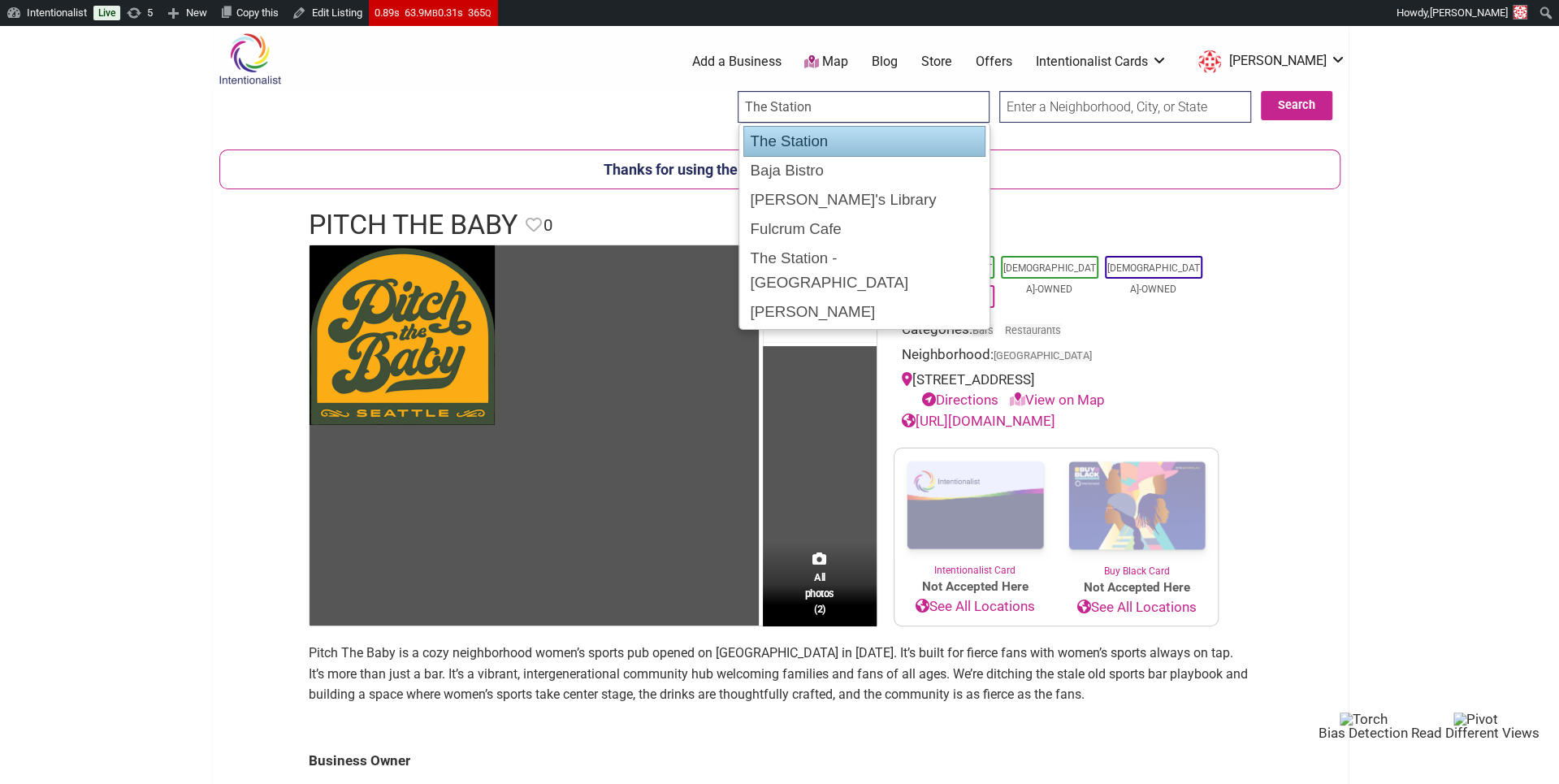
click at [863, 139] on div "The Station" at bounding box center [864, 141] width 243 height 31
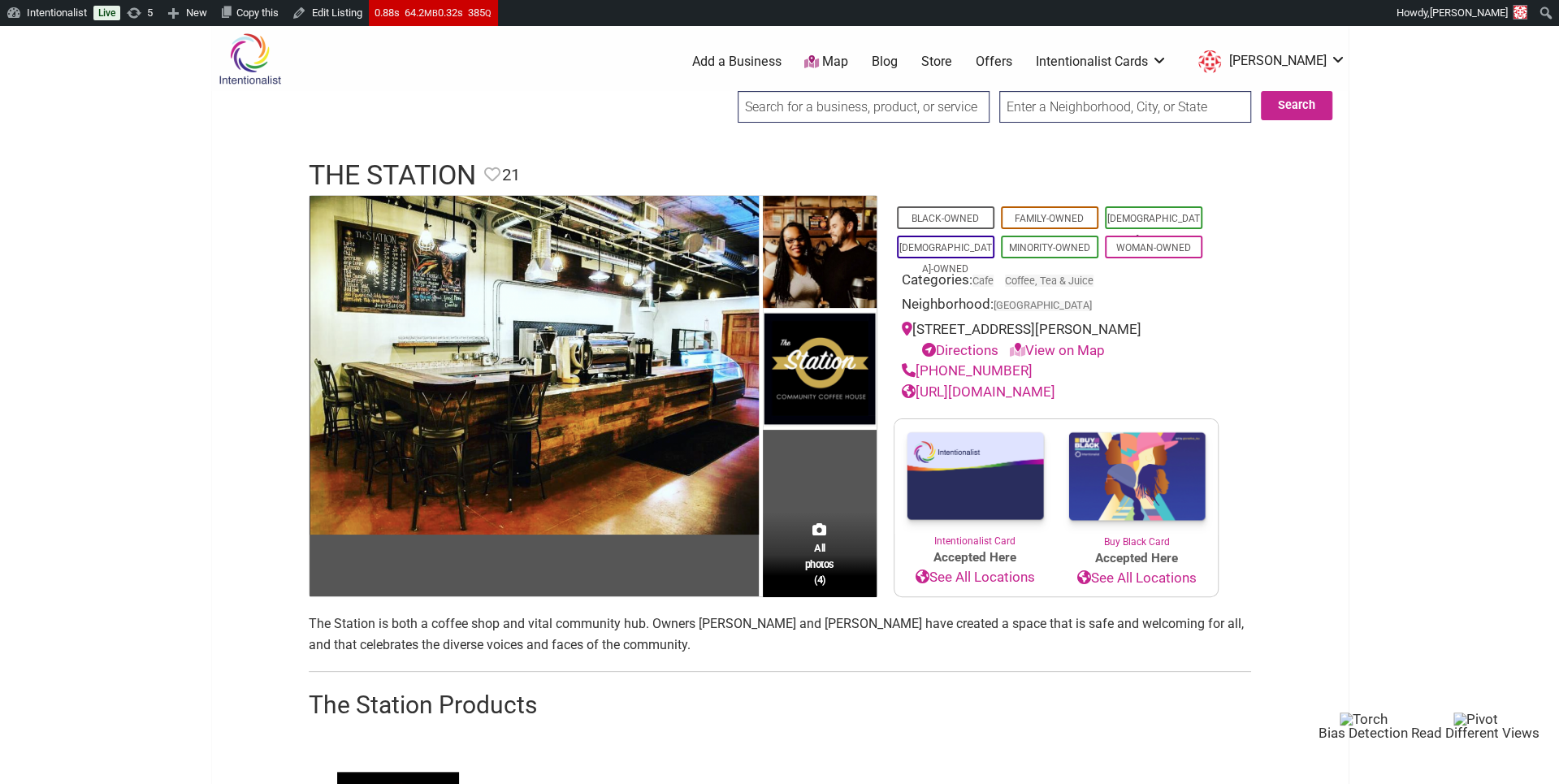
click at [919, 100] on input "search" at bounding box center [864, 106] width 252 height 31
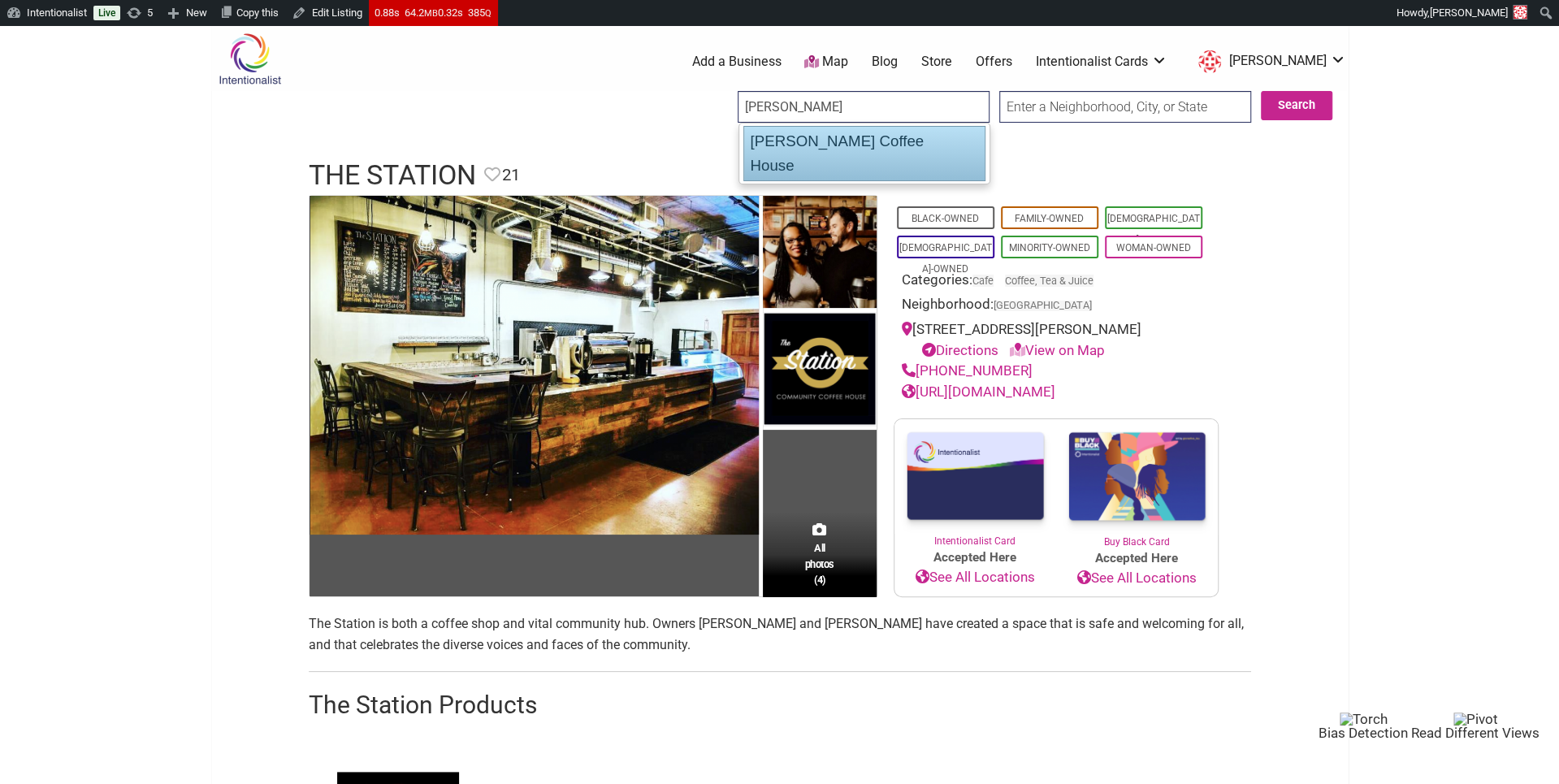
click at [892, 142] on div "Leon Coffee House" at bounding box center [864, 153] width 243 height 55
type input "Leon Coffee House"
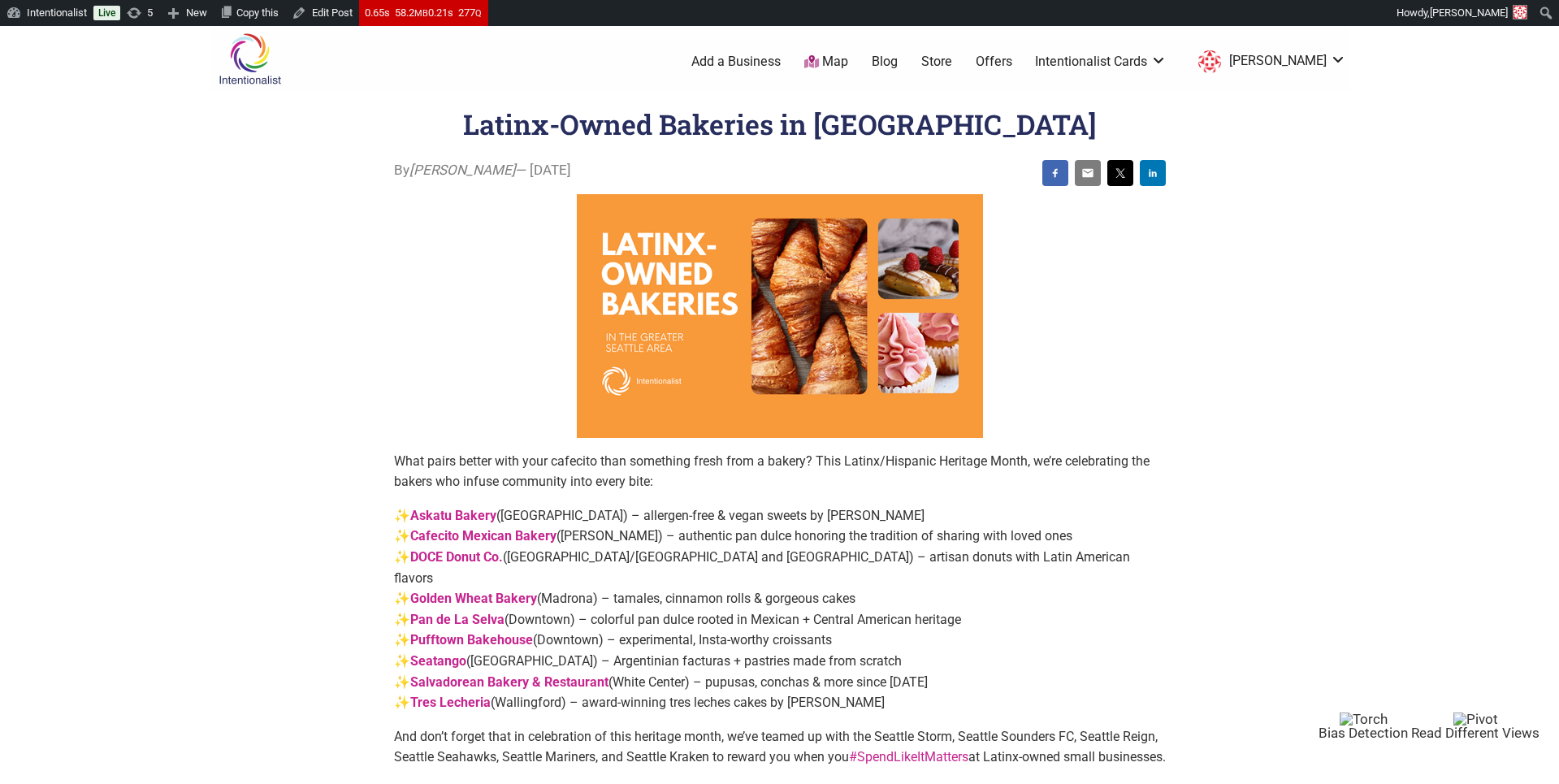
scroll to position [60, 0]
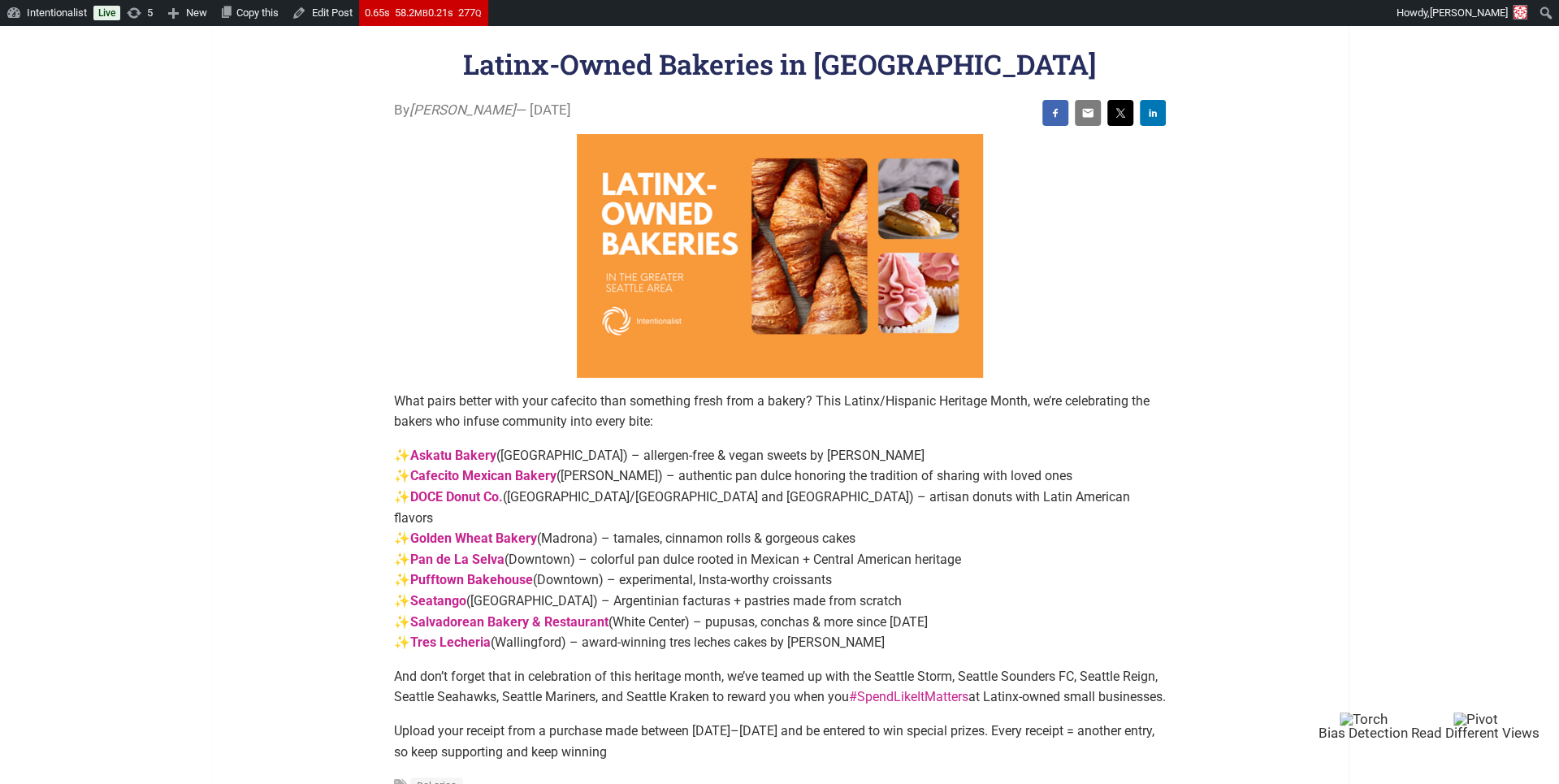
click at [739, 452] on p "✨ Askatu Bakery (Belltown) – allergen-free & vegan sweets by Estela Martinez ✨ …" at bounding box center [779, 549] width 771 height 208
click at [738, 474] on p "✨ Askatu Bakery (Belltown) – allergen-free & vegan sweets by Estela Martinez ✨ …" at bounding box center [779, 549] width 771 height 208
click at [738, 495] on p "✨ Askatu Bakery (Belltown) – allergen-free & vegan sweets by Estela Martinez ✨ …" at bounding box center [779, 549] width 771 height 208
click at [737, 514] on p "✨ Askatu Bakery (Belltown) – allergen-free & vegan sweets by Estela Martinez ✨ …" at bounding box center [779, 549] width 771 height 208
click at [736, 536] on p "✨ Askatu Bakery (Belltown) – allergen-free & vegan sweets by Estela Martinez ✨ …" at bounding box center [779, 549] width 771 height 208
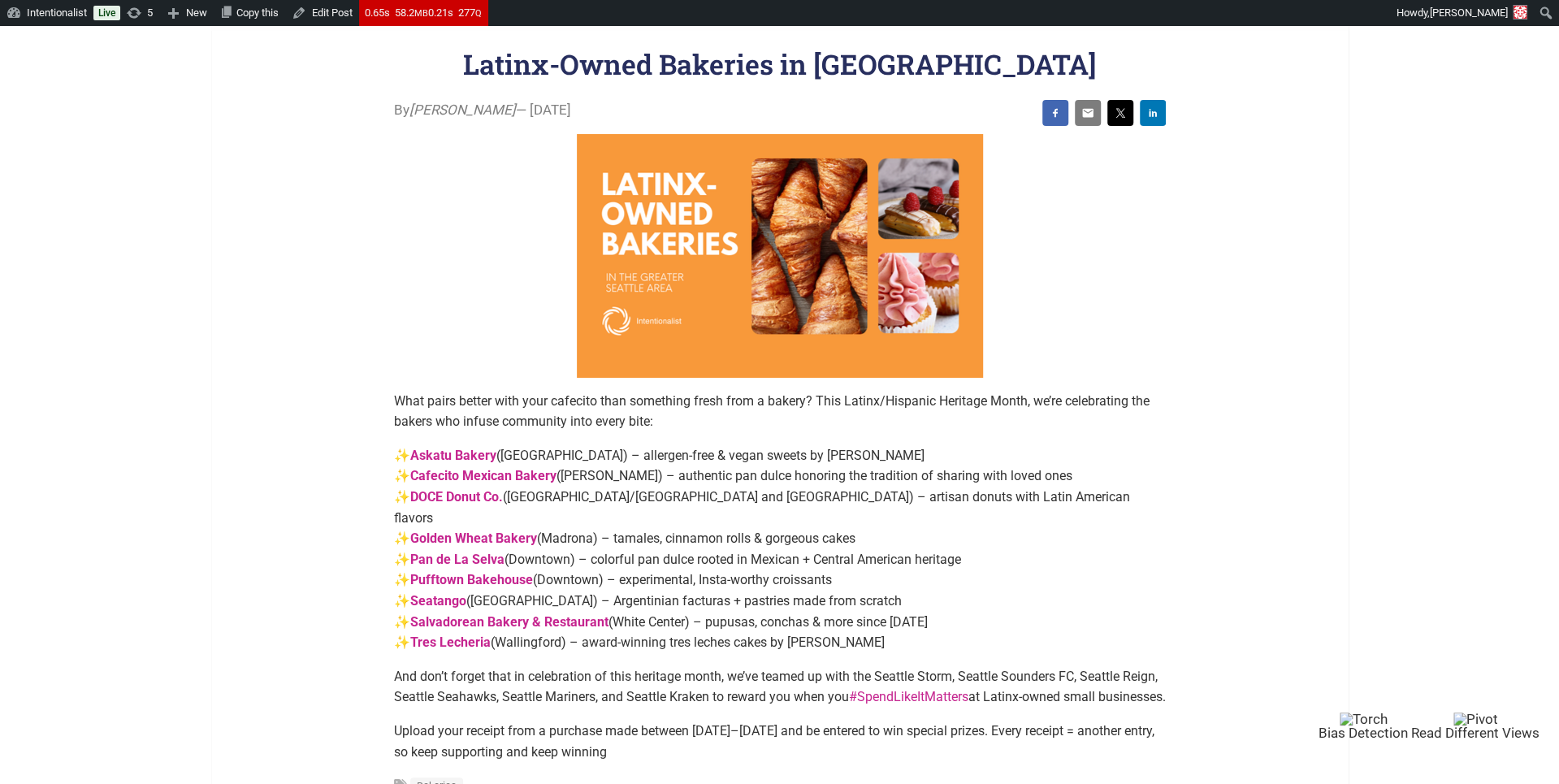
click at [735, 556] on p "✨ Askatu Bakery (Belltown) – allergen-free & vegan sweets by Estela Martinez ✨ …" at bounding box center [779, 549] width 771 height 208
click at [734, 580] on p "✨ Askatu Bakery (Belltown) – allergen-free & vegan sweets by Estela Martinez ✨ …" at bounding box center [779, 549] width 771 height 208
click at [734, 602] on p "✨ Askatu Bakery (Belltown) – allergen-free & vegan sweets by Estela Martinez ✨ …" at bounding box center [779, 549] width 771 height 208
click at [734, 621] on p "✨ Askatu Bakery (Belltown) – allergen-free & vegan sweets by Estela Martinez ✨ …" at bounding box center [779, 549] width 771 height 208
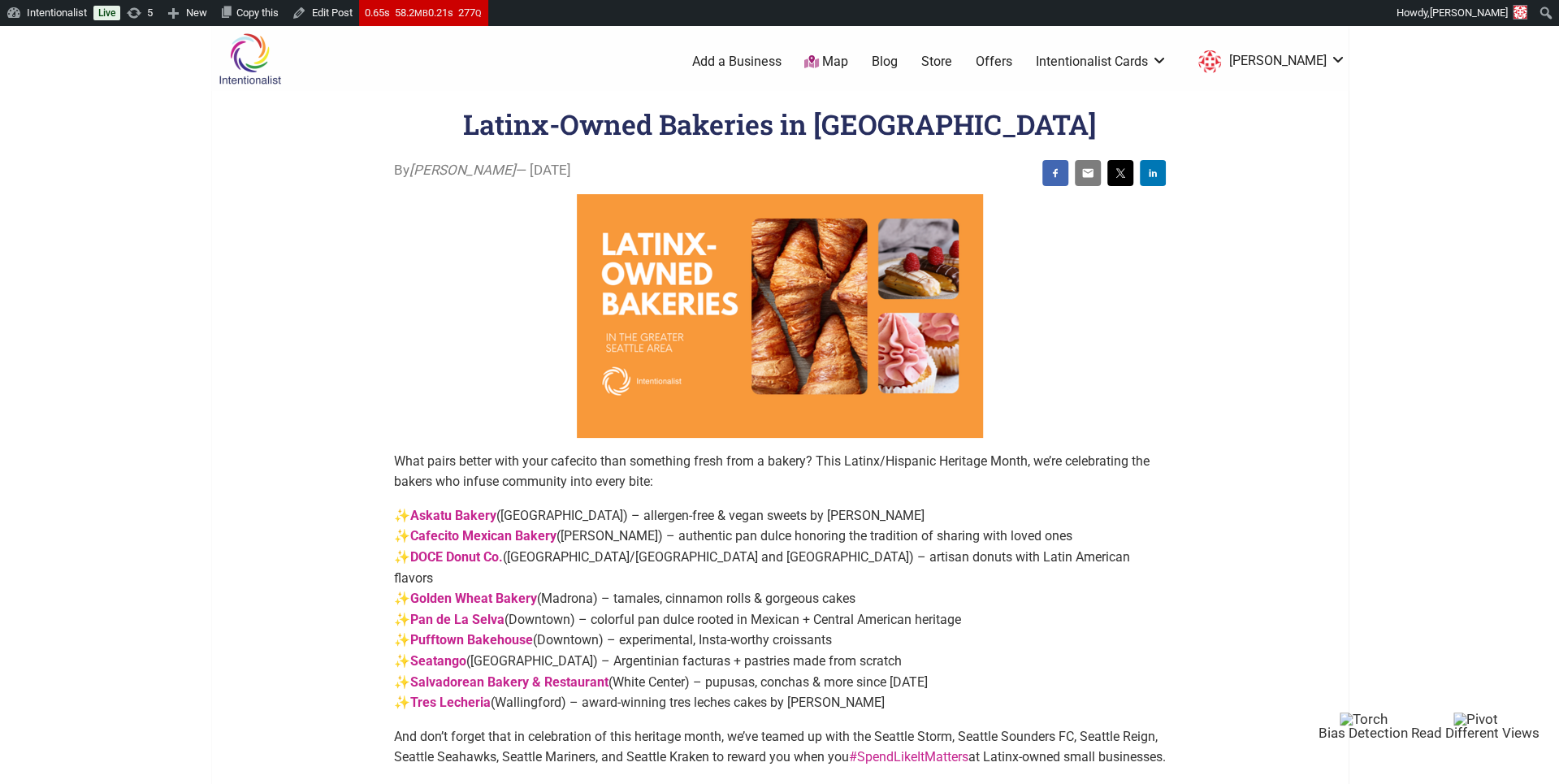
click at [897, 64] on link "Blog" at bounding box center [885, 61] width 26 height 18
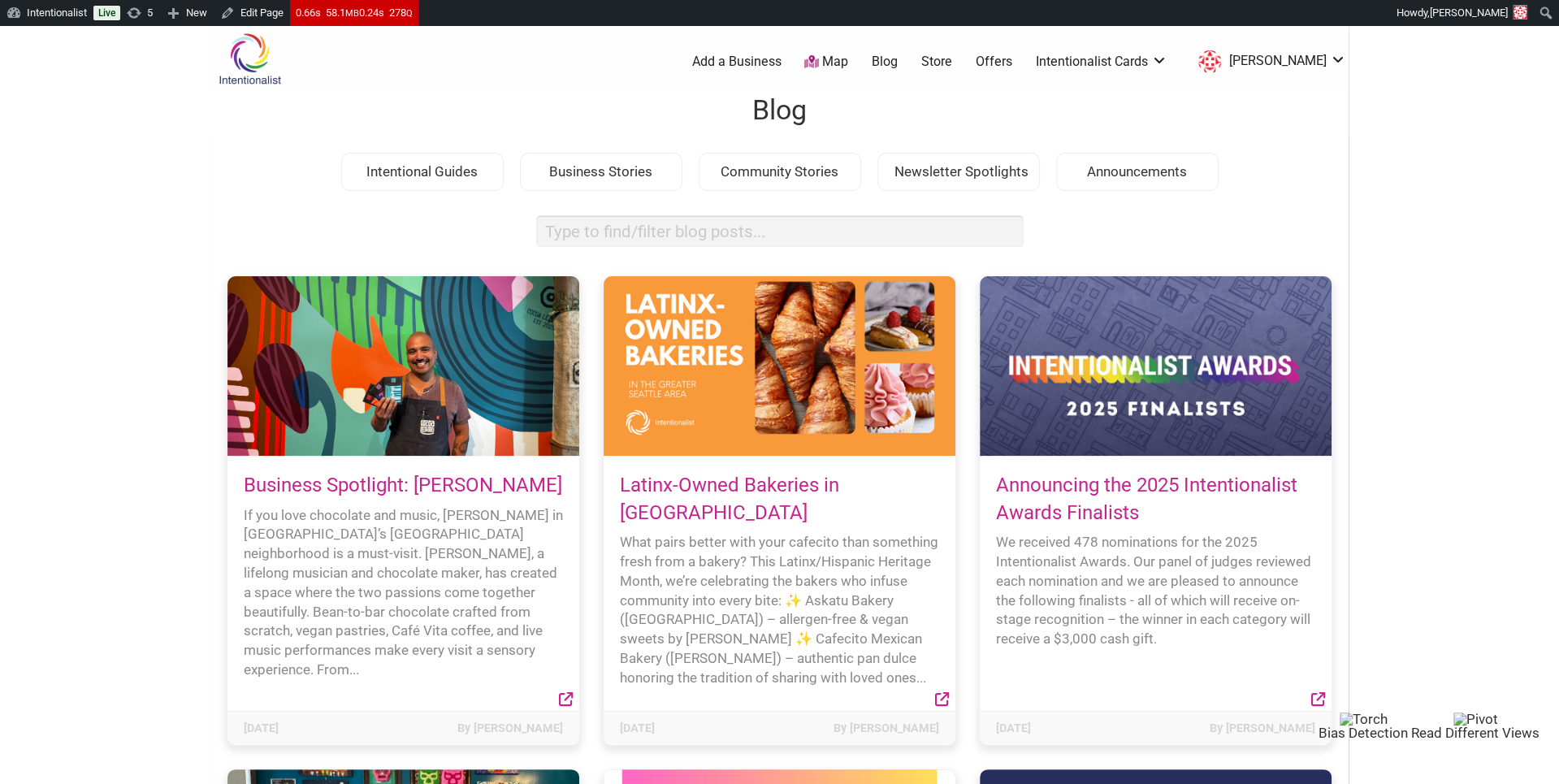
click at [259, 59] on img at bounding box center [249, 58] width 77 height 52
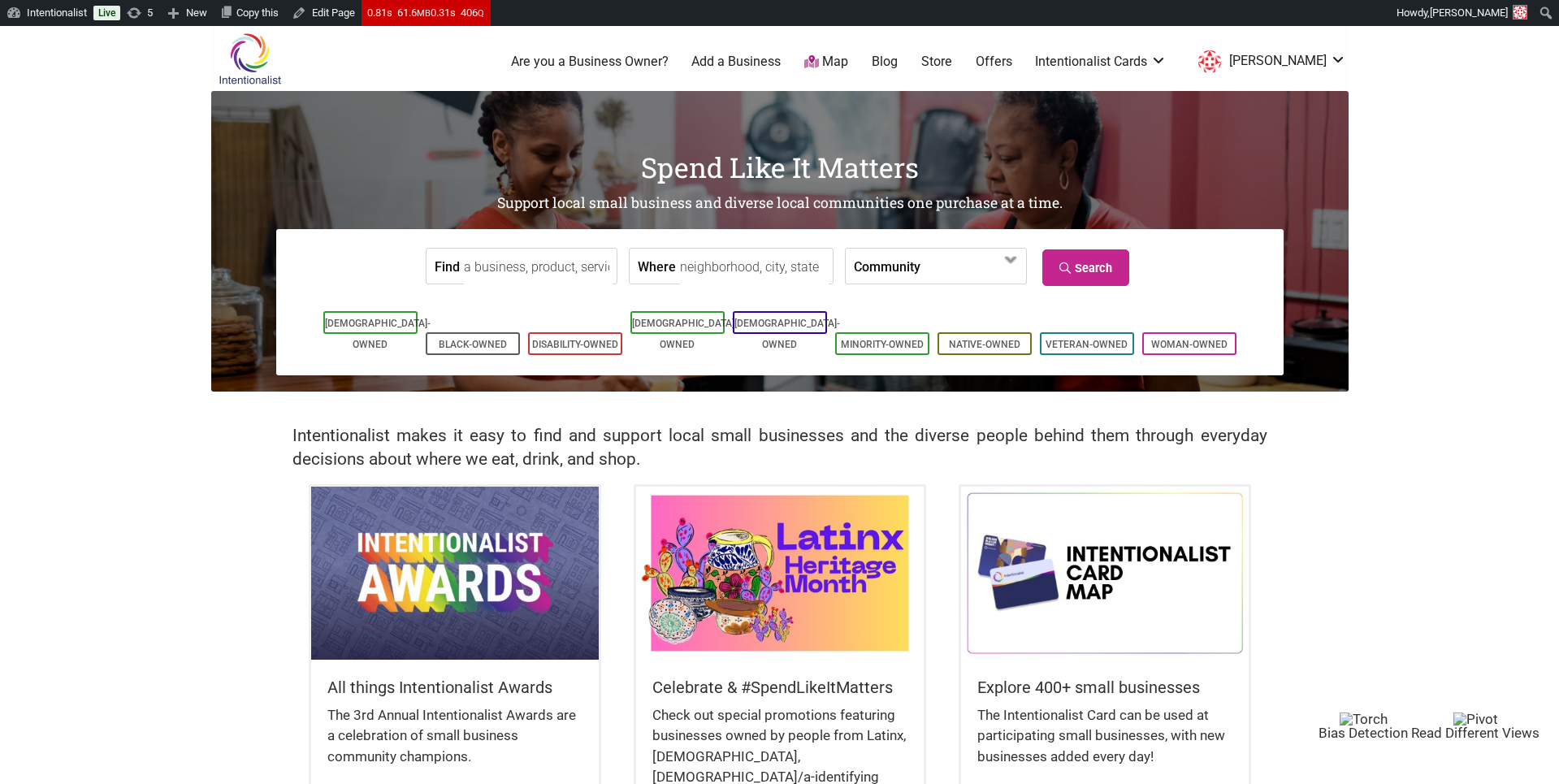
click at [516, 272] on input "Find" at bounding box center [538, 266] width 149 height 36
type input "cocoa leg"
click at [498, 339] on link "Black-Owned" at bounding box center [472, 344] width 68 height 11
click at [514, 271] on input "cocoa leg" at bounding box center [538, 266] width 149 height 36
click at [504, 274] on input "Find" at bounding box center [538, 266] width 149 height 36
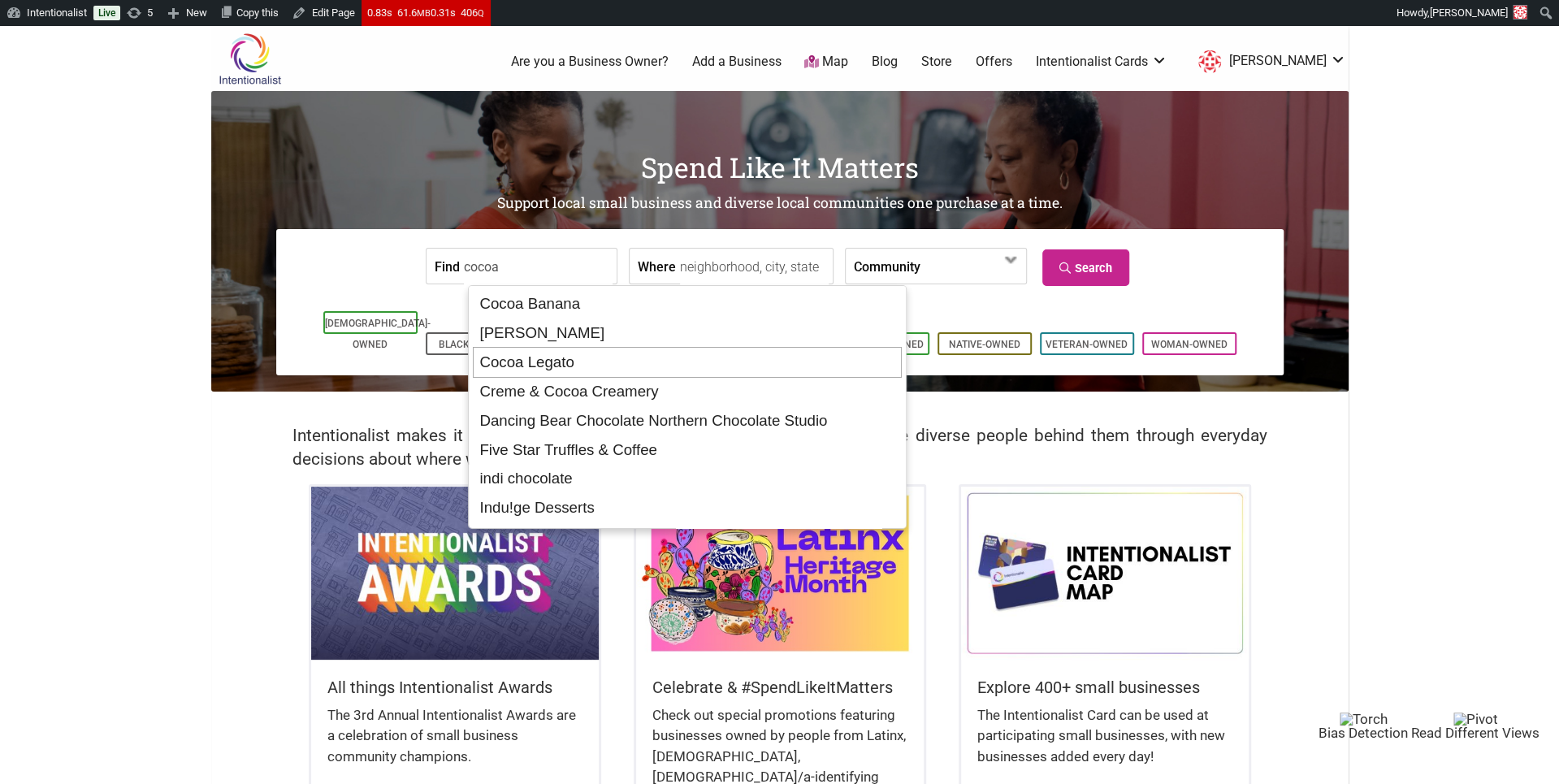
click at [517, 365] on div "Cocoa Legato" at bounding box center [688, 362] width 429 height 31
type input "Cocoa Legato"
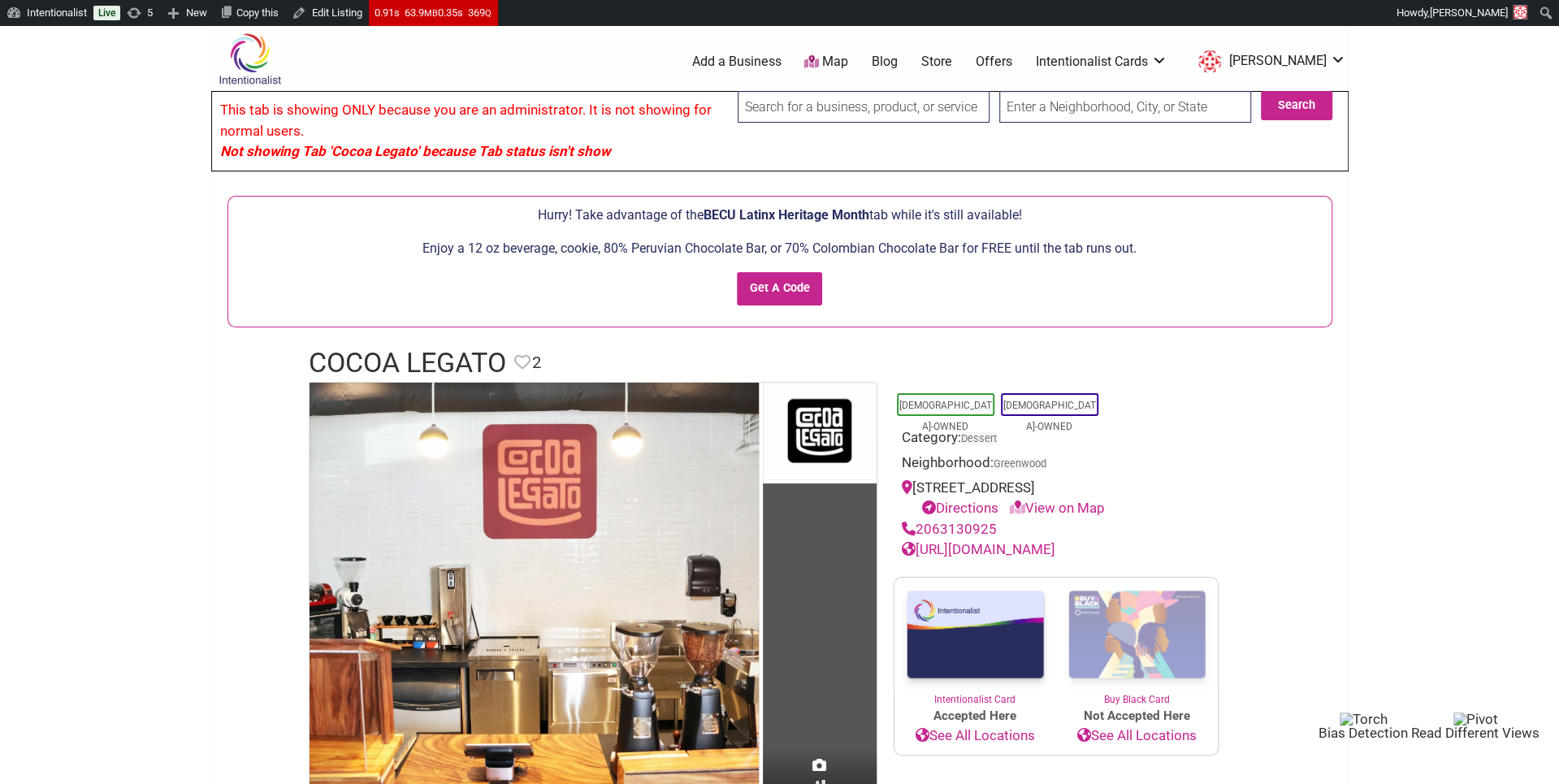
click at [897, 62] on link "Blog" at bounding box center [885, 61] width 26 height 18
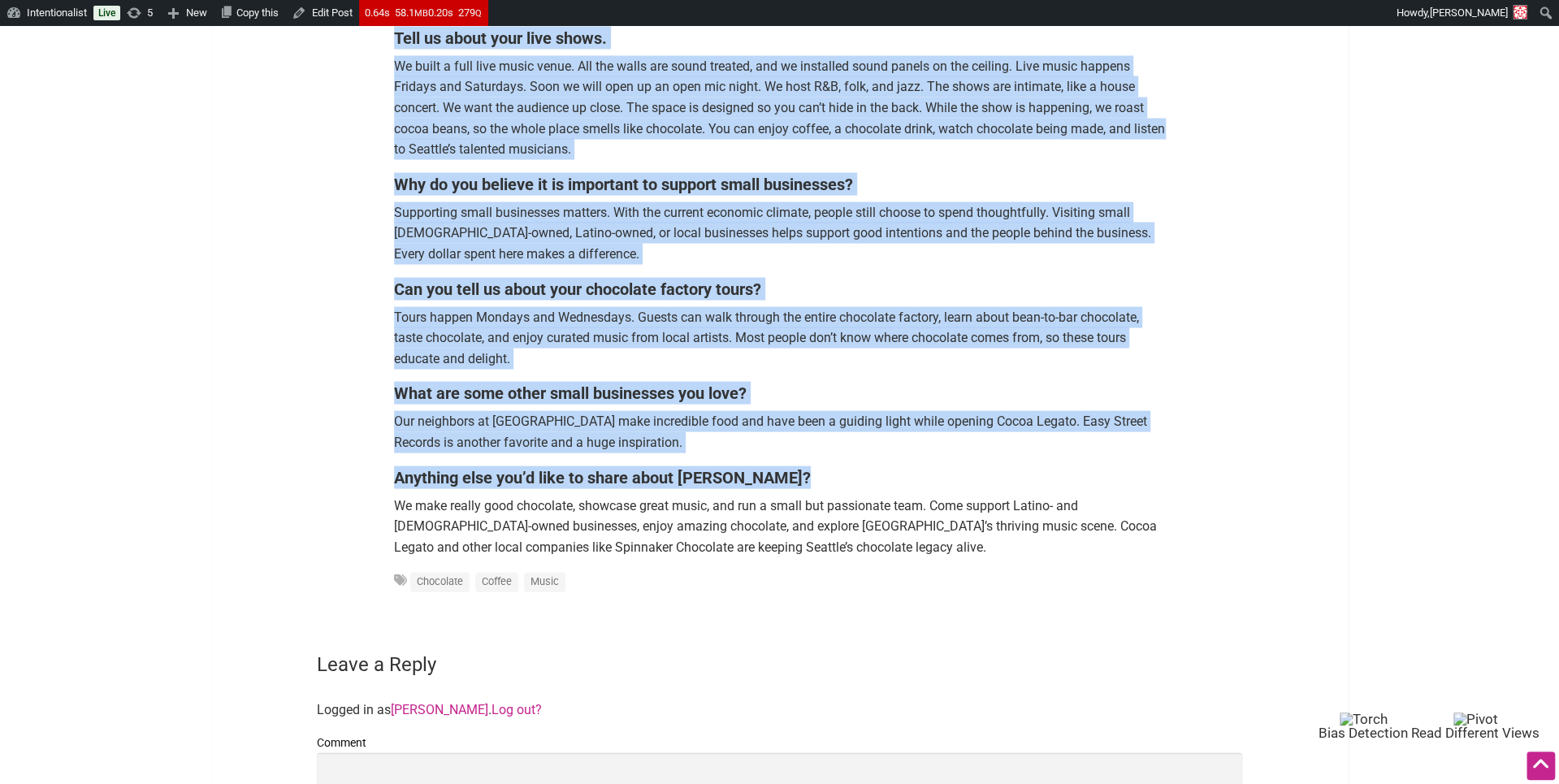
scroll to position [2337, 0]
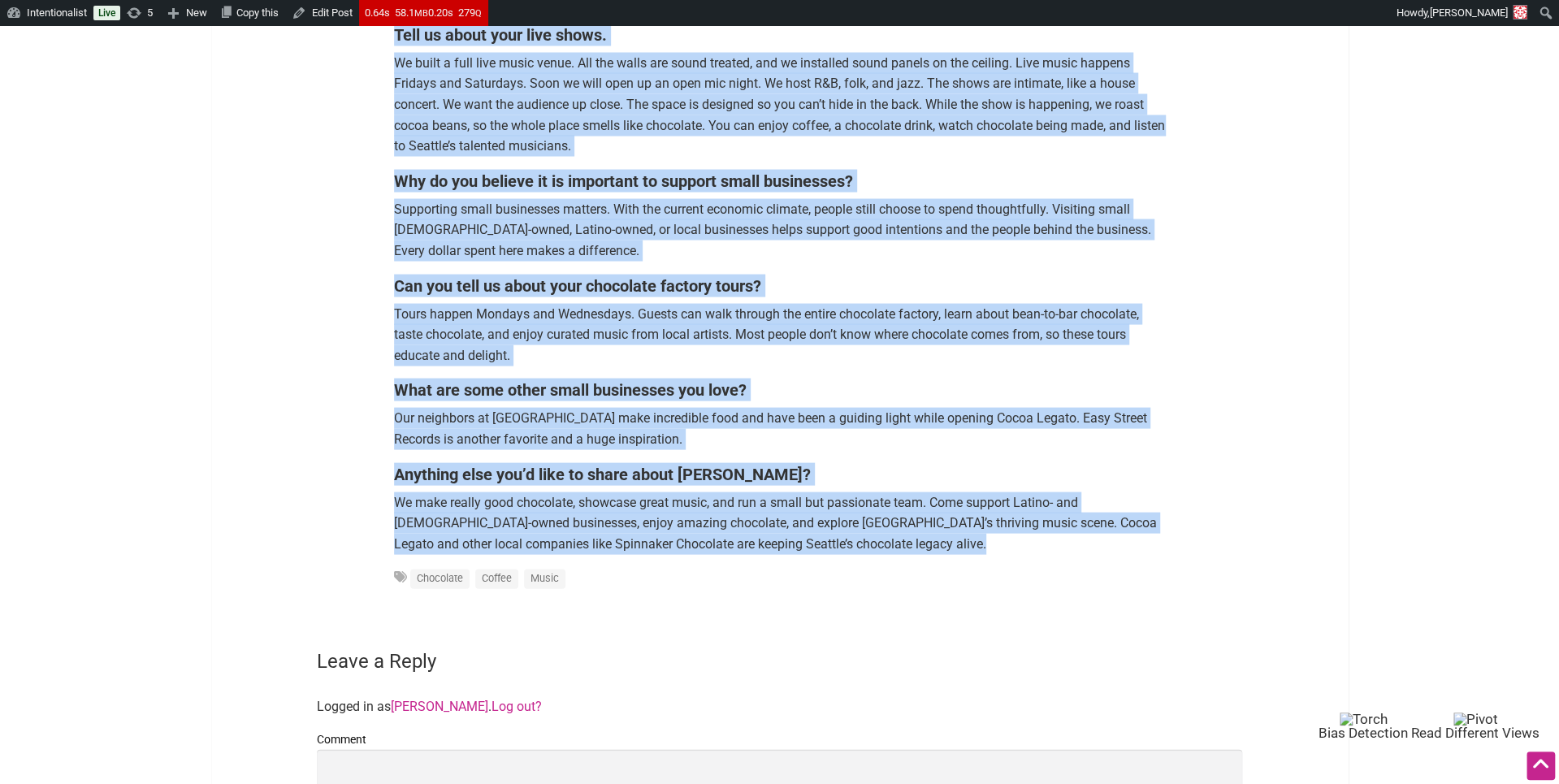
drag, startPoint x: 392, startPoint y: 342, endPoint x: 360, endPoint y: 547, distance: 207.5
copy div "If you love chocolate and music, Cocoa Legato in Seattle’s Greenwood neighborho…"
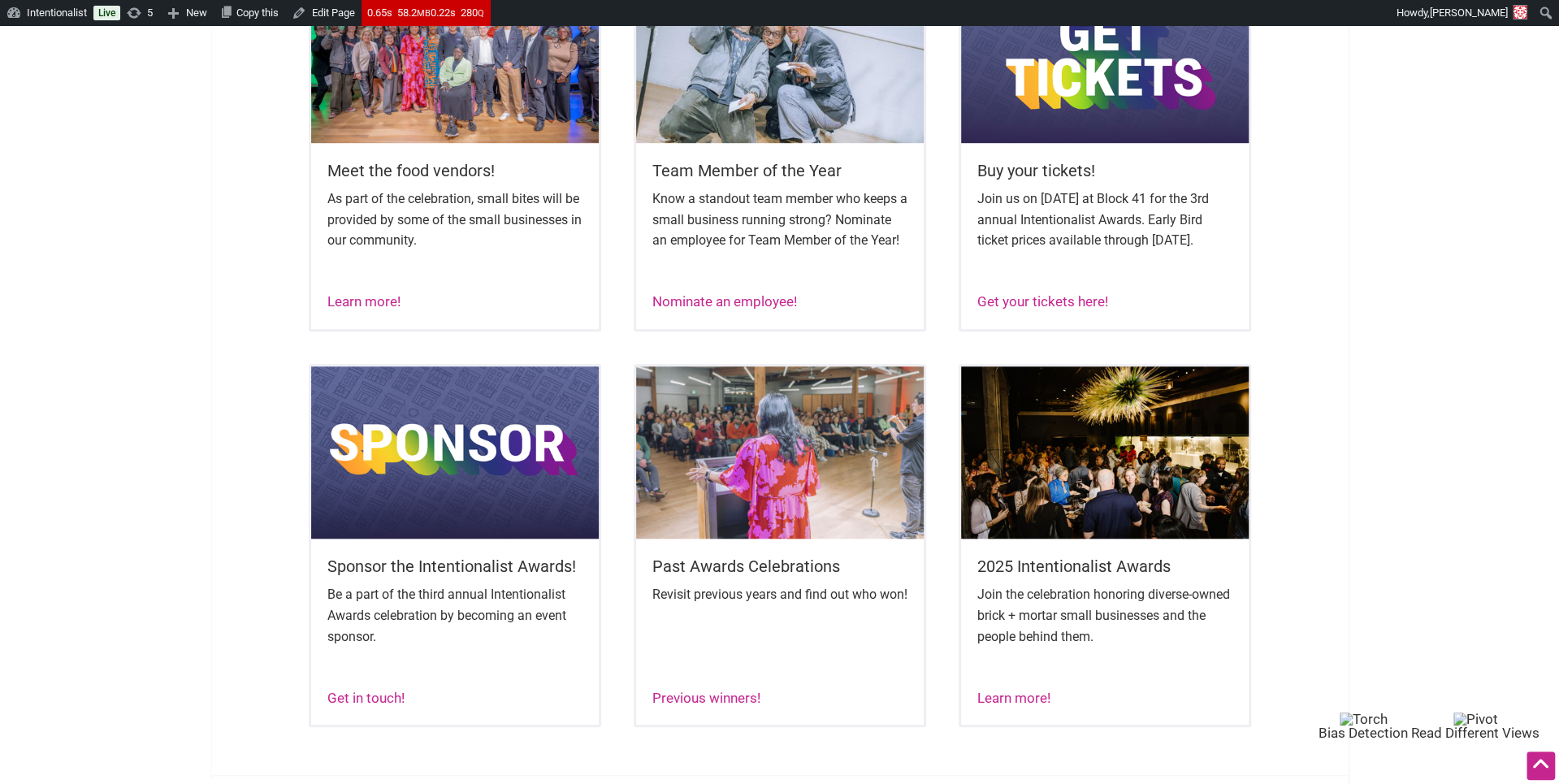
scroll to position [759, 0]
click at [1028, 308] on link "Get your tickets here!" at bounding box center [1043, 300] width 131 height 16
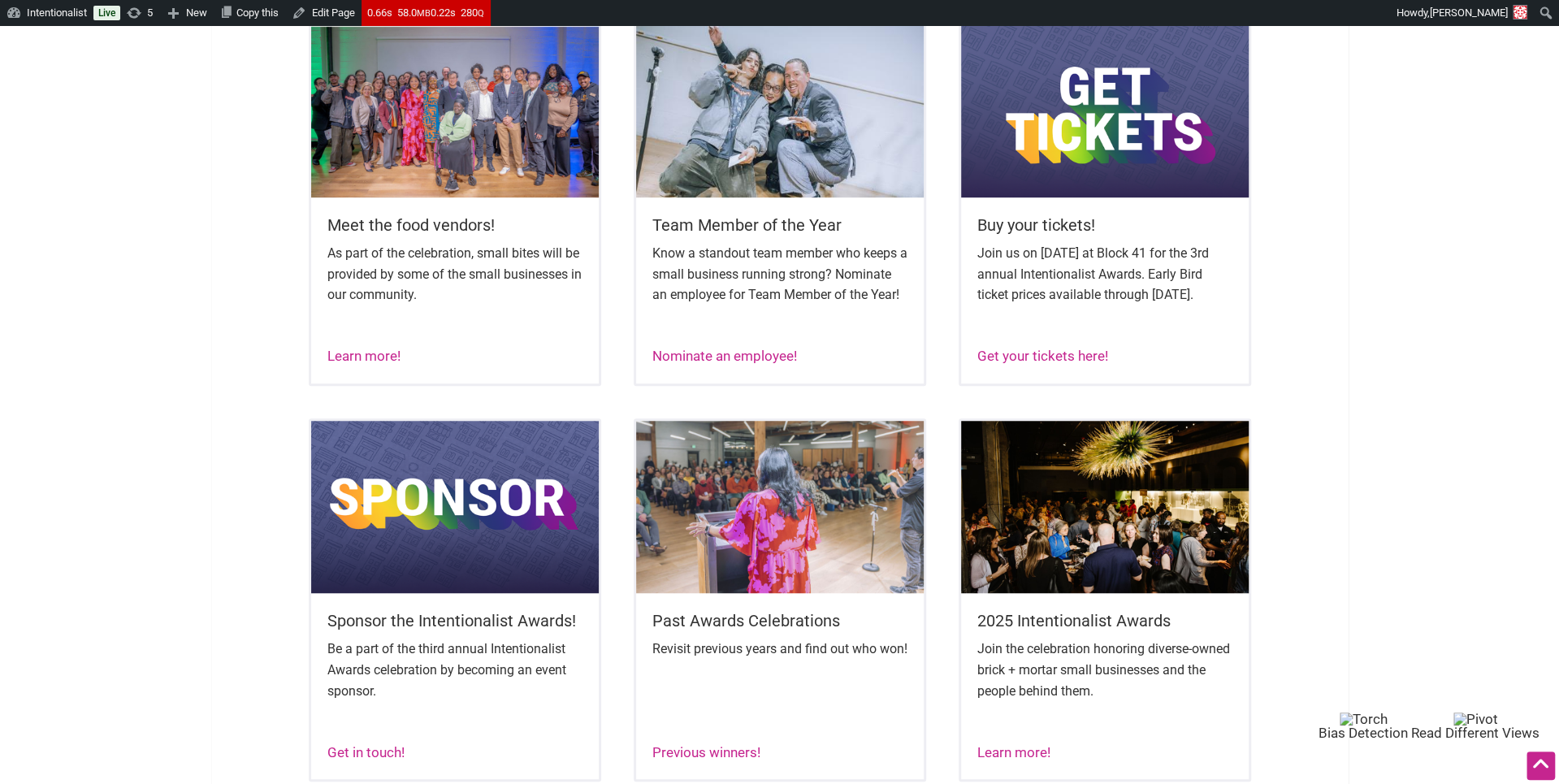
scroll to position [702, 0]
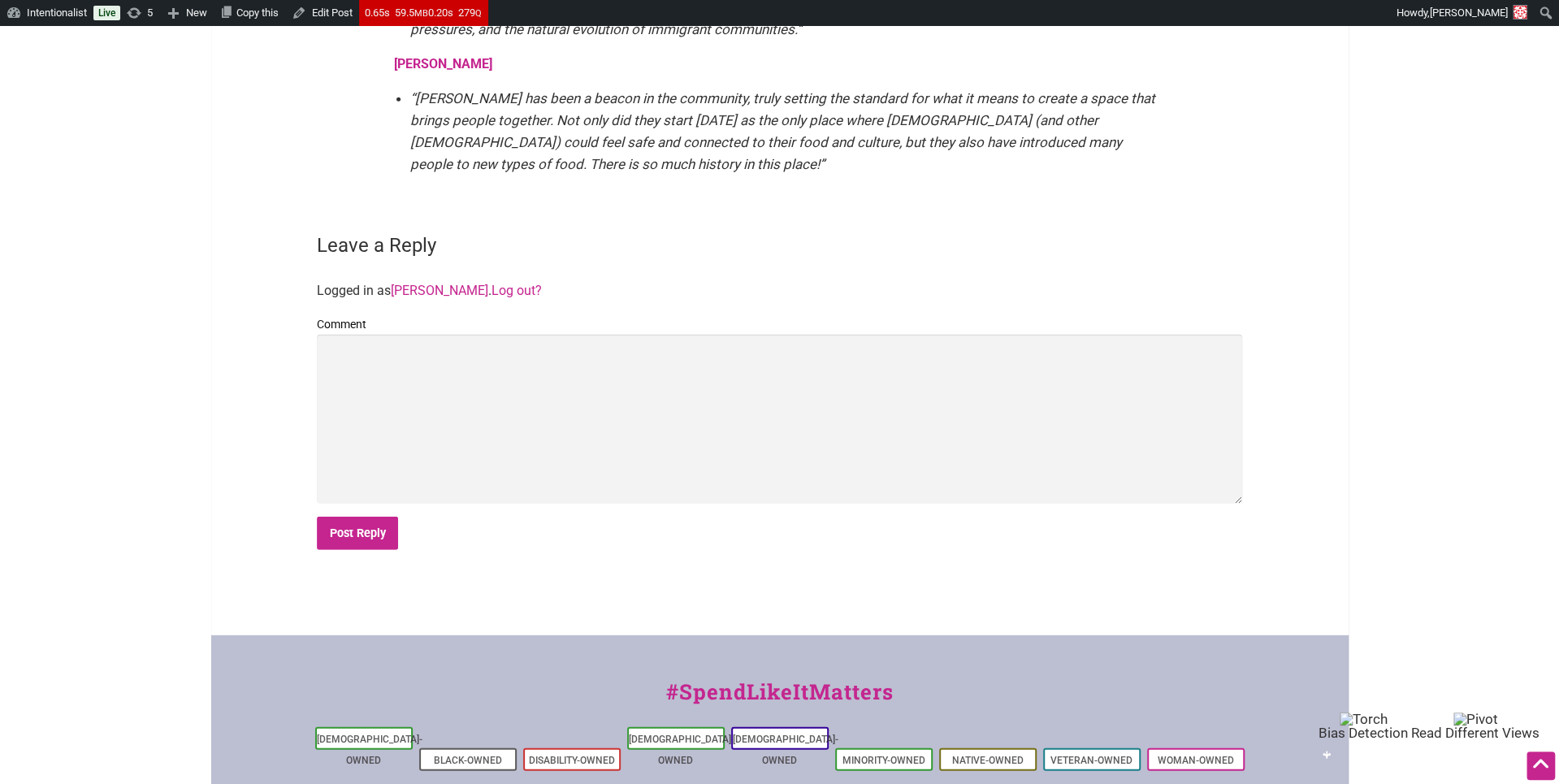
scroll to position [3308, 0]
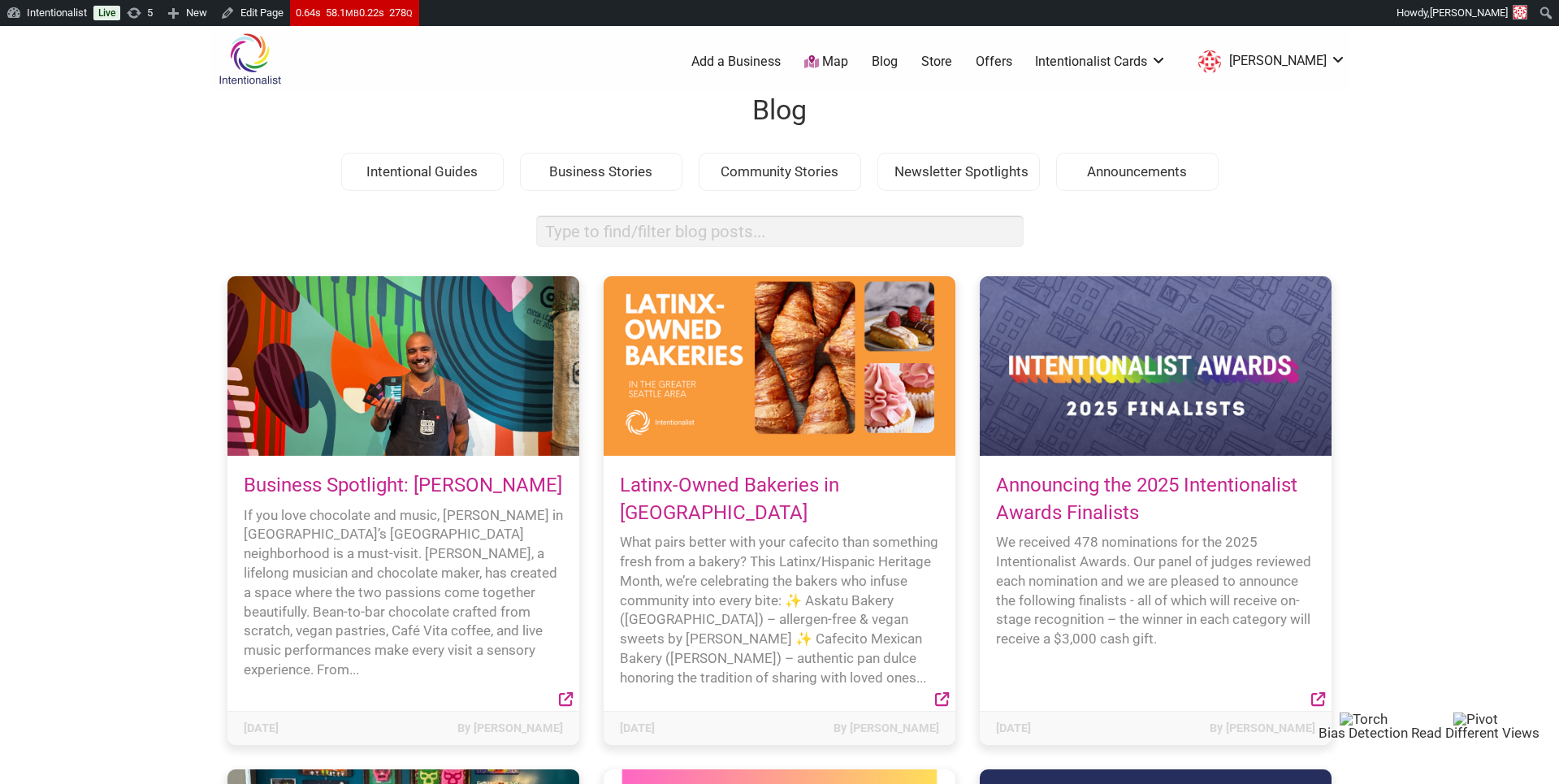
scroll to position [49, 0]
